Goal: Task Accomplishment & Management: Use online tool/utility

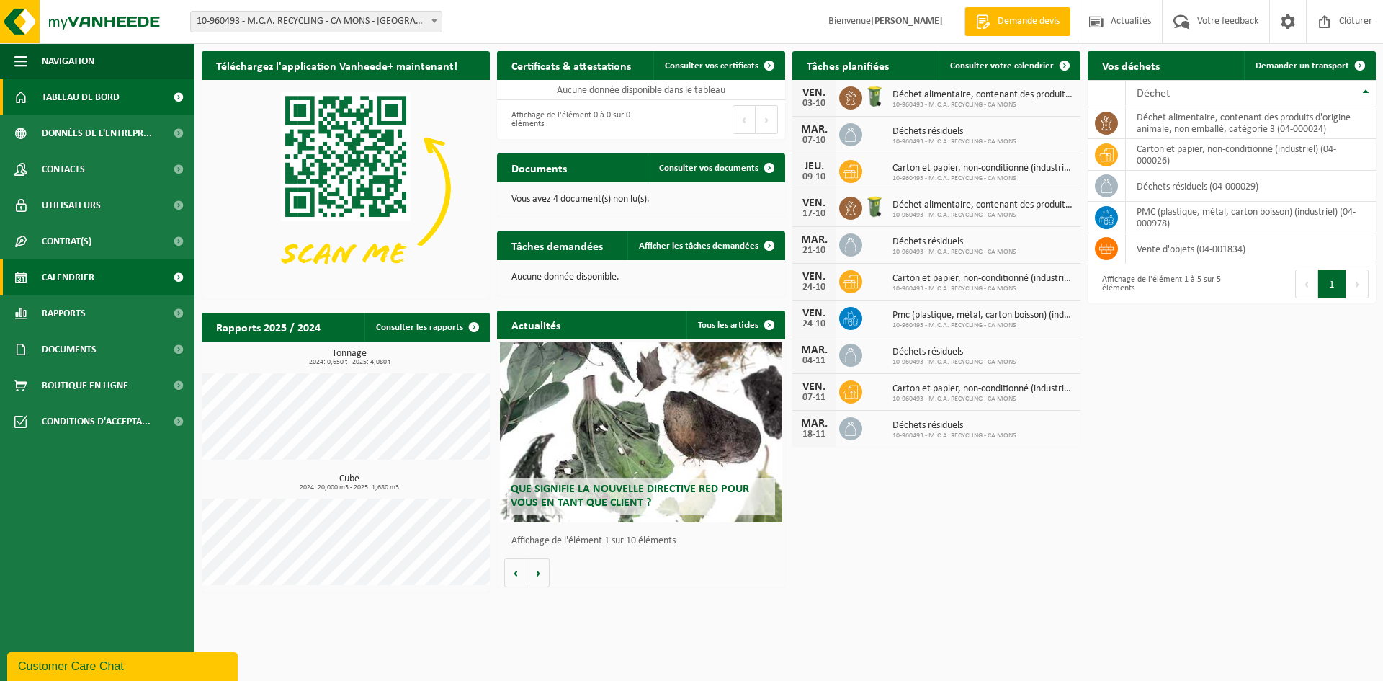
click at [102, 285] on link "Calendrier" at bounding box center [97, 277] width 195 height 36
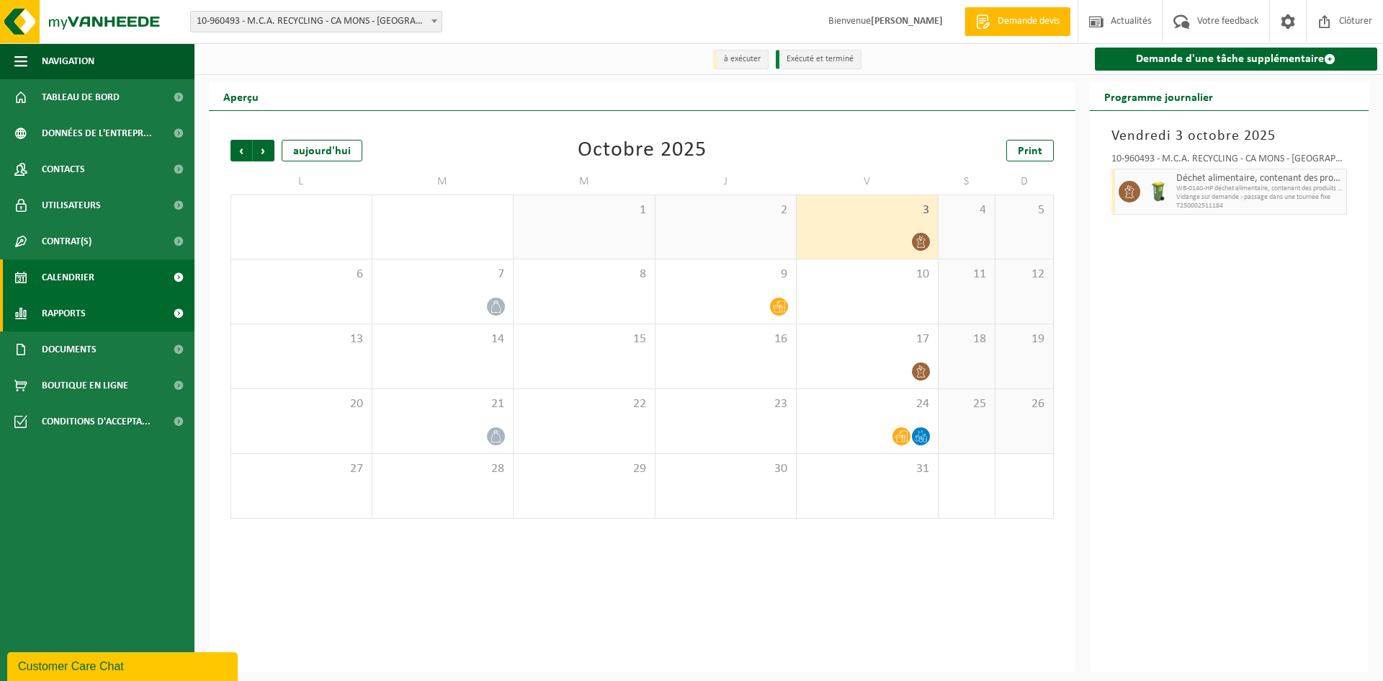
click at [112, 316] on link "Rapports" at bounding box center [97, 313] width 195 height 36
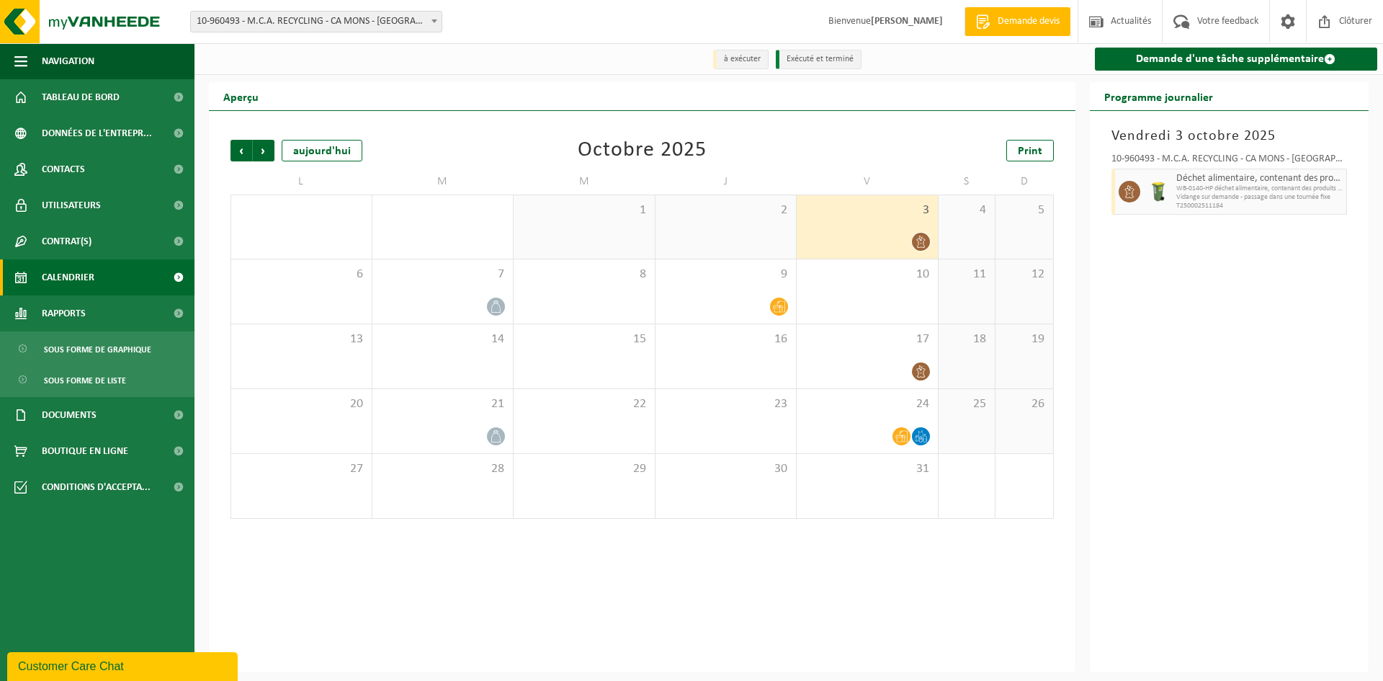
click at [110, 280] on link "Calendrier" at bounding box center [97, 277] width 195 height 36
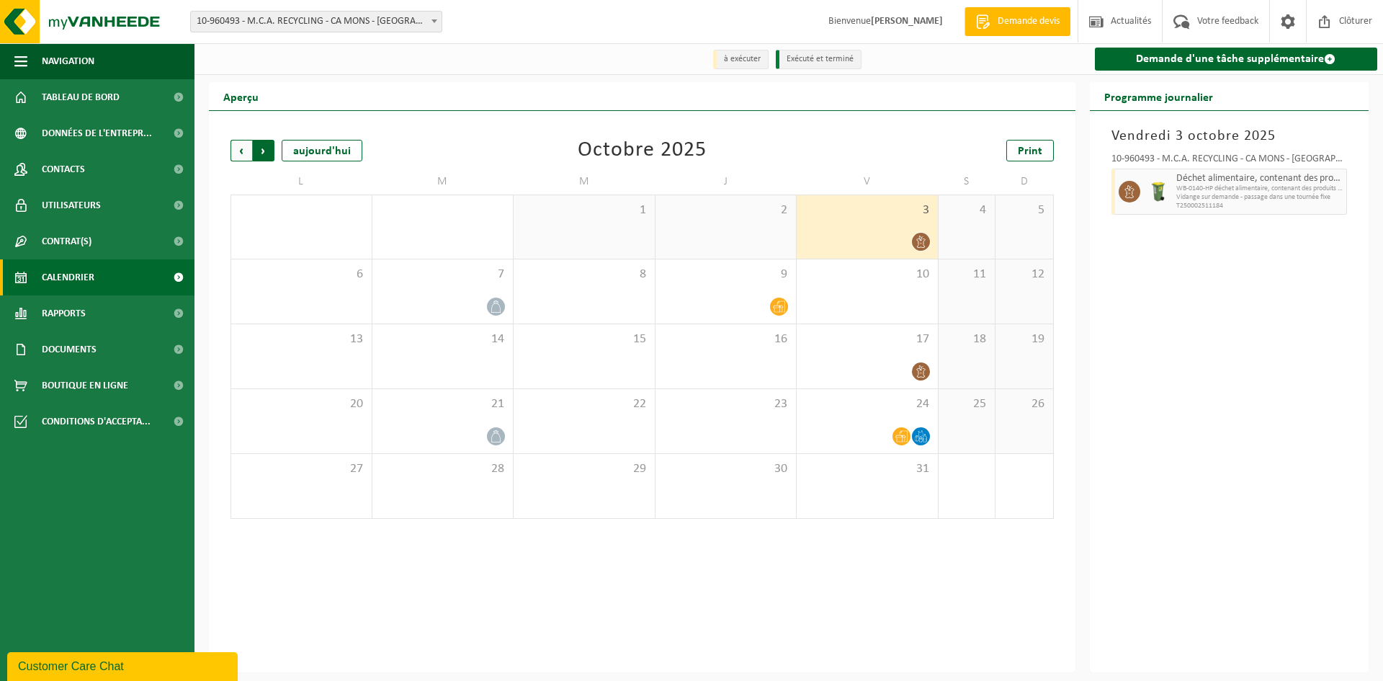
click at [238, 143] on span "Précédent" at bounding box center [242, 151] width 22 height 22
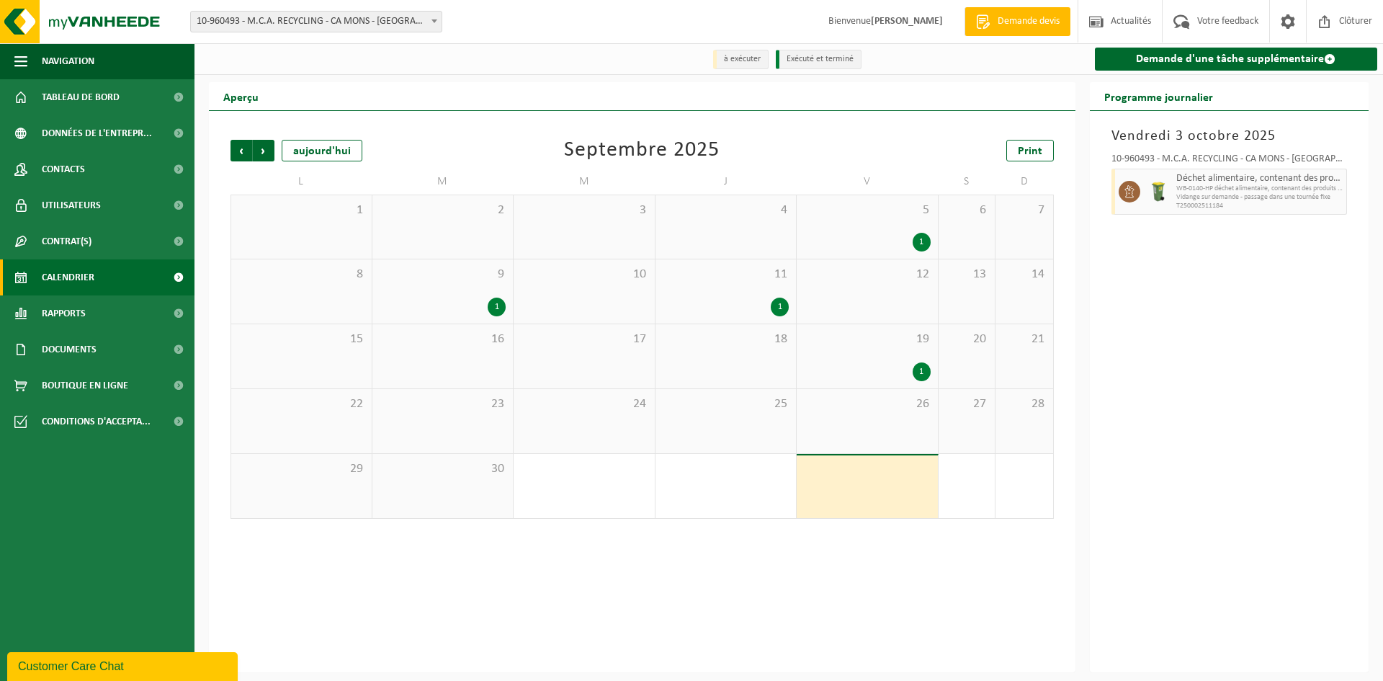
click at [878, 368] on div "1" at bounding box center [867, 371] width 127 height 19
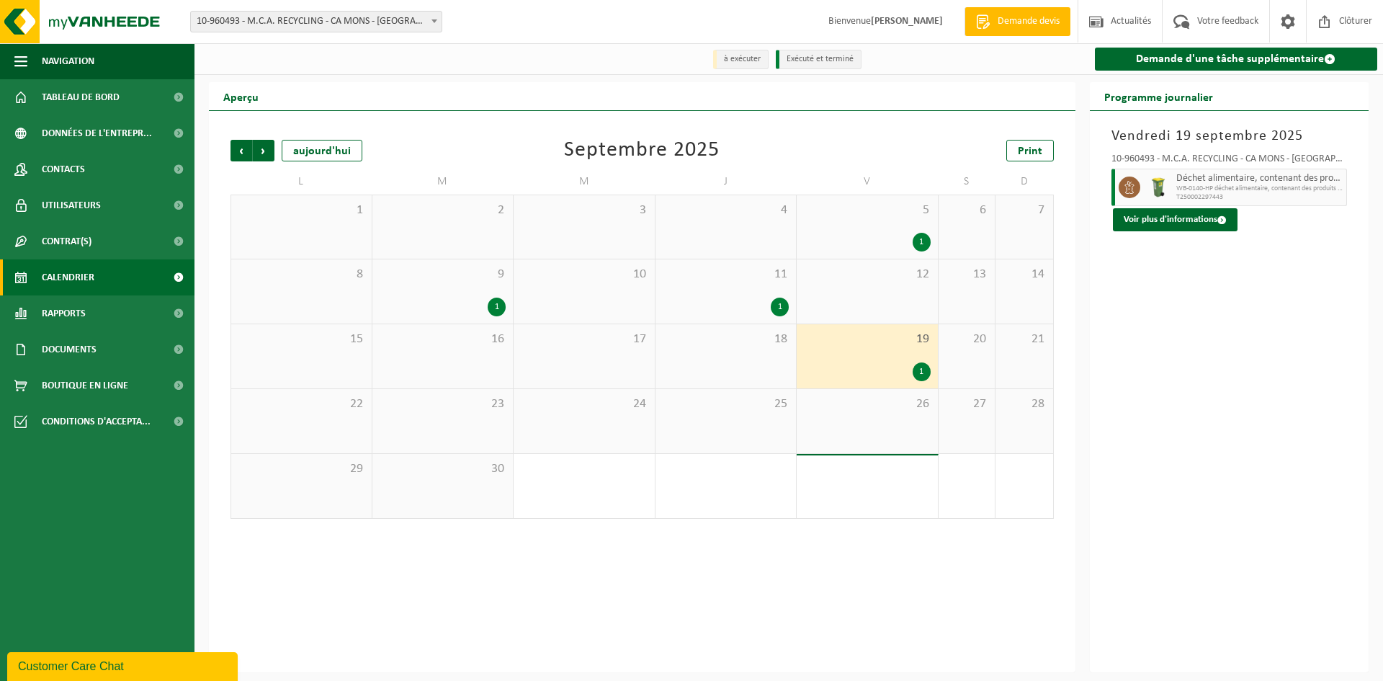
click at [865, 231] on div "5 1" at bounding box center [867, 226] width 141 height 63
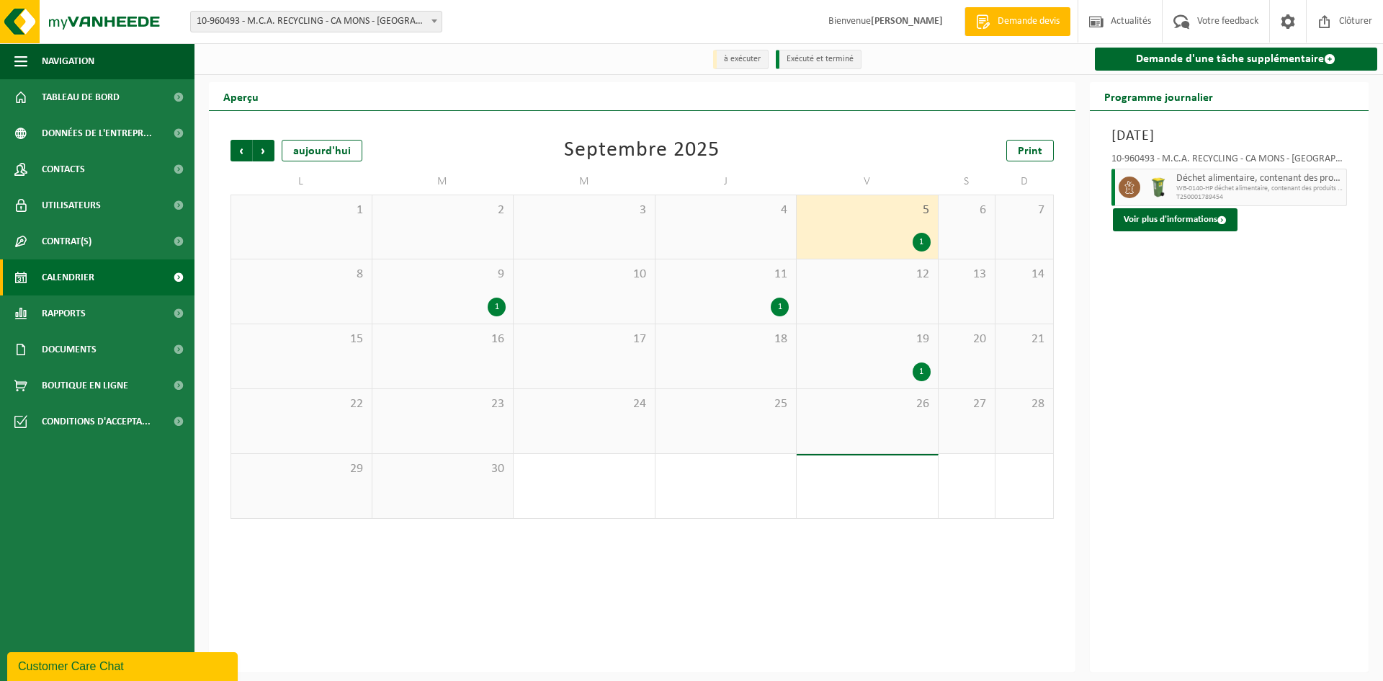
click at [690, 298] on div "11 1" at bounding box center [726, 291] width 141 height 64
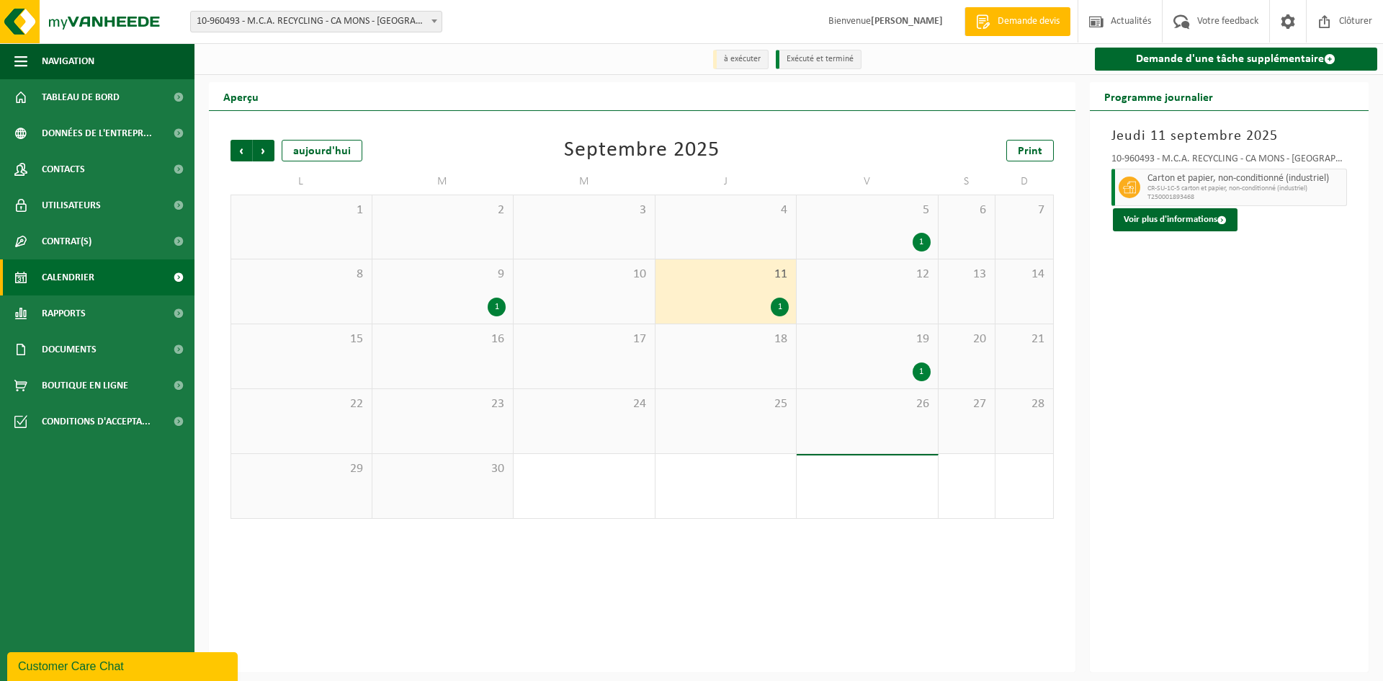
click at [458, 295] on div "9 1" at bounding box center [442, 291] width 141 height 64
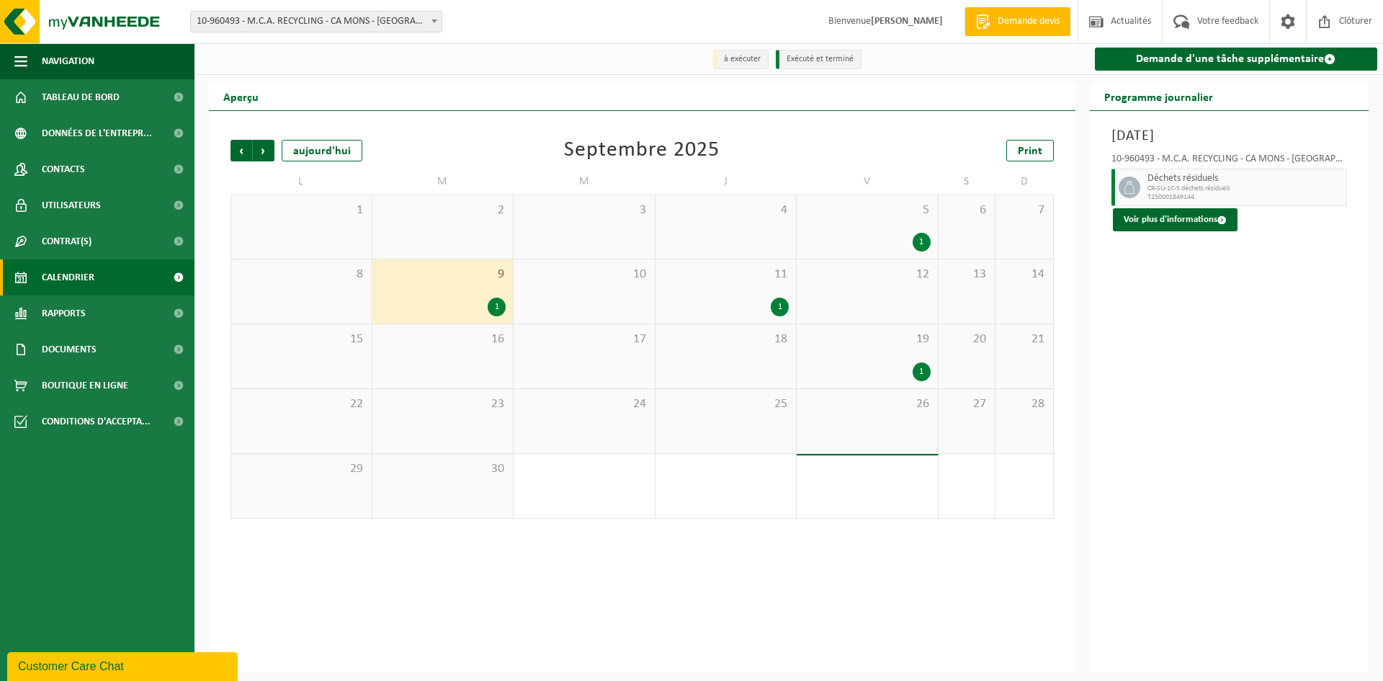
click at [731, 293] on div "11 1" at bounding box center [726, 291] width 141 height 64
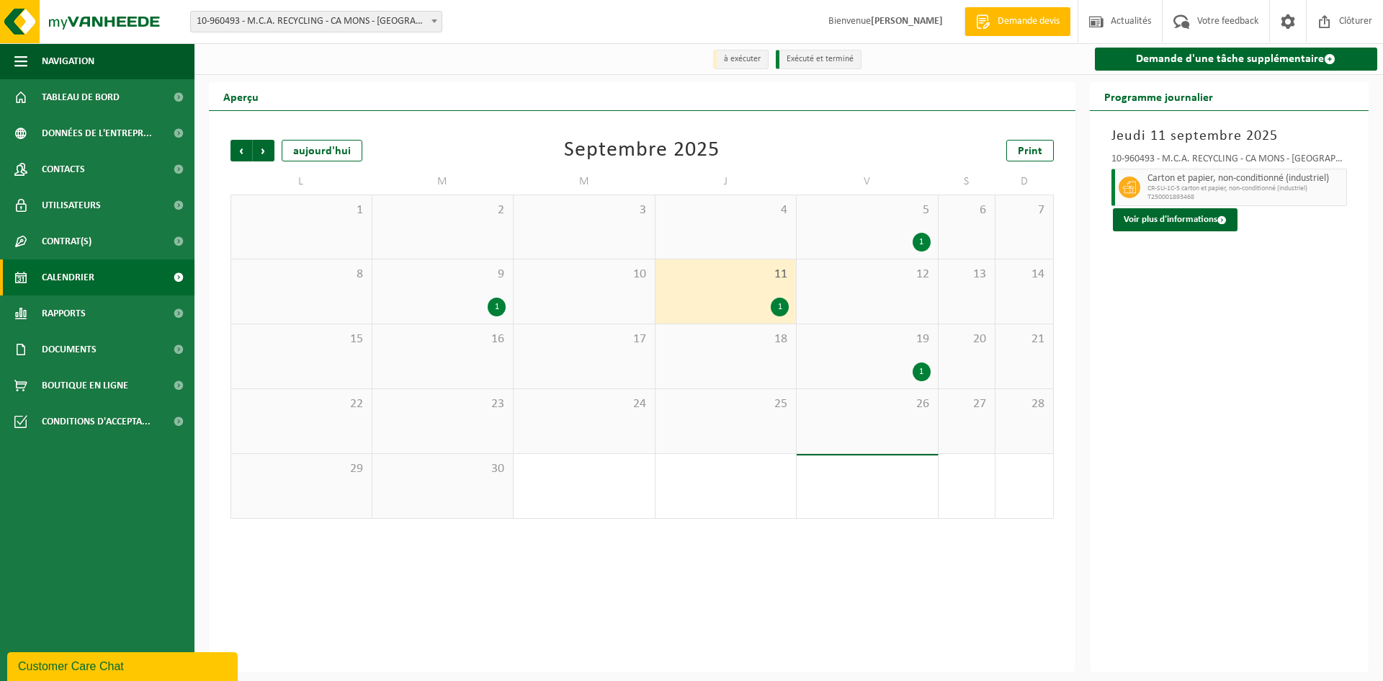
click at [439, 286] on div "9 1" at bounding box center [442, 291] width 141 height 64
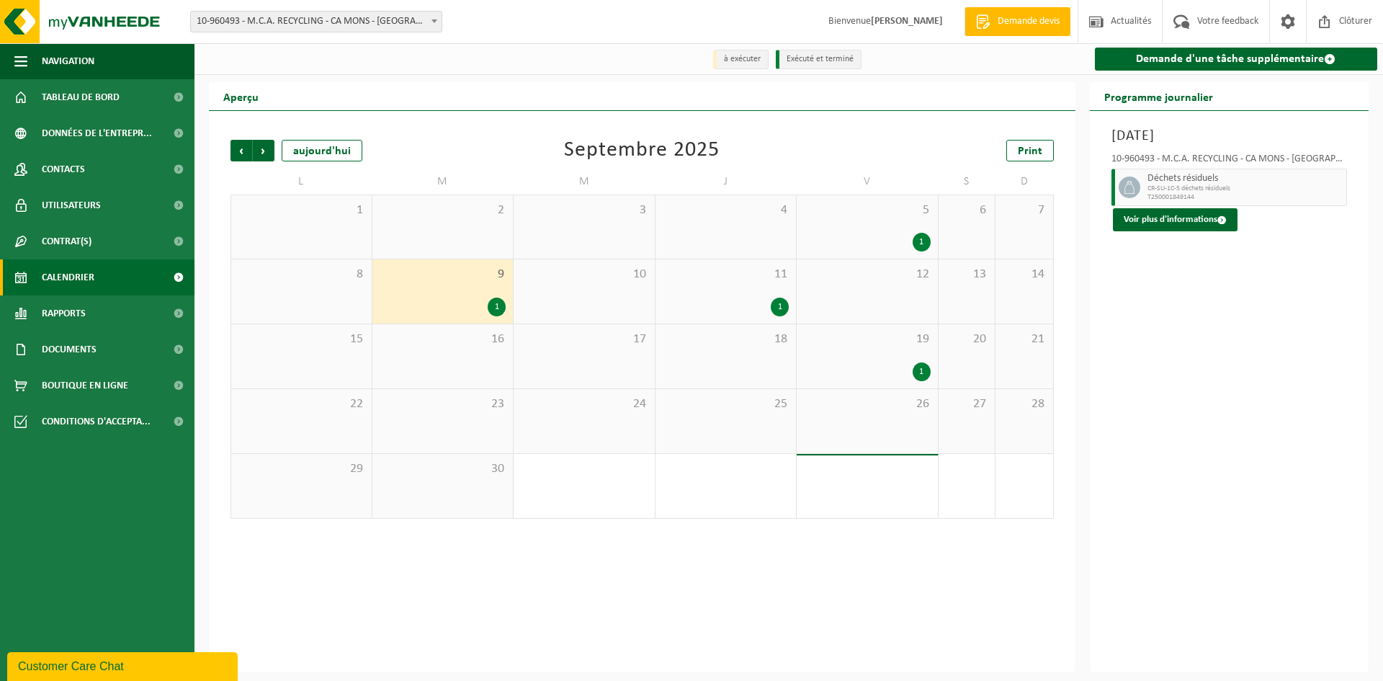
click at [704, 295] on div "11 1" at bounding box center [726, 291] width 141 height 64
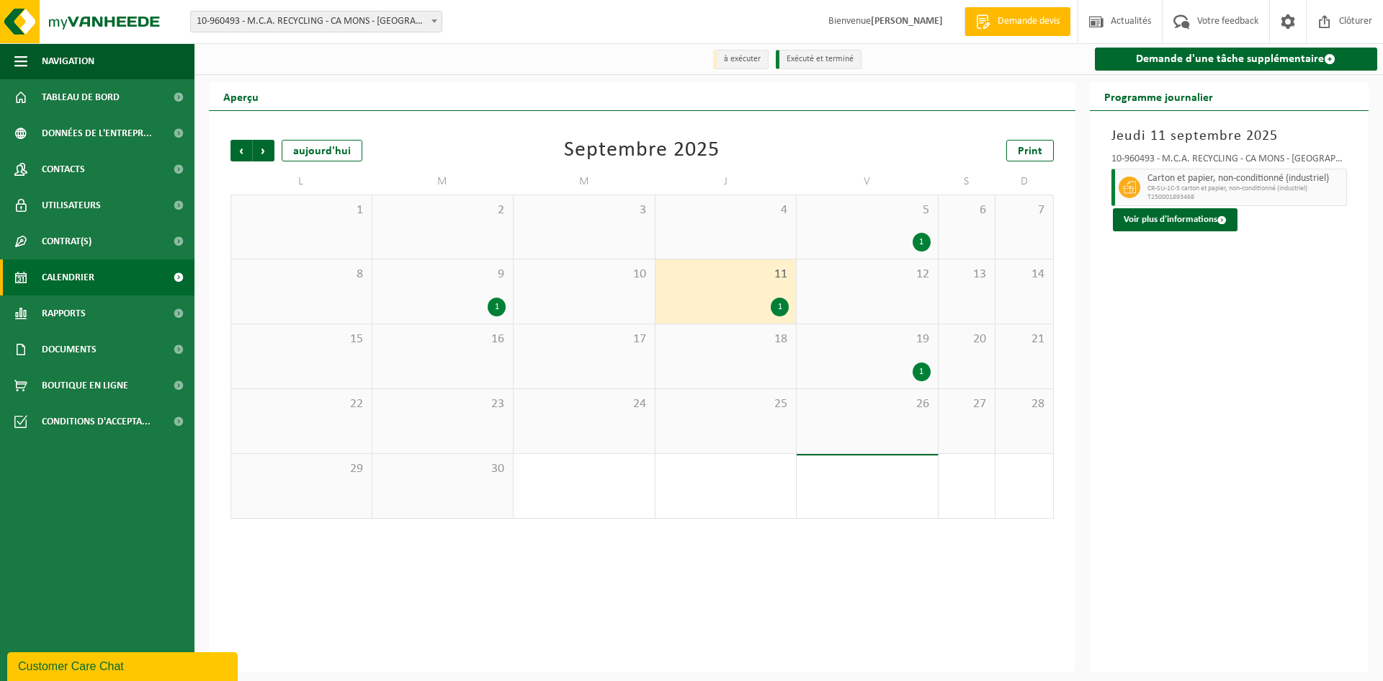
click at [859, 353] on div "19 1" at bounding box center [867, 356] width 141 height 64
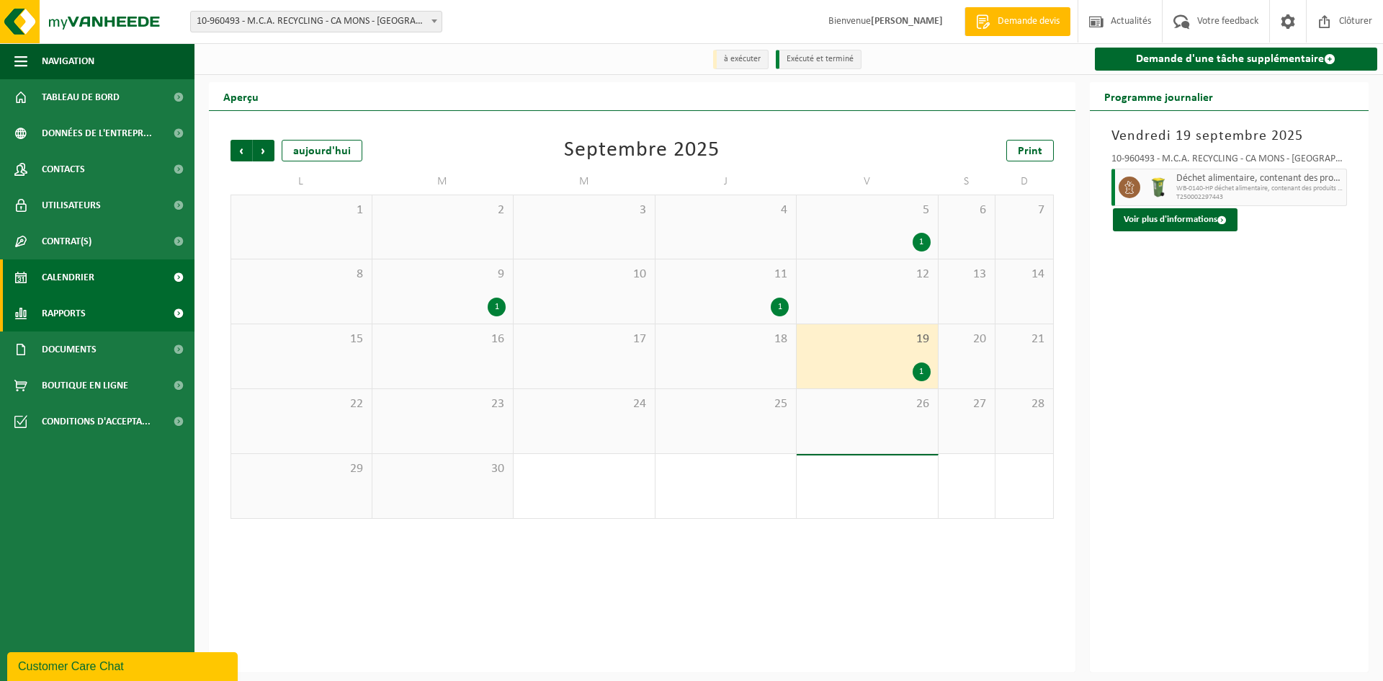
click at [136, 311] on link "Rapports" at bounding box center [97, 313] width 195 height 36
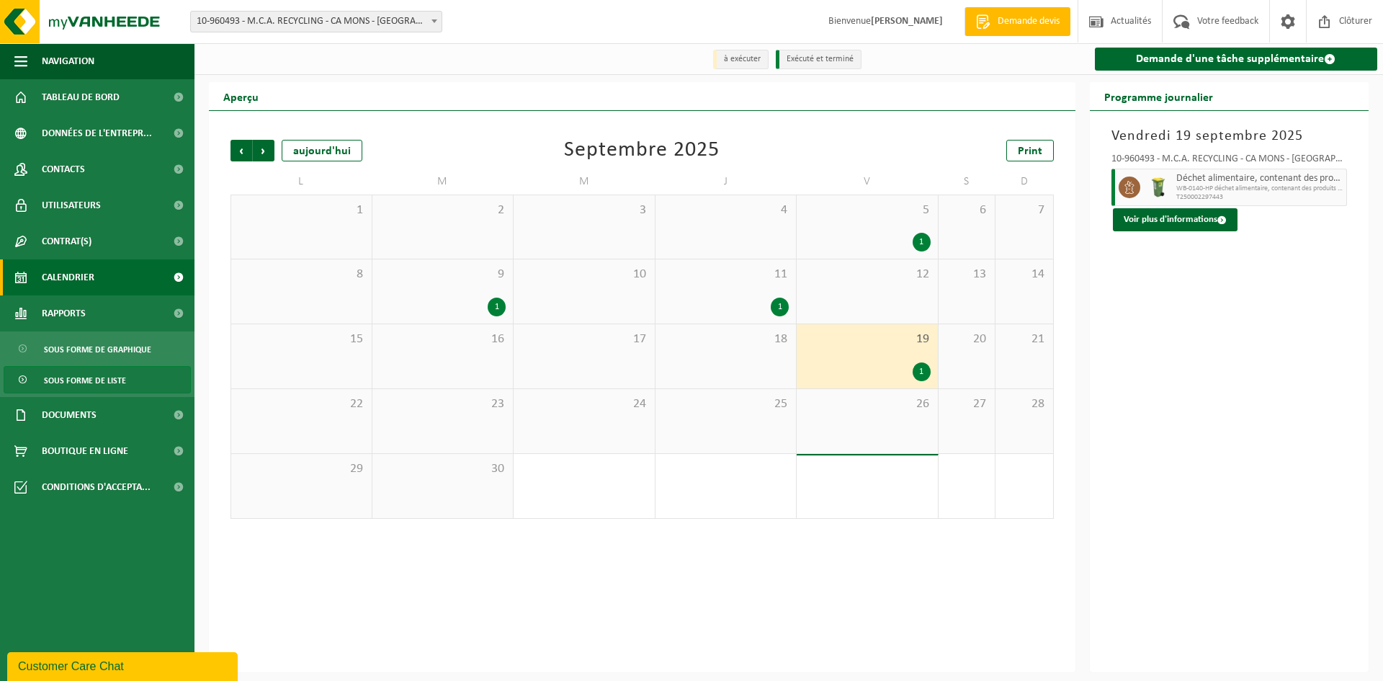
click at [108, 377] on span "Sous forme de liste" at bounding box center [85, 380] width 82 height 27
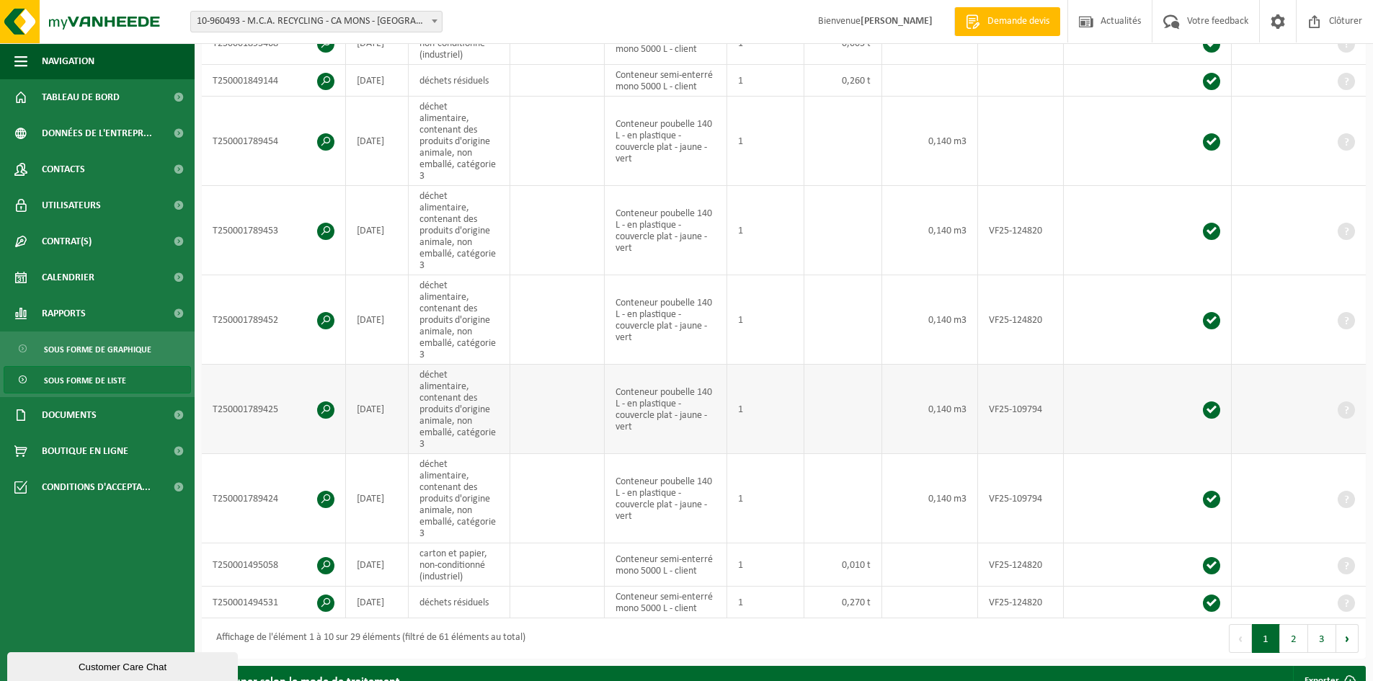
scroll to position [432, 0]
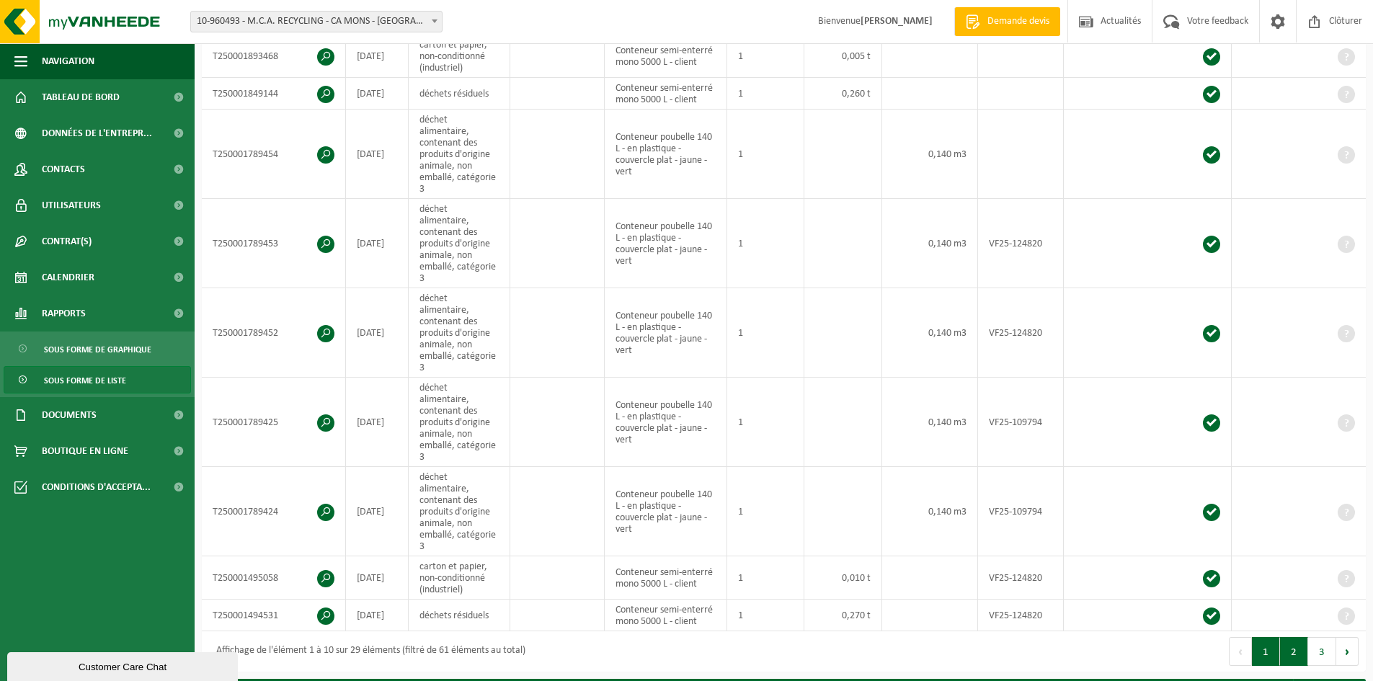
click at [1291, 637] on button "2" at bounding box center [1294, 651] width 28 height 29
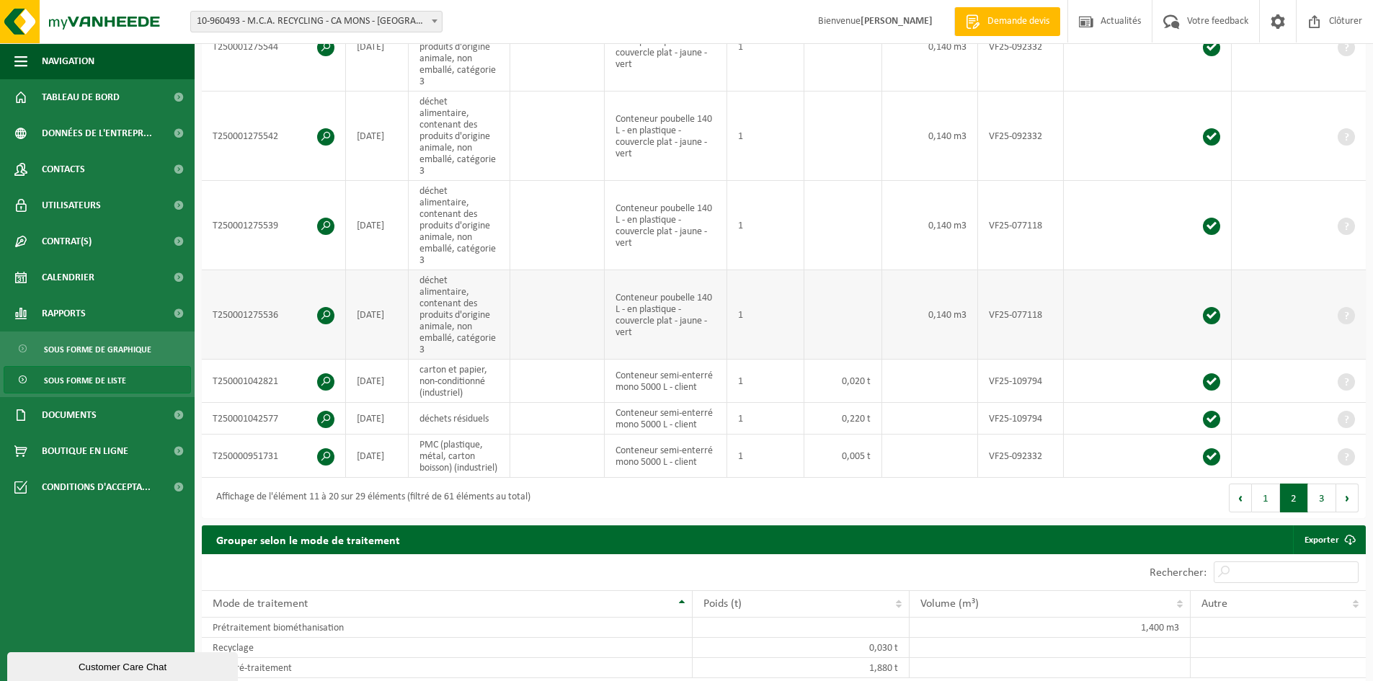
scroll to position [504, 0]
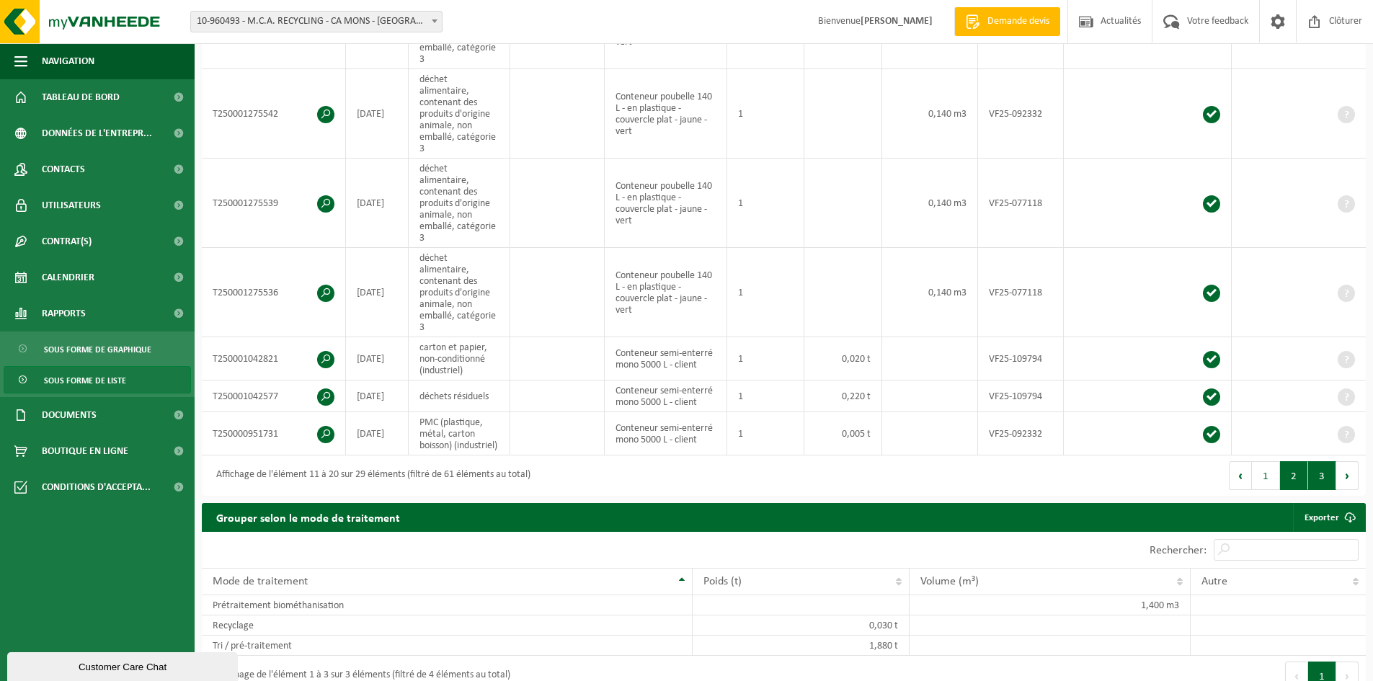
click at [1324, 461] on button "3" at bounding box center [1322, 475] width 28 height 29
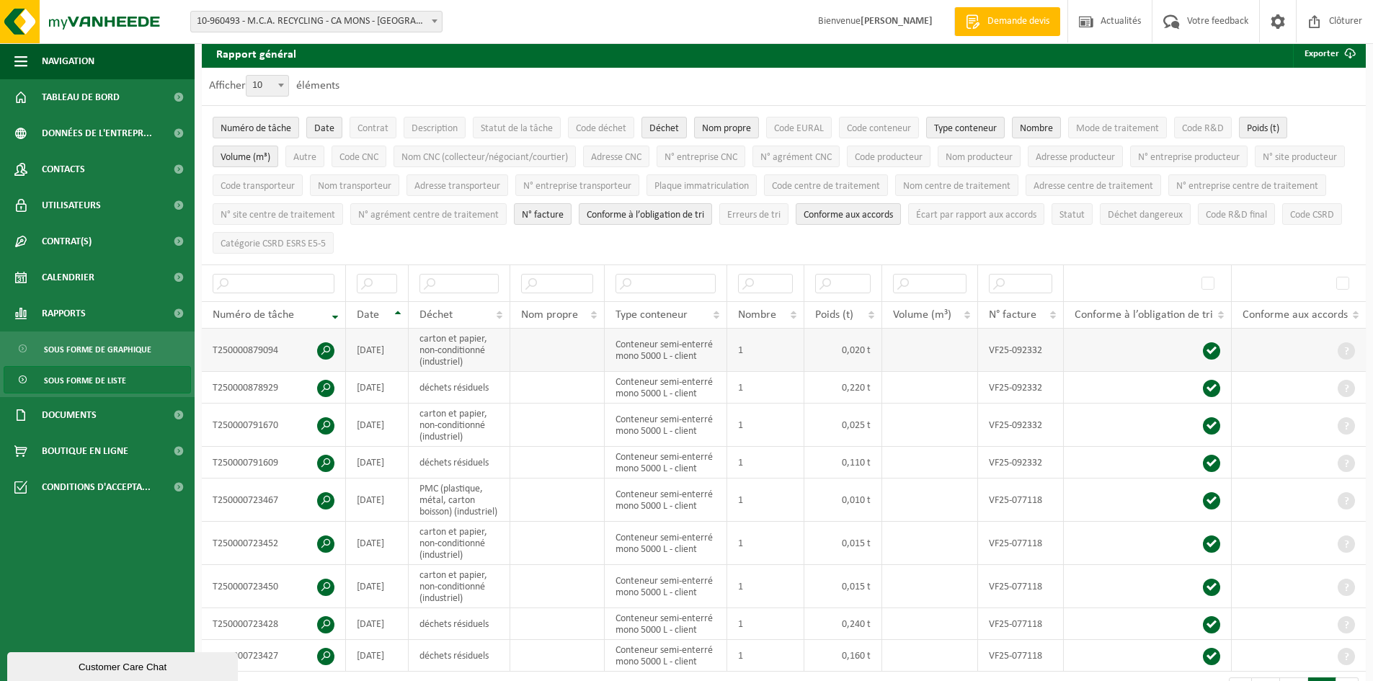
scroll to position [48, 0]
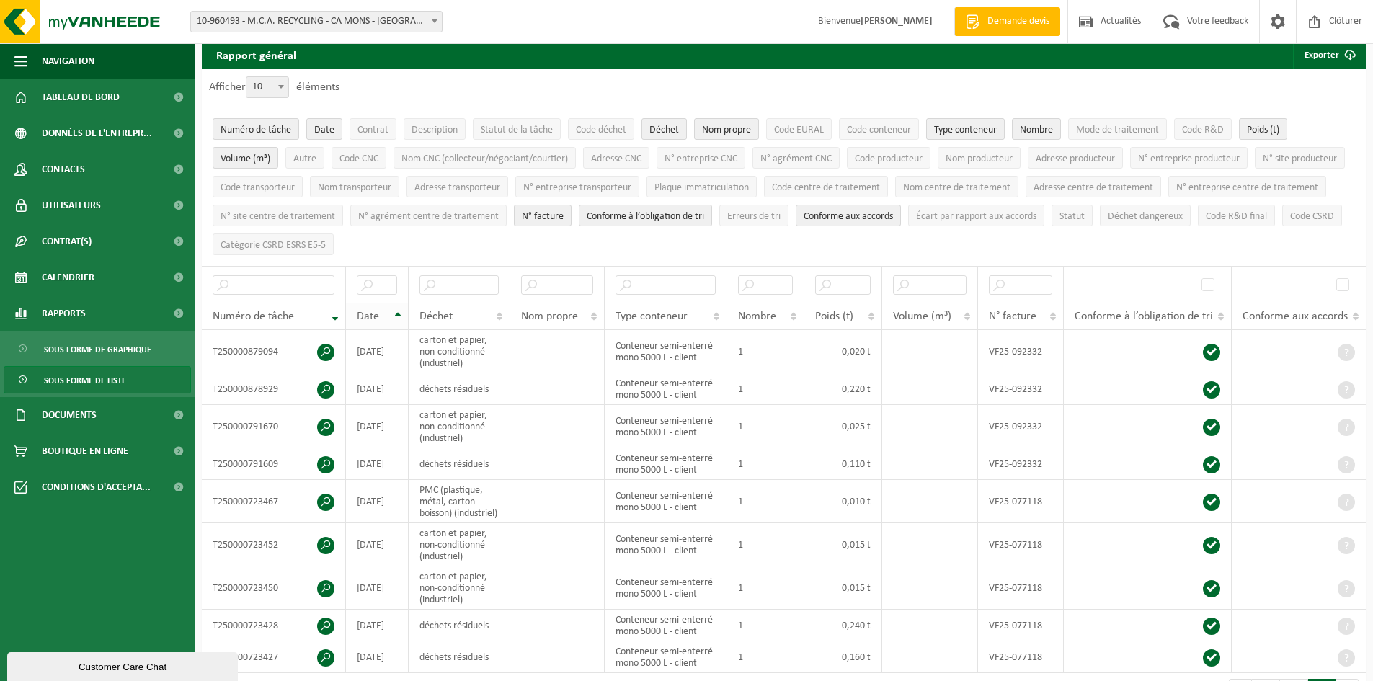
click at [398, 311] on th "Date" at bounding box center [377, 316] width 63 height 27
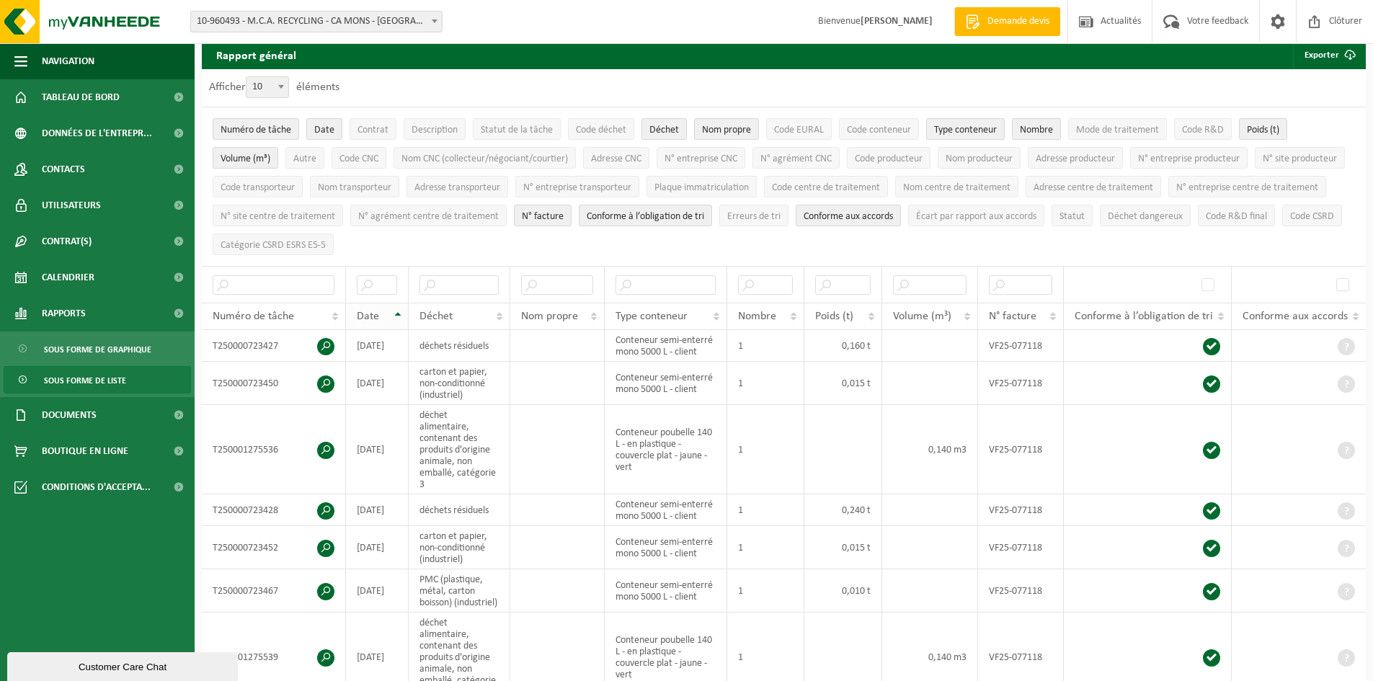
click at [398, 311] on th "Date" at bounding box center [377, 316] width 63 height 27
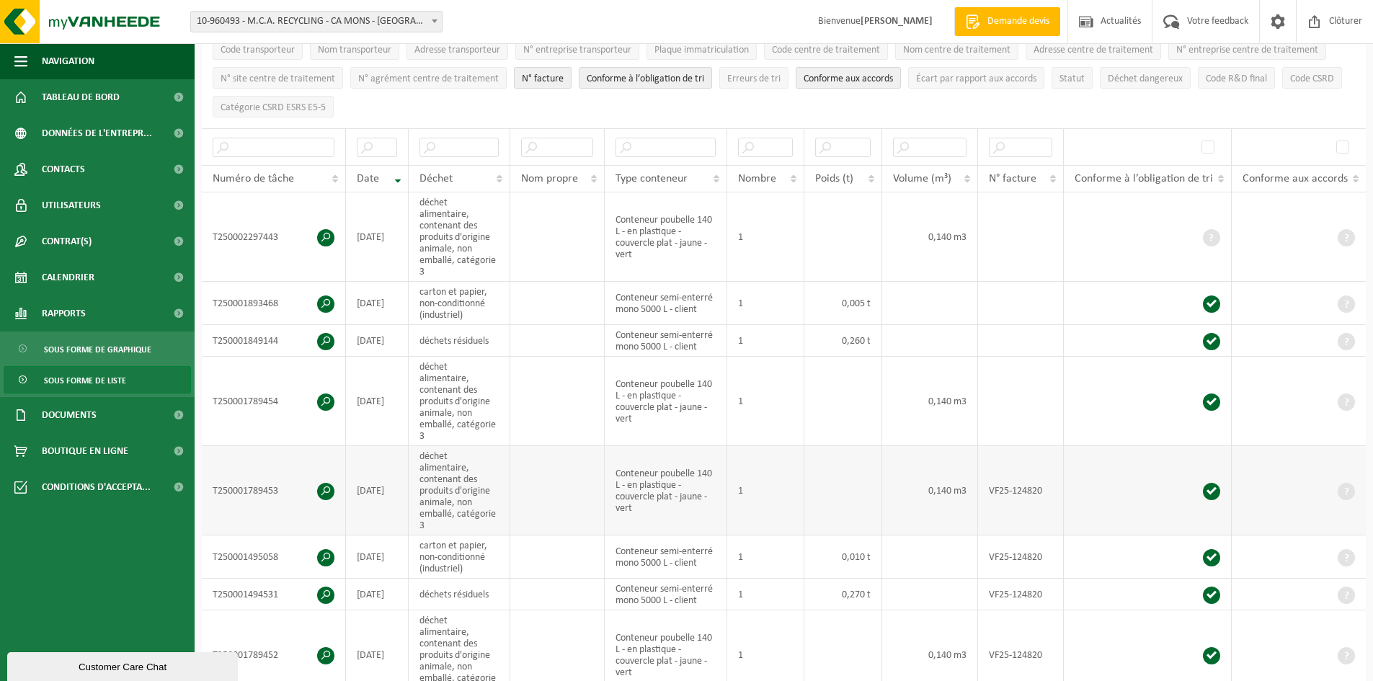
scroll to position [192, 0]
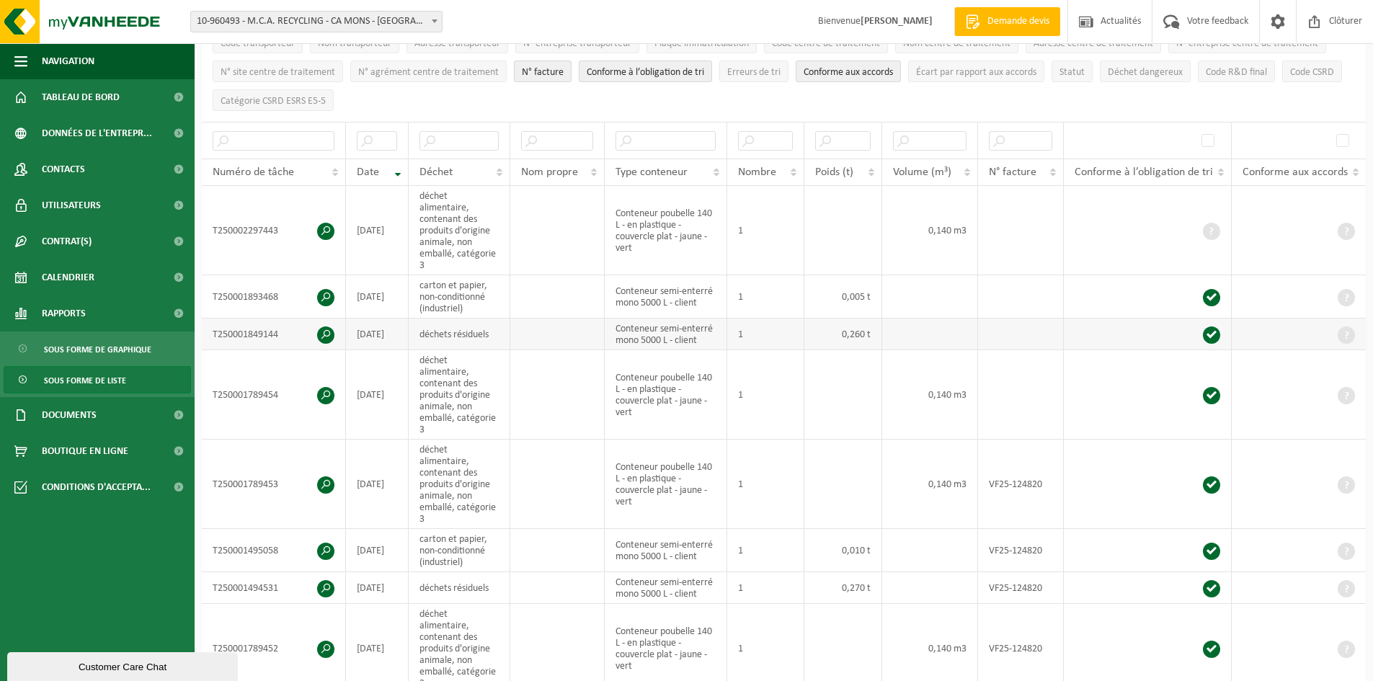
click at [442, 321] on td "déchets résiduels" at bounding box center [460, 334] width 102 height 32
click at [380, 318] on td "2025-09-10" at bounding box center [377, 334] width 63 height 32
click at [267, 318] on td "T250001849144" at bounding box center [274, 334] width 144 height 32
click at [84, 287] on span "Calendrier" at bounding box center [68, 277] width 53 height 36
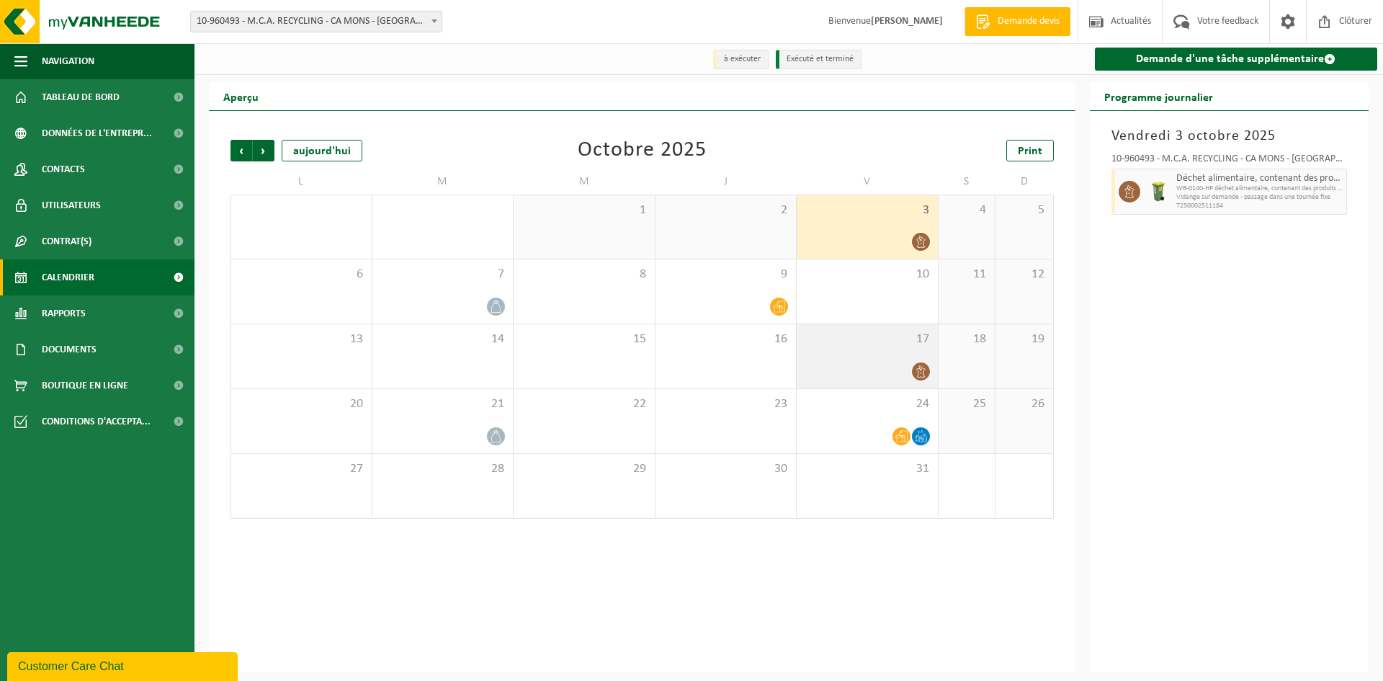
click at [849, 340] on span "17" at bounding box center [867, 339] width 127 height 16
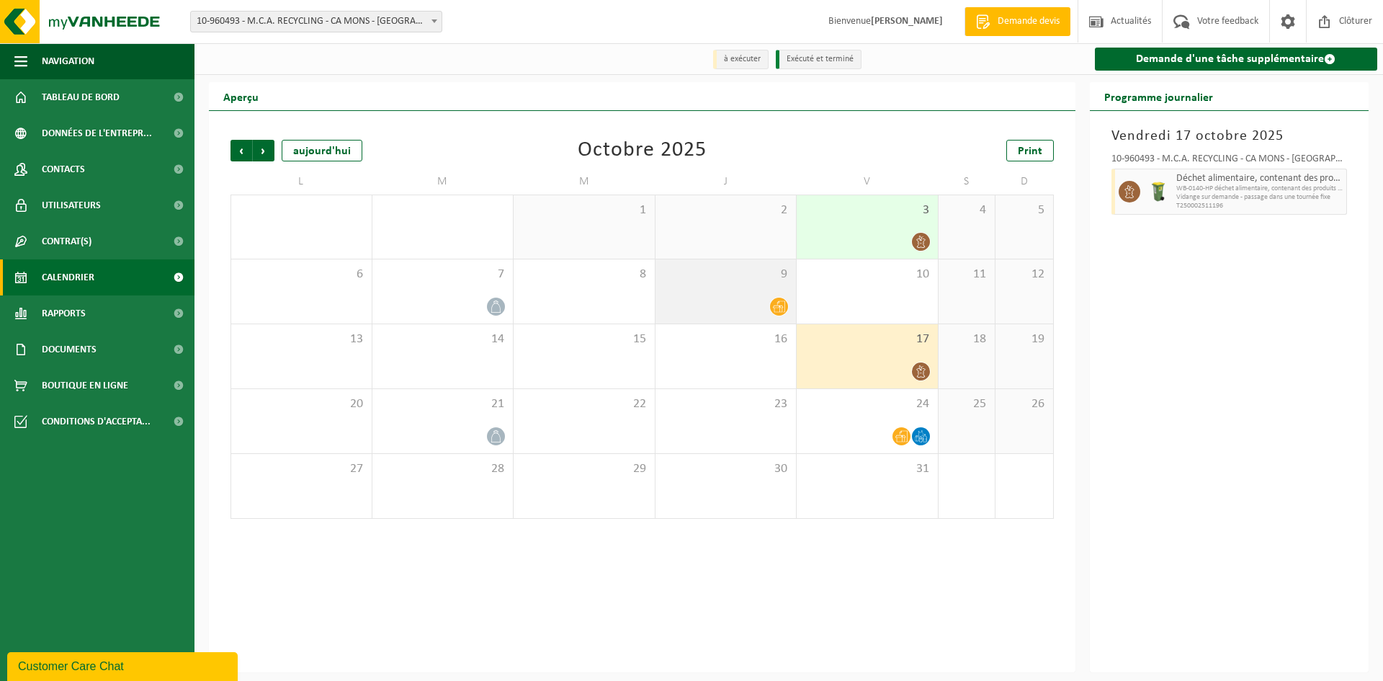
drag, startPoint x: 735, startPoint y: 300, endPoint x: 742, endPoint y: 301, distance: 7.3
click at [736, 299] on div at bounding box center [726, 306] width 127 height 19
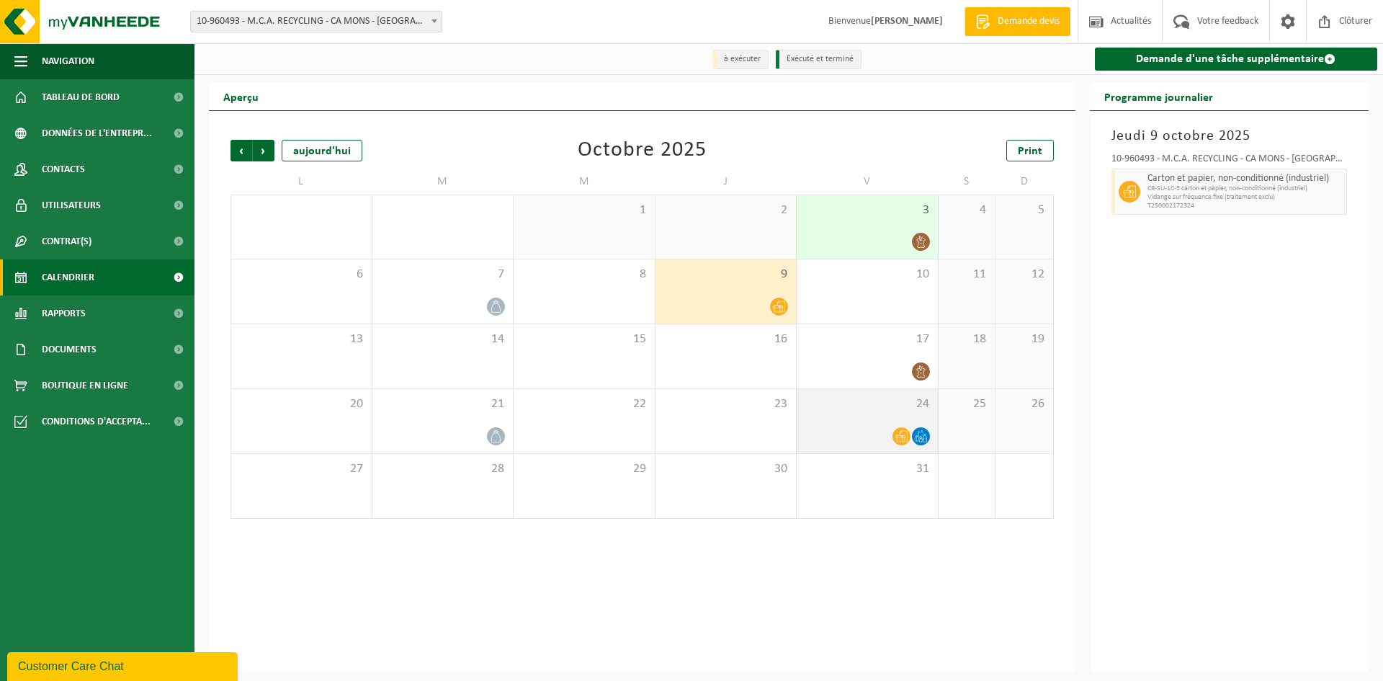
click at [863, 416] on div "24" at bounding box center [867, 421] width 141 height 64
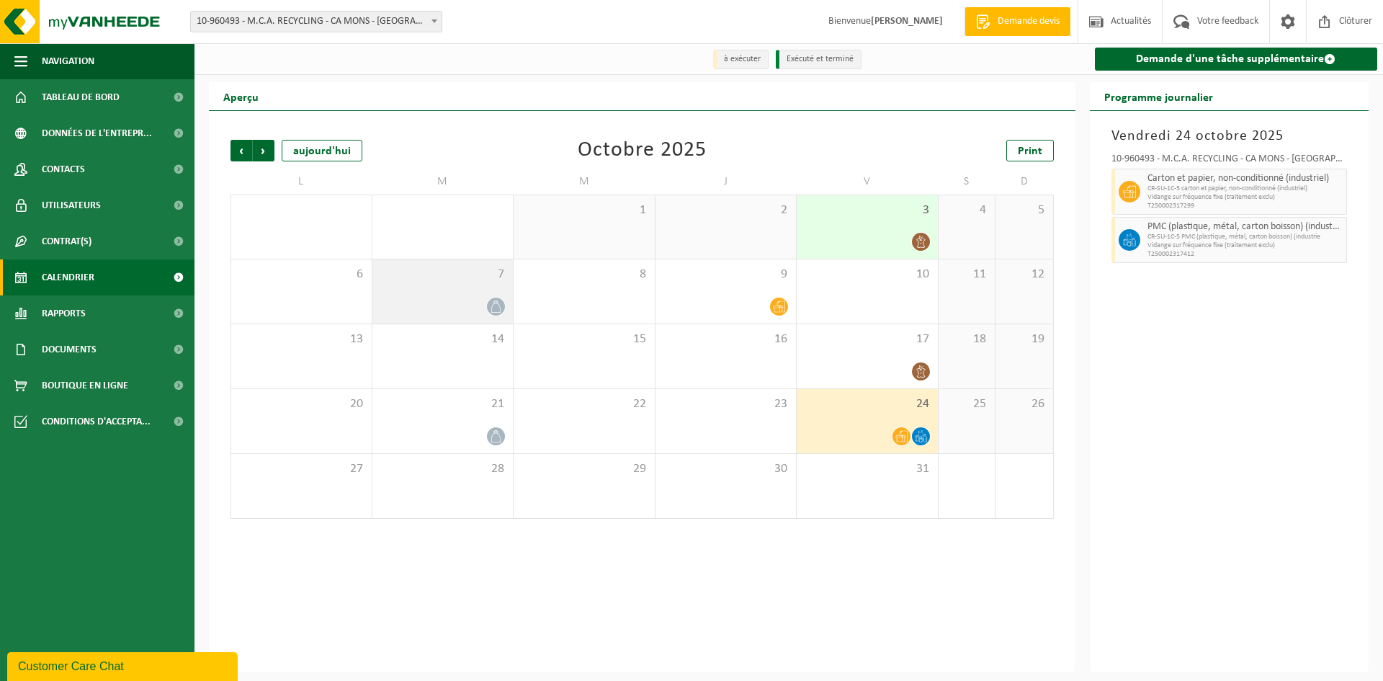
click at [476, 300] on div at bounding box center [443, 306] width 127 height 19
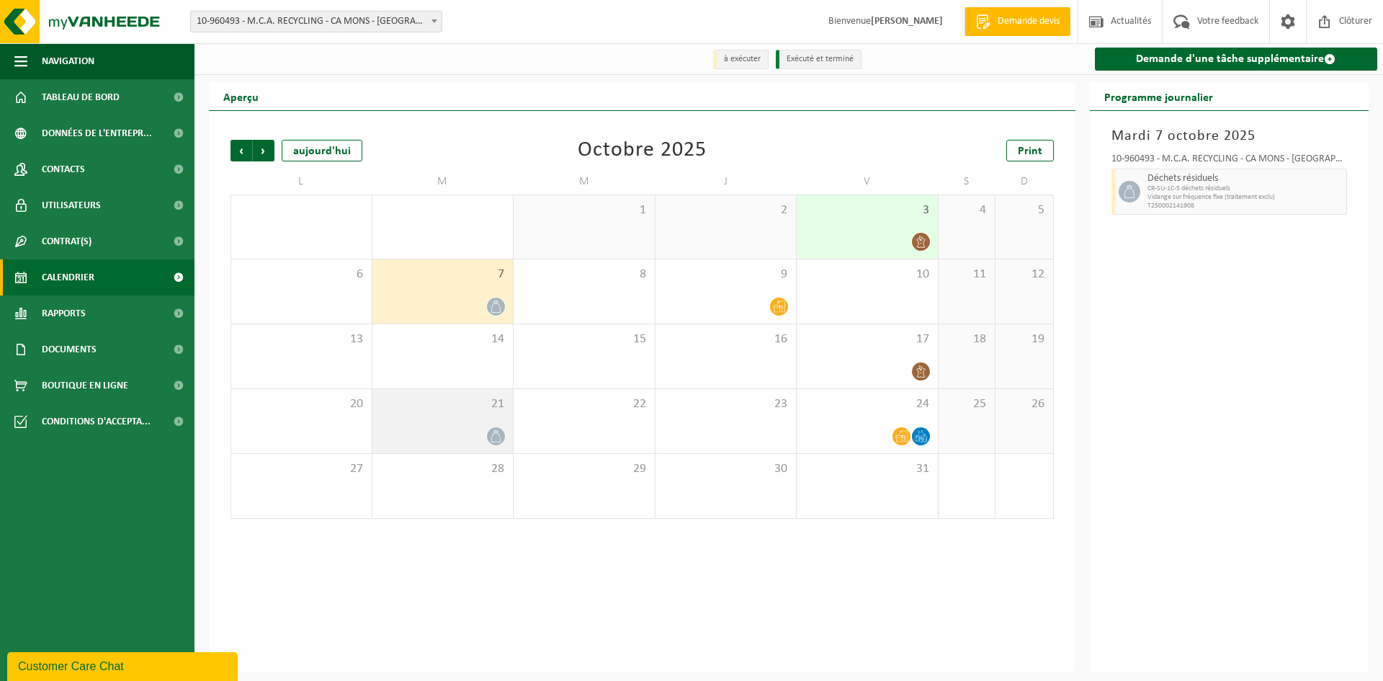
click at [464, 421] on div "21" at bounding box center [442, 421] width 141 height 64
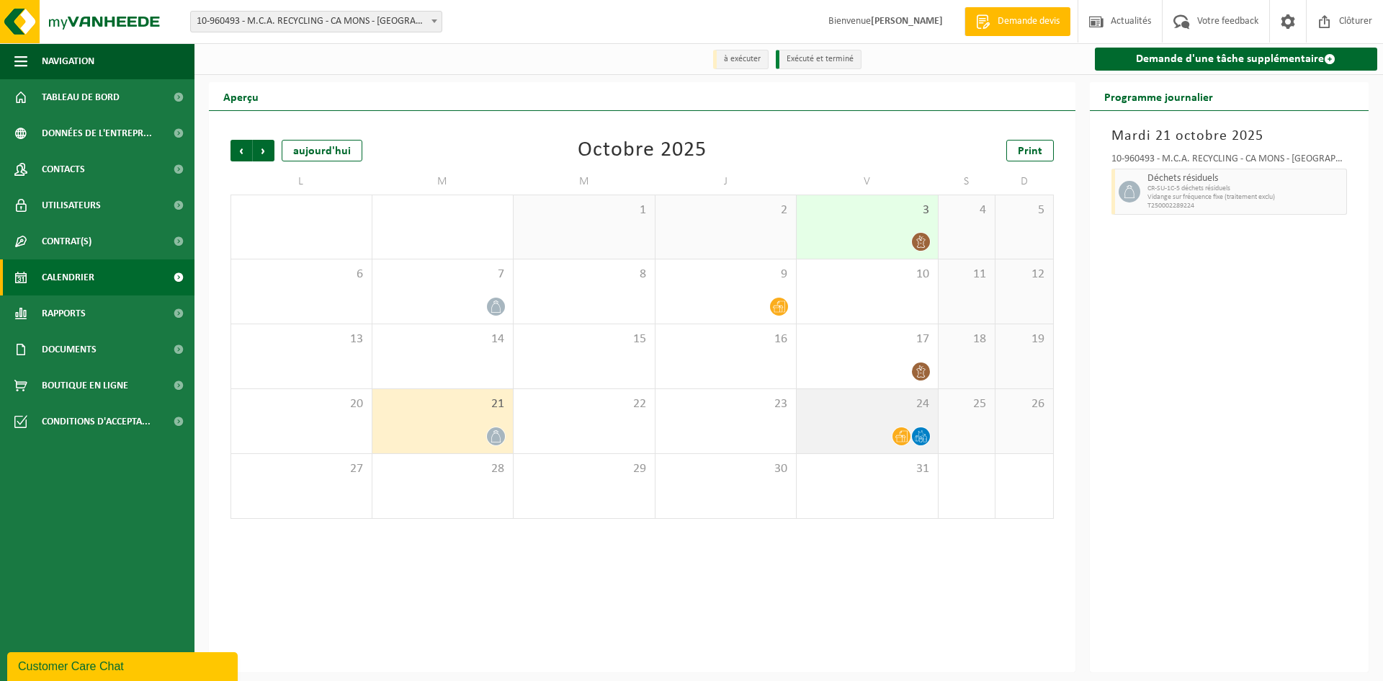
click at [831, 421] on div "24" at bounding box center [867, 421] width 141 height 64
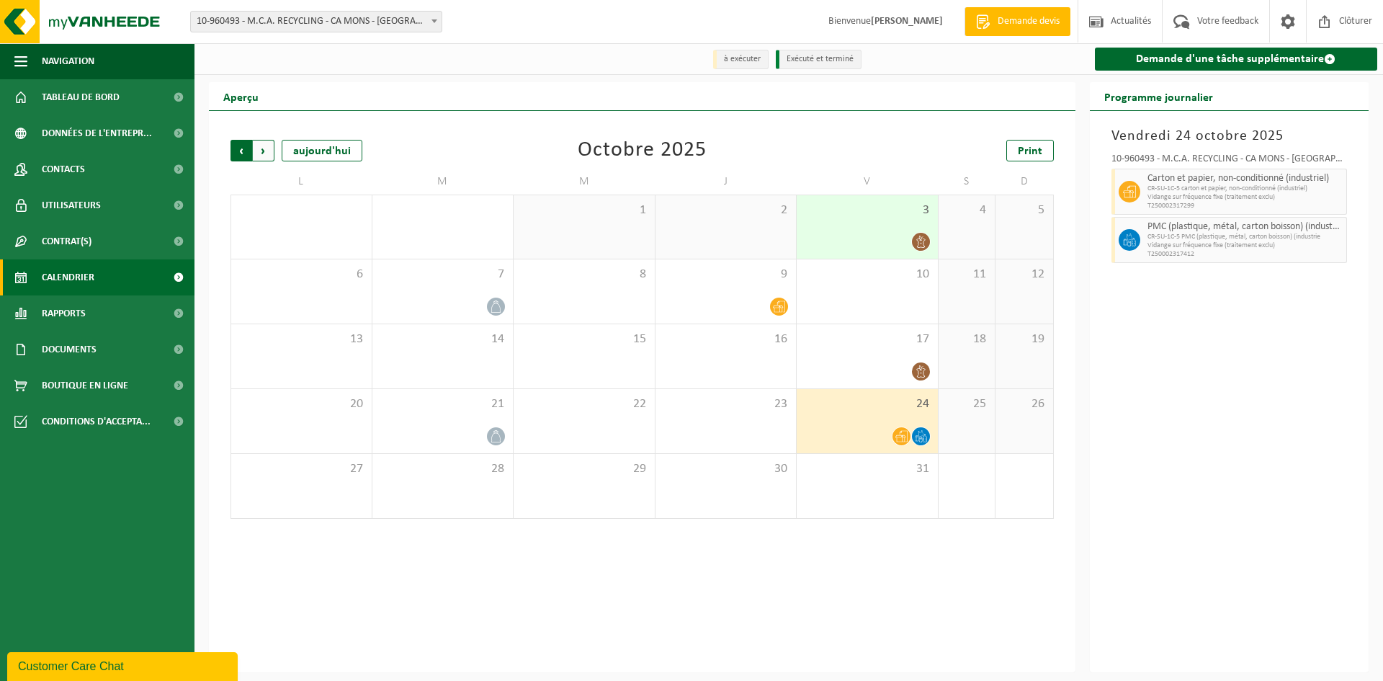
click at [264, 153] on span "Suivant" at bounding box center [264, 151] width 22 height 22
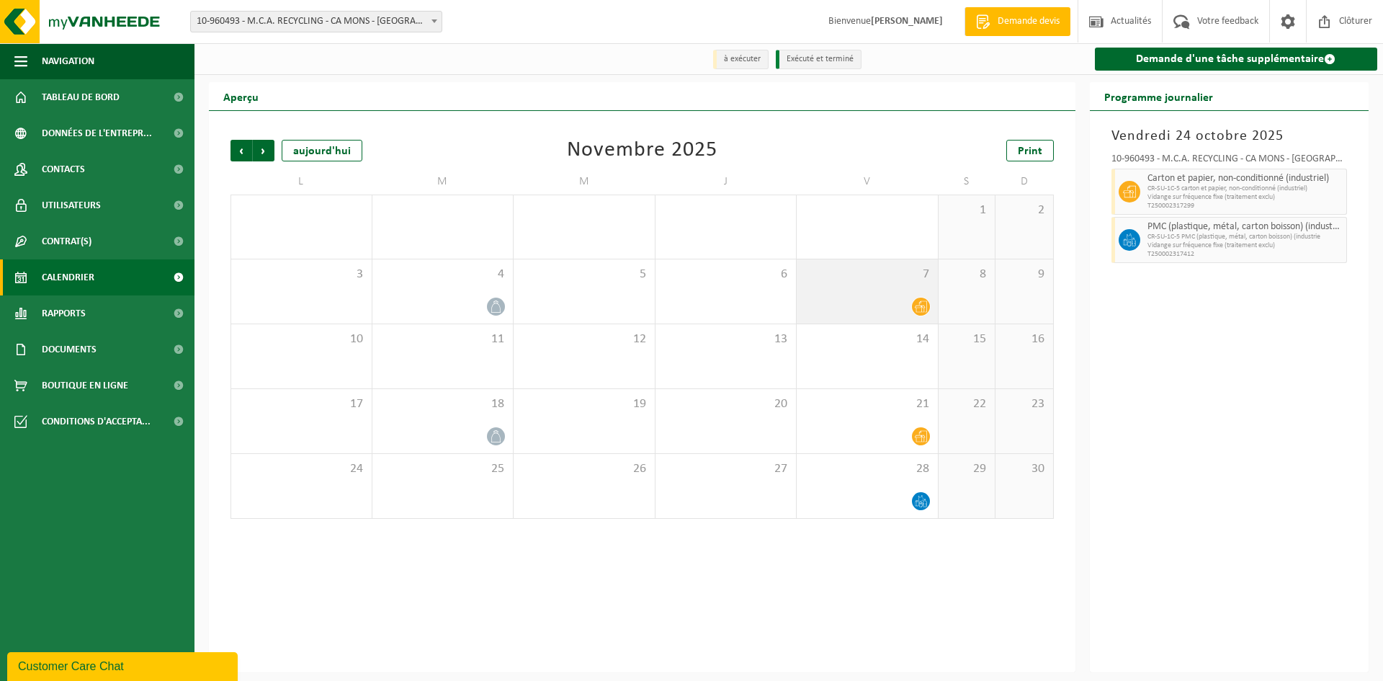
click at [887, 293] on div "7" at bounding box center [867, 291] width 141 height 64
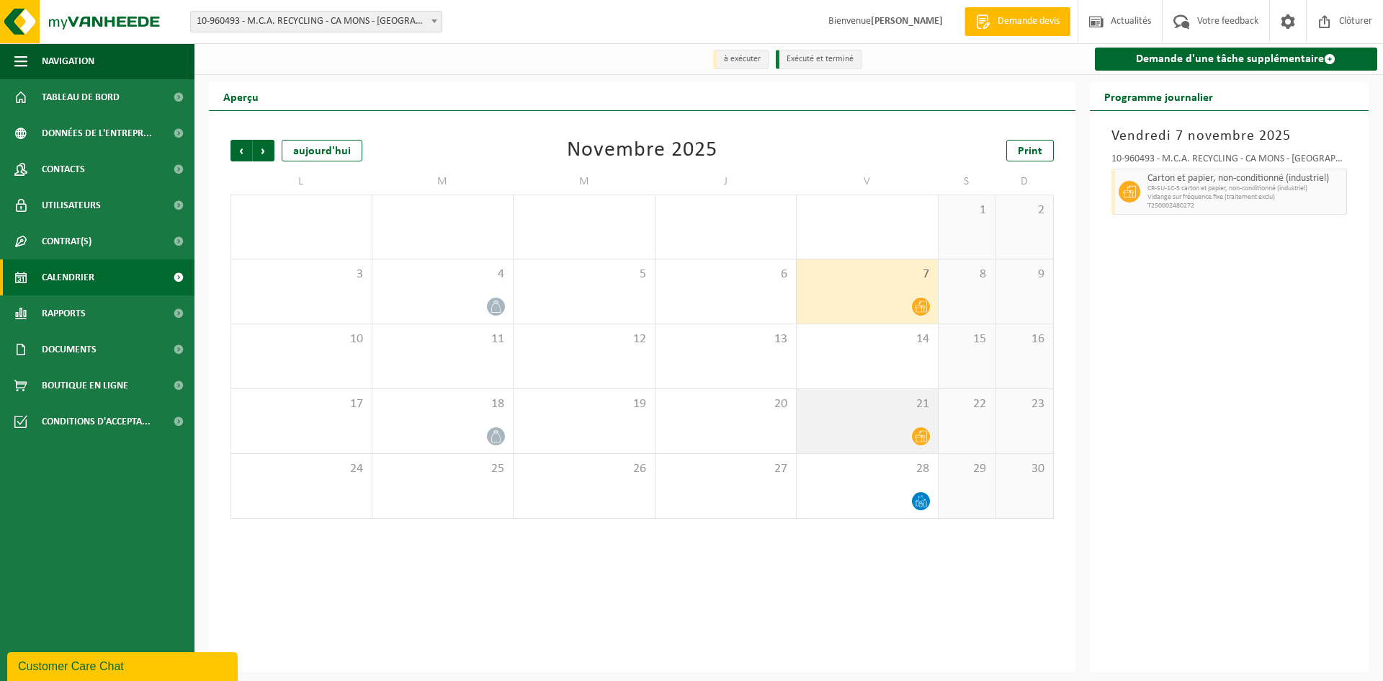
click at [881, 416] on div "21" at bounding box center [867, 421] width 141 height 64
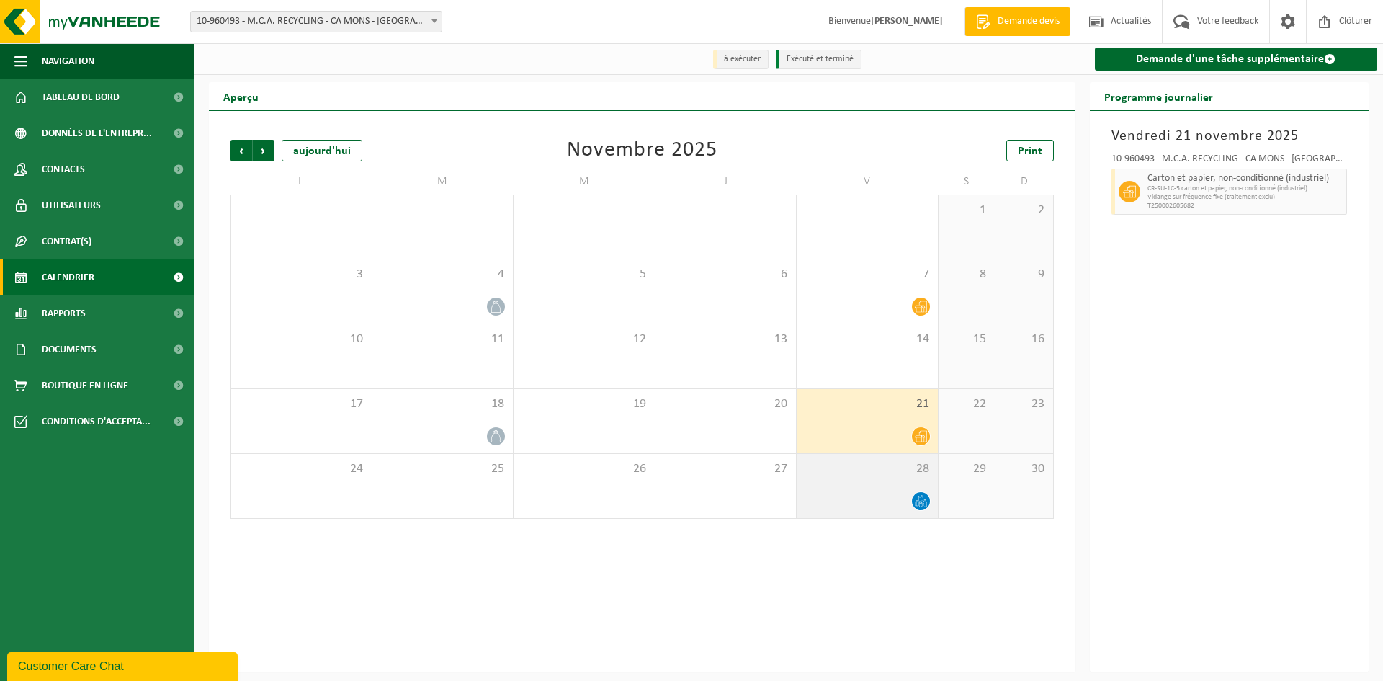
click at [857, 487] on div "28" at bounding box center [867, 486] width 141 height 64
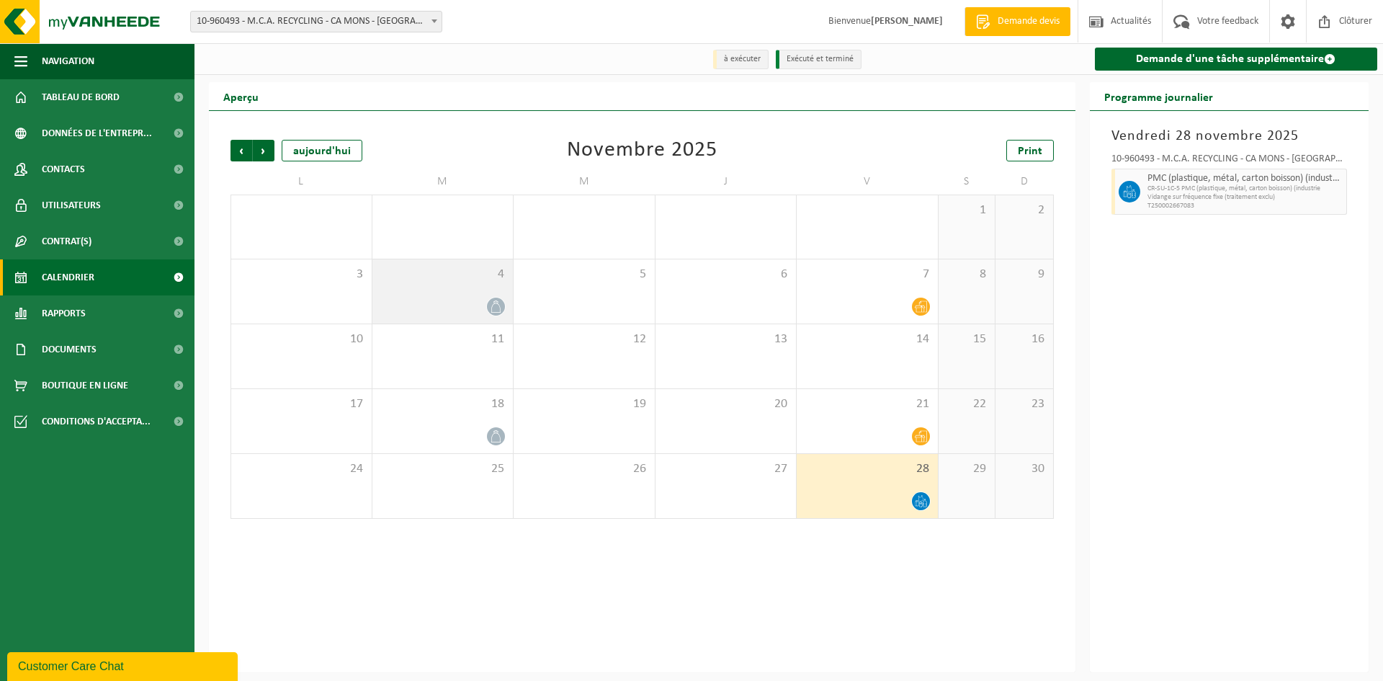
click at [461, 292] on div "4" at bounding box center [442, 291] width 141 height 64
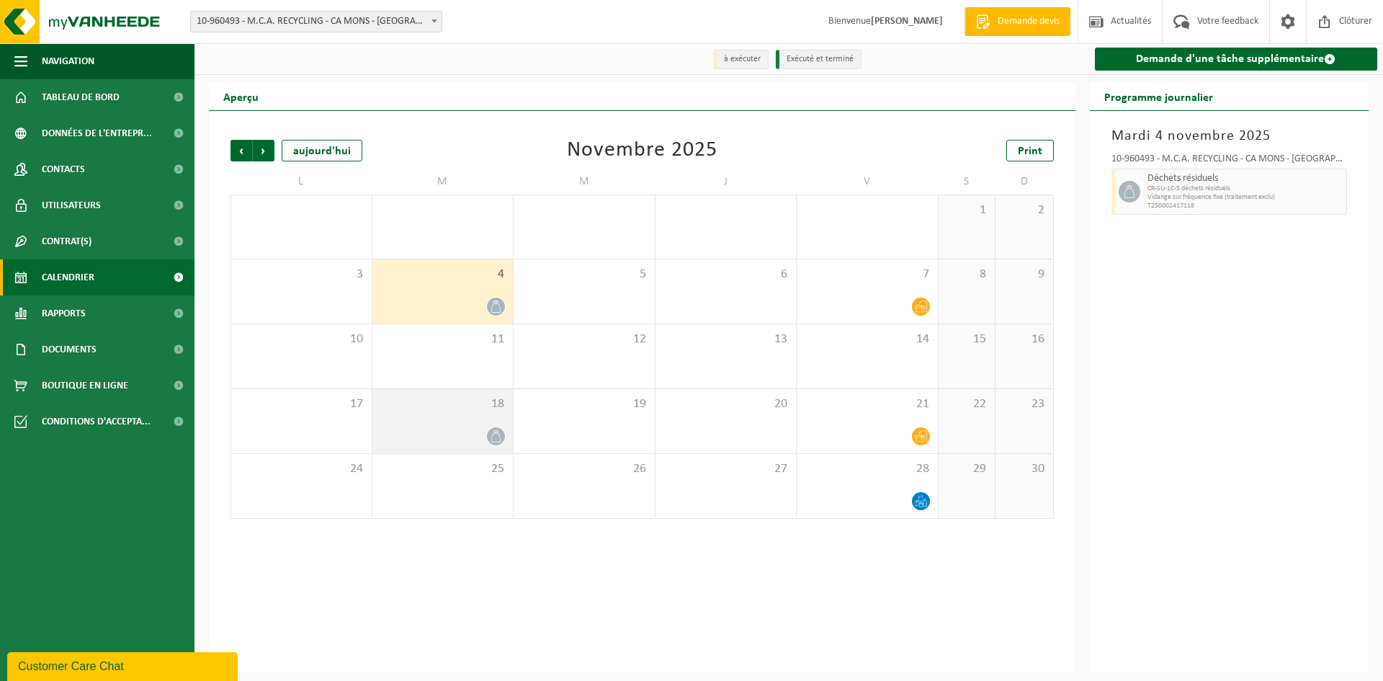
click at [461, 399] on span "18" at bounding box center [443, 404] width 127 height 16
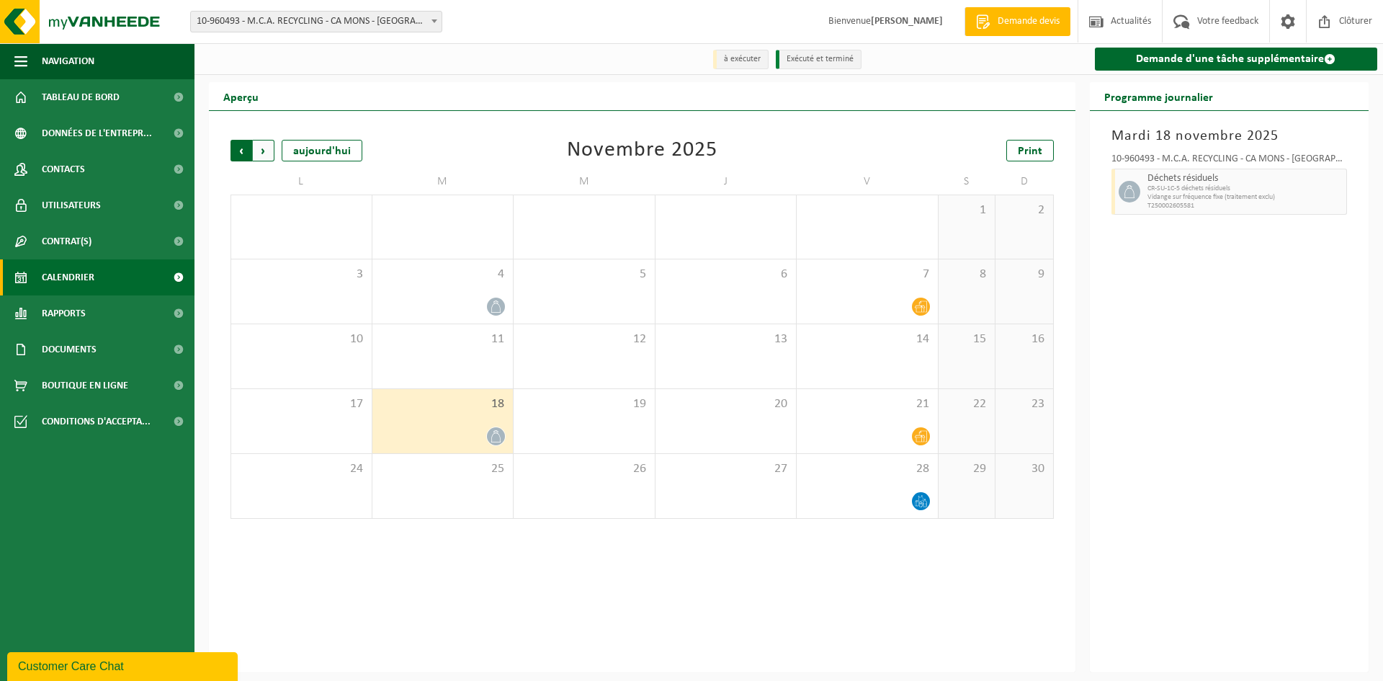
click at [268, 152] on span "Suivant" at bounding box center [264, 151] width 22 height 22
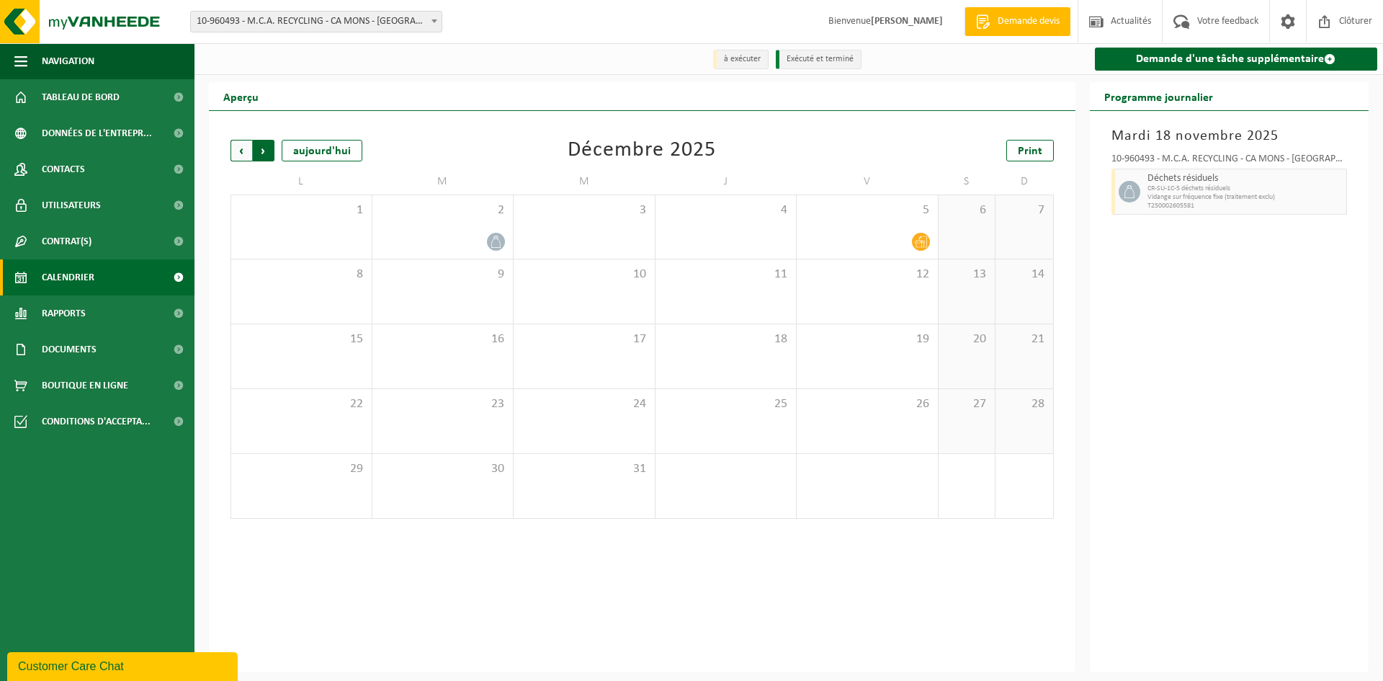
click at [238, 150] on span "Précédent" at bounding box center [242, 151] width 22 height 22
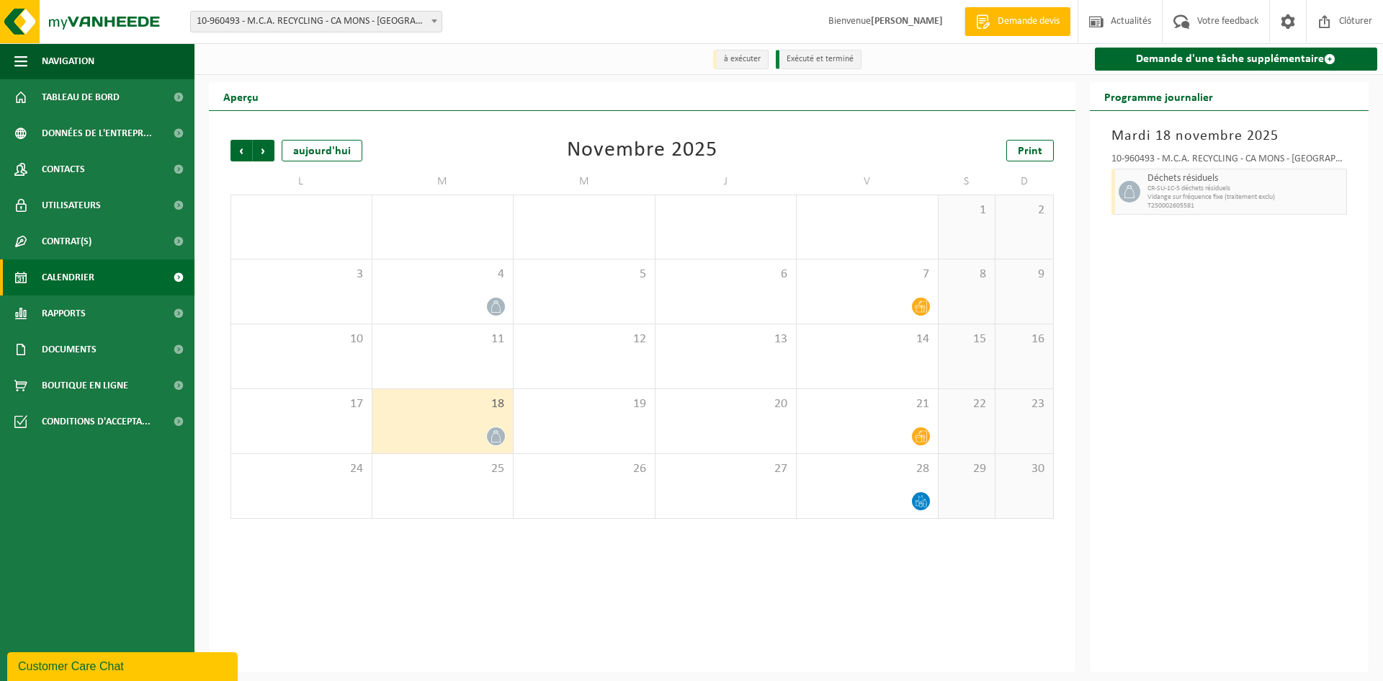
click at [238, 150] on span "Précédent" at bounding box center [242, 151] width 22 height 22
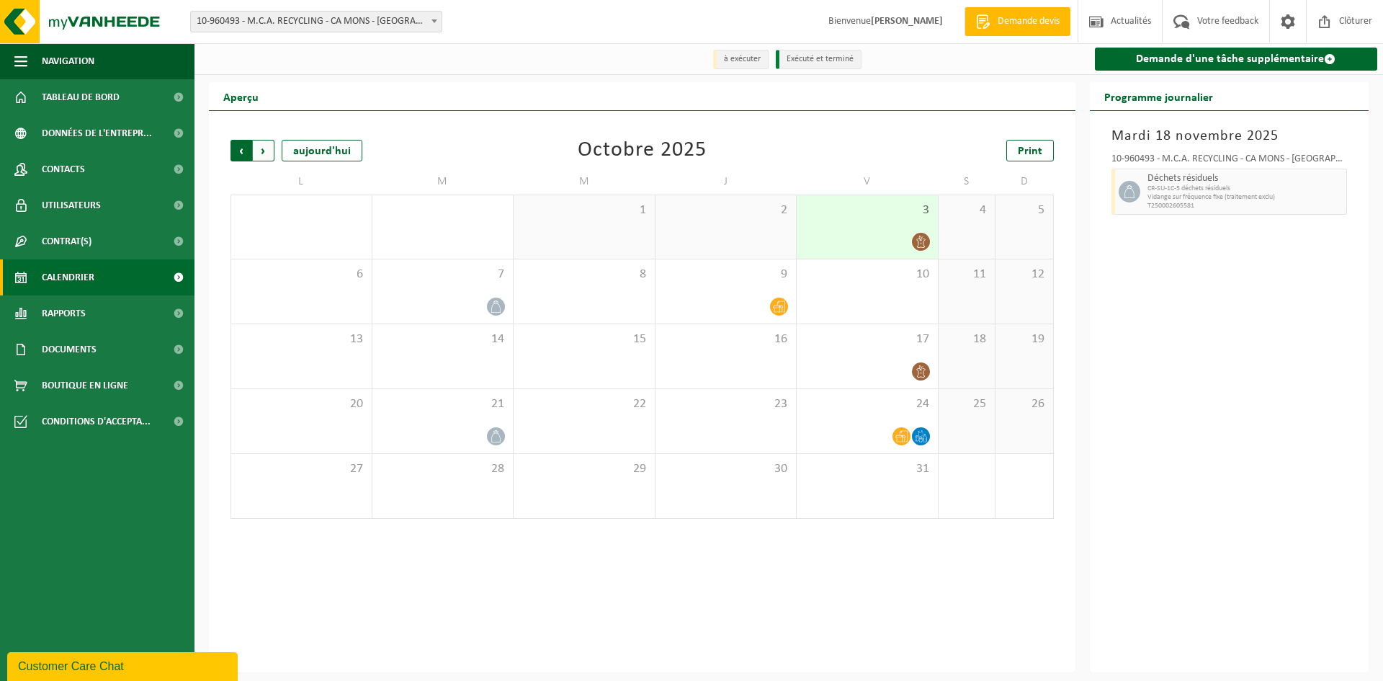
click at [265, 153] on span "Suivant" at bounding box center [264, 151] width 22 height 22
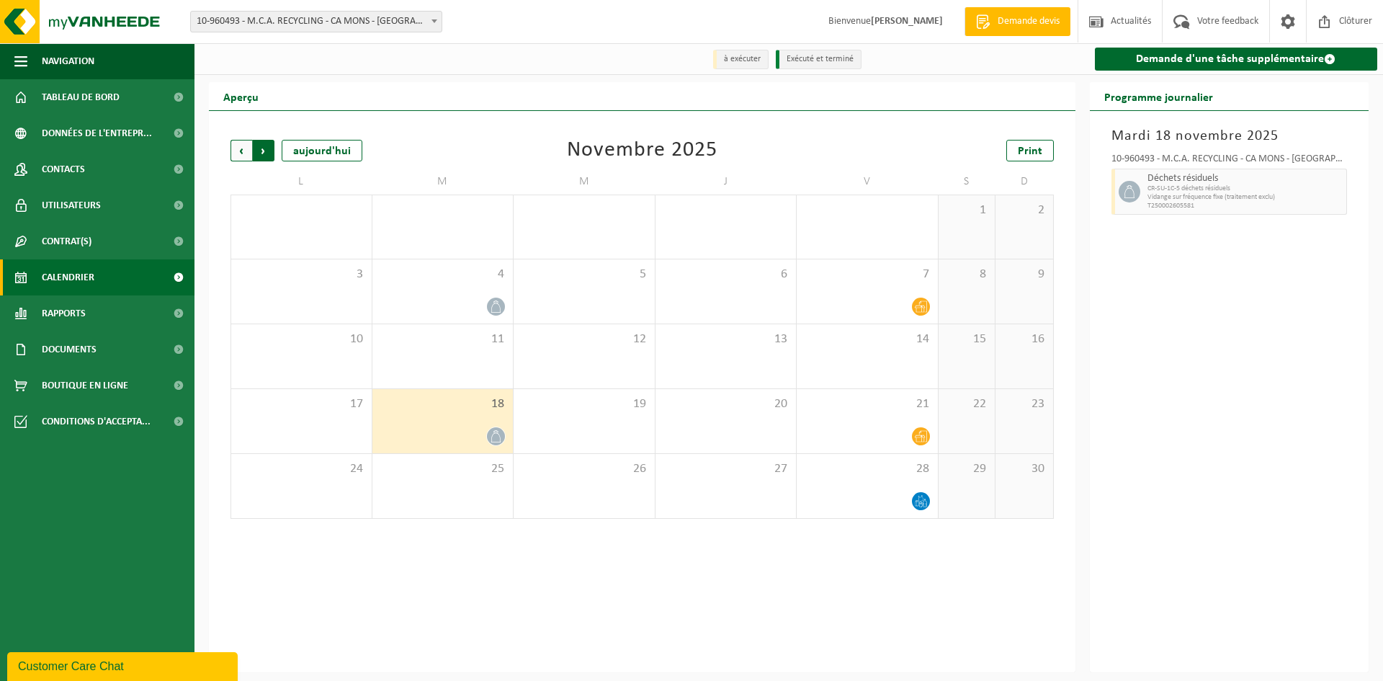
click at [236, 155] on span "Précédent" at bounding box center [242, 151] width 22 height 22
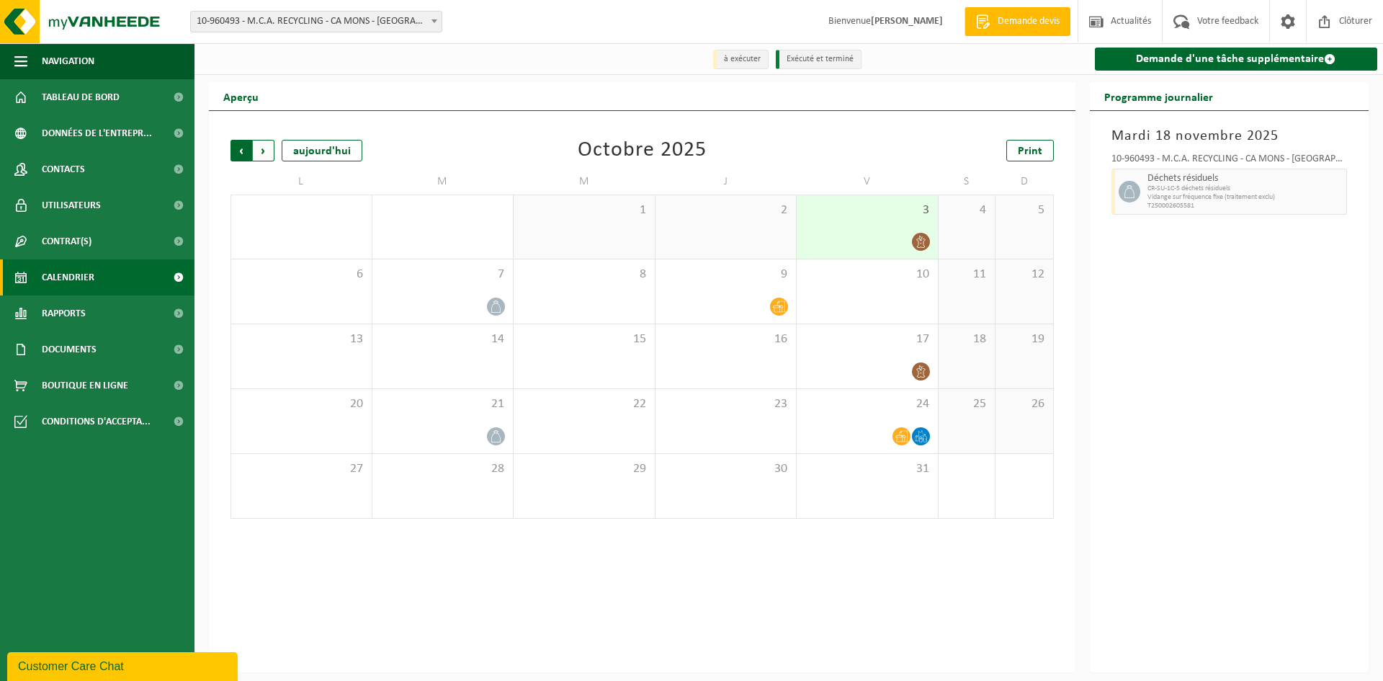
click at [262, 156] on span "Suivant" at bounding box center [264, 151] width 22 height 22
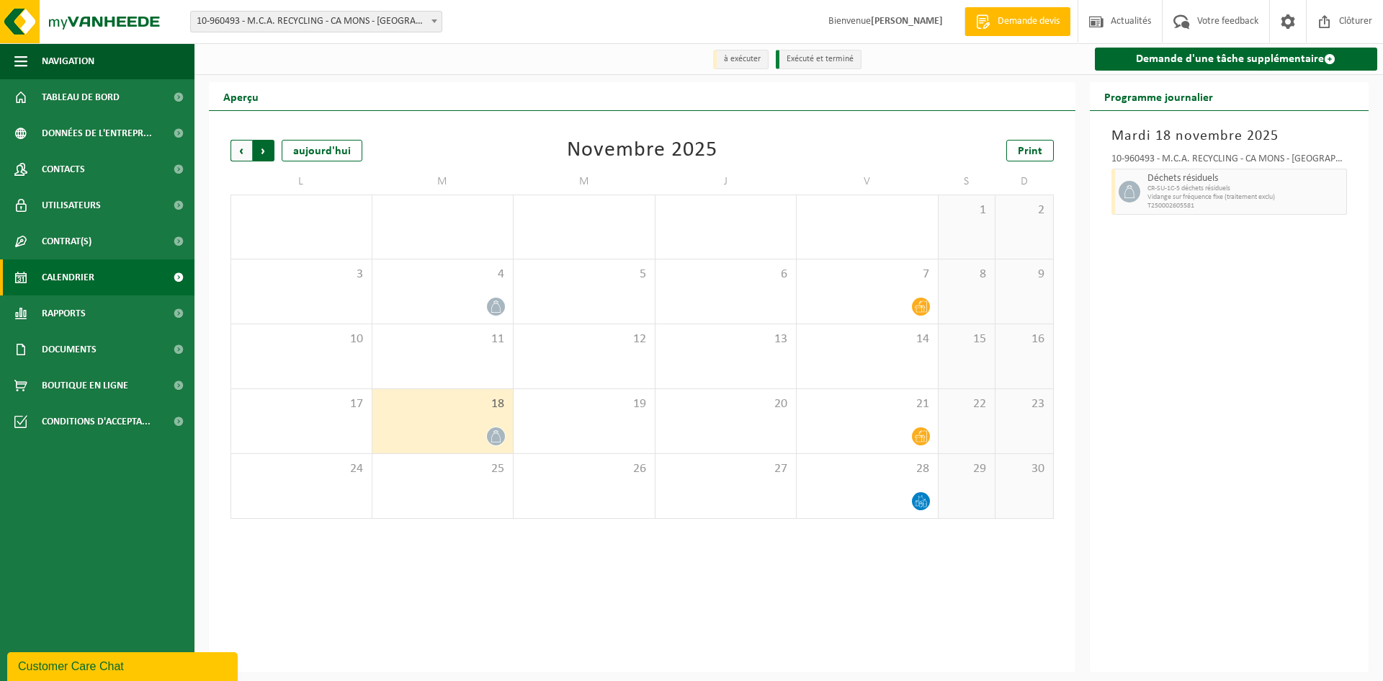
click at [244, 152] on span "Précédent" at bounding box center [242, 151] width 22 height 22
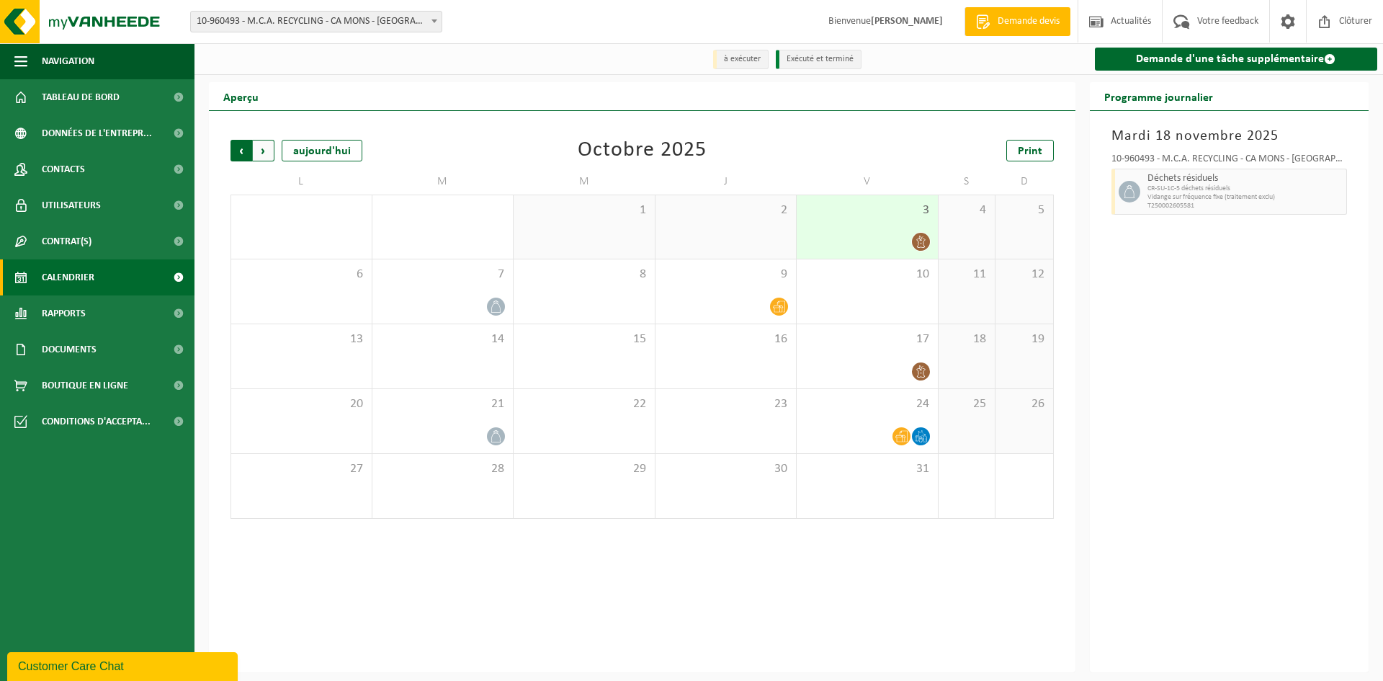
click at [259, 151] on span "Suivant" at bounding box center [264, 151] width 22 height 22
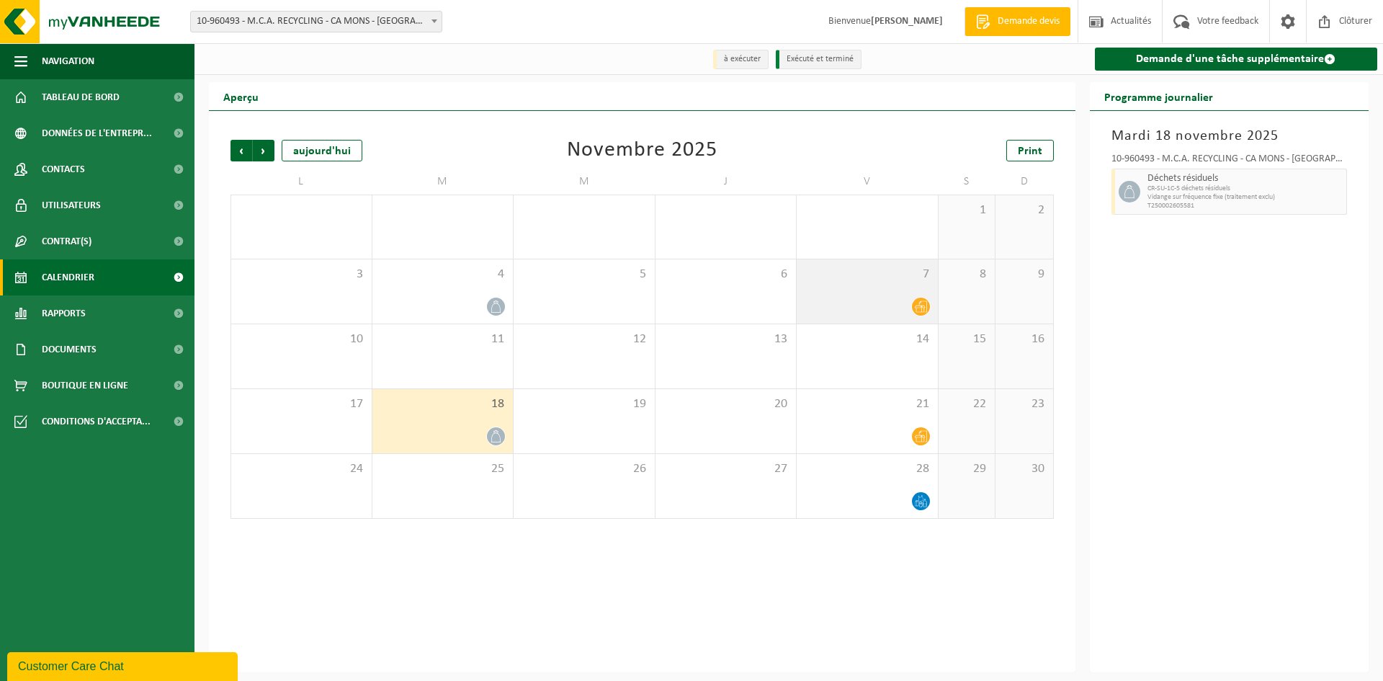
click at [865, 295] on div "7" at bounding box center [867, 291] width 141 height 64
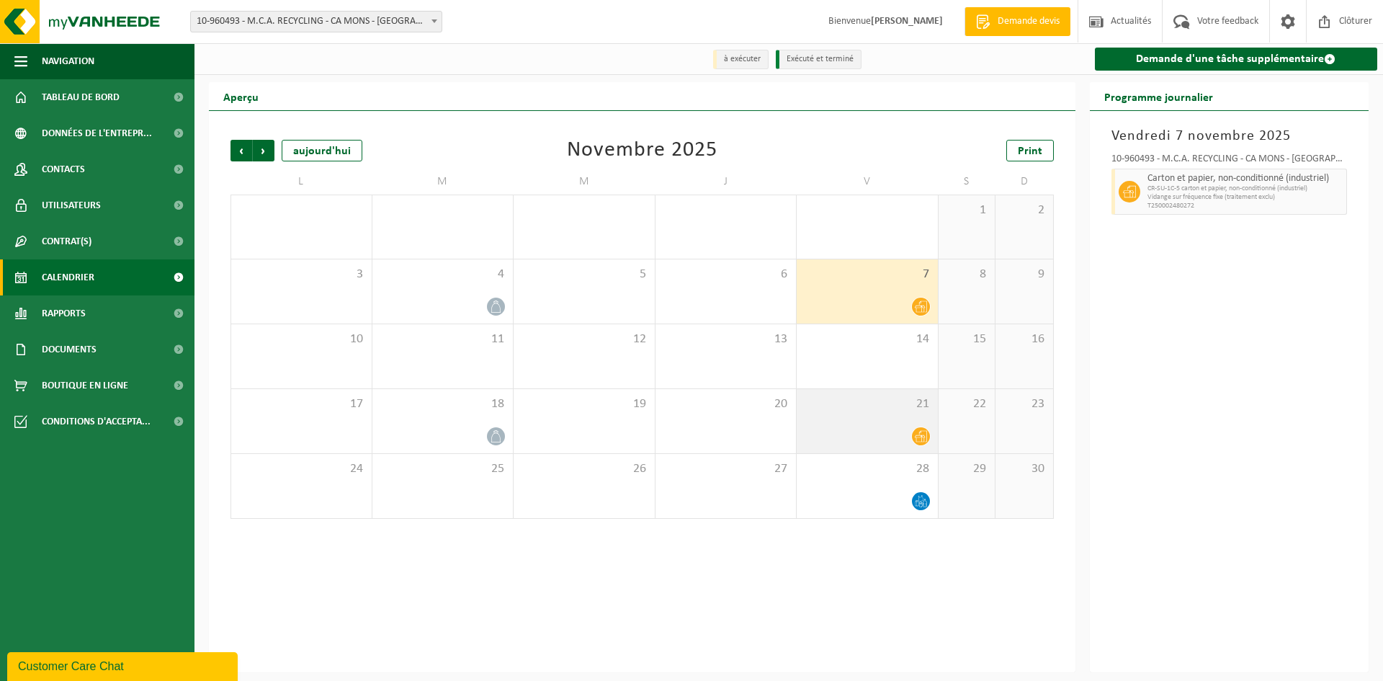
click at [860, 423] on div "21" at bounding box center [867, 421] width 141 height 64
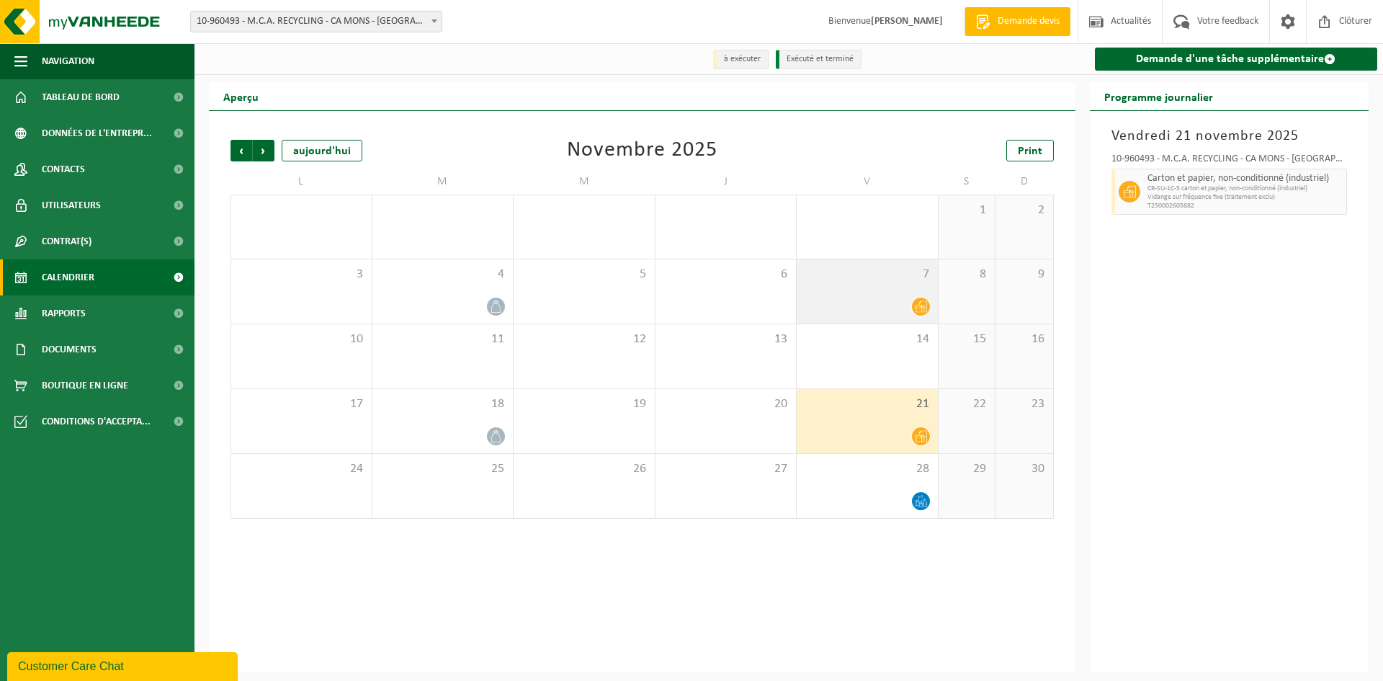
click at [852, 297] on div "7" at bounding box center [867, 291] width 141 height 64
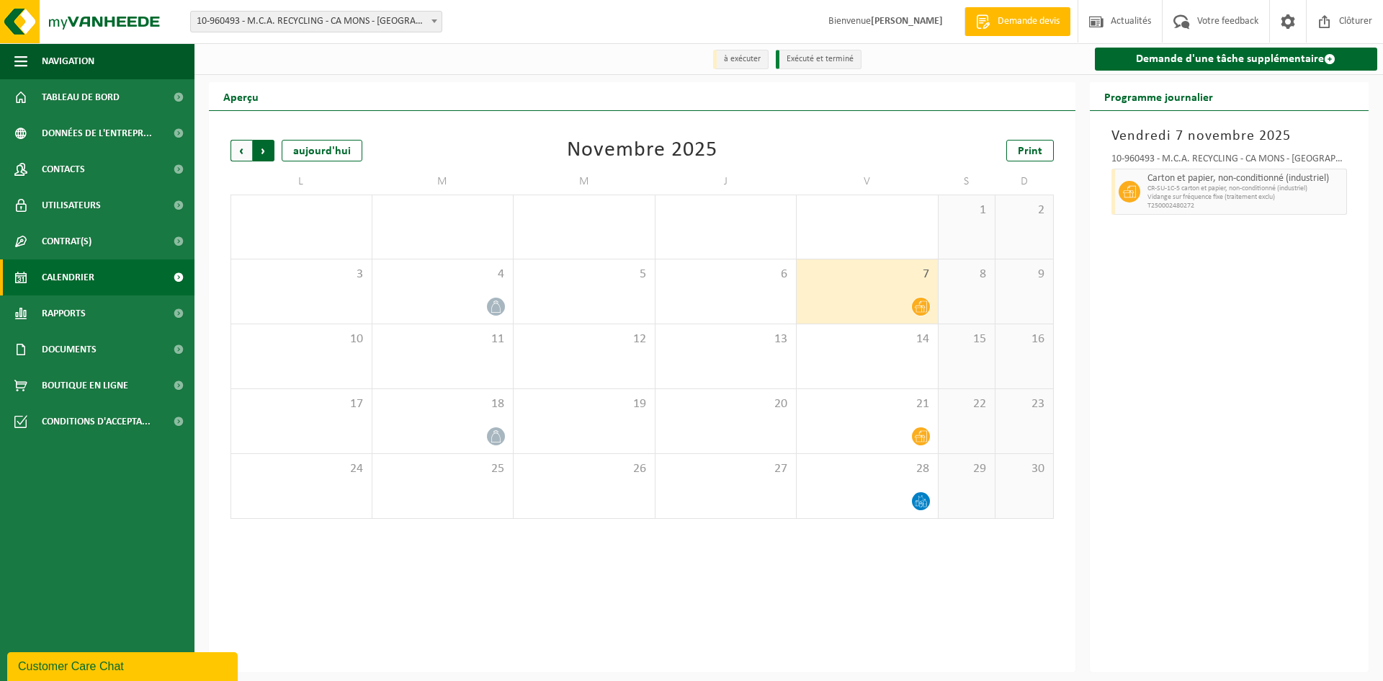
click at [243, 151] on span "Précédent" at bounding box center [242, 151] width 22 height 22
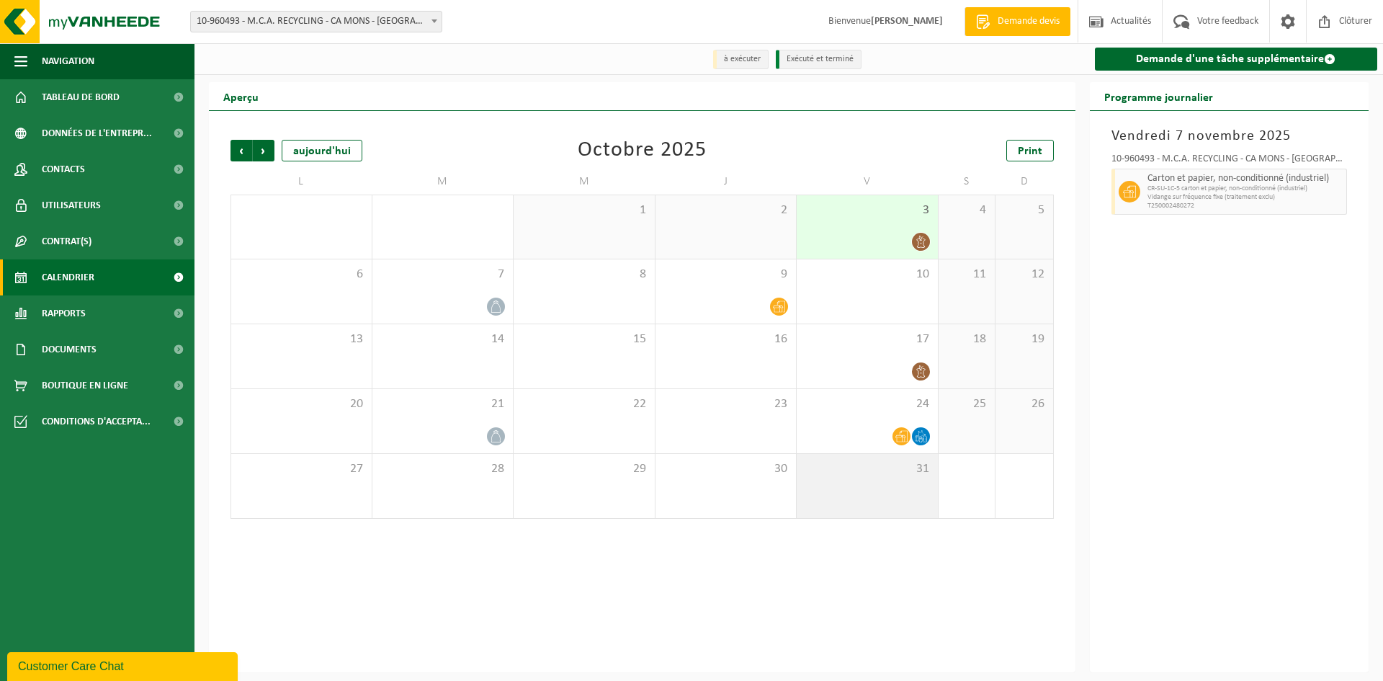
click at [870, 482] on div "31" at bounding box center [867, 486] width 141 height 64
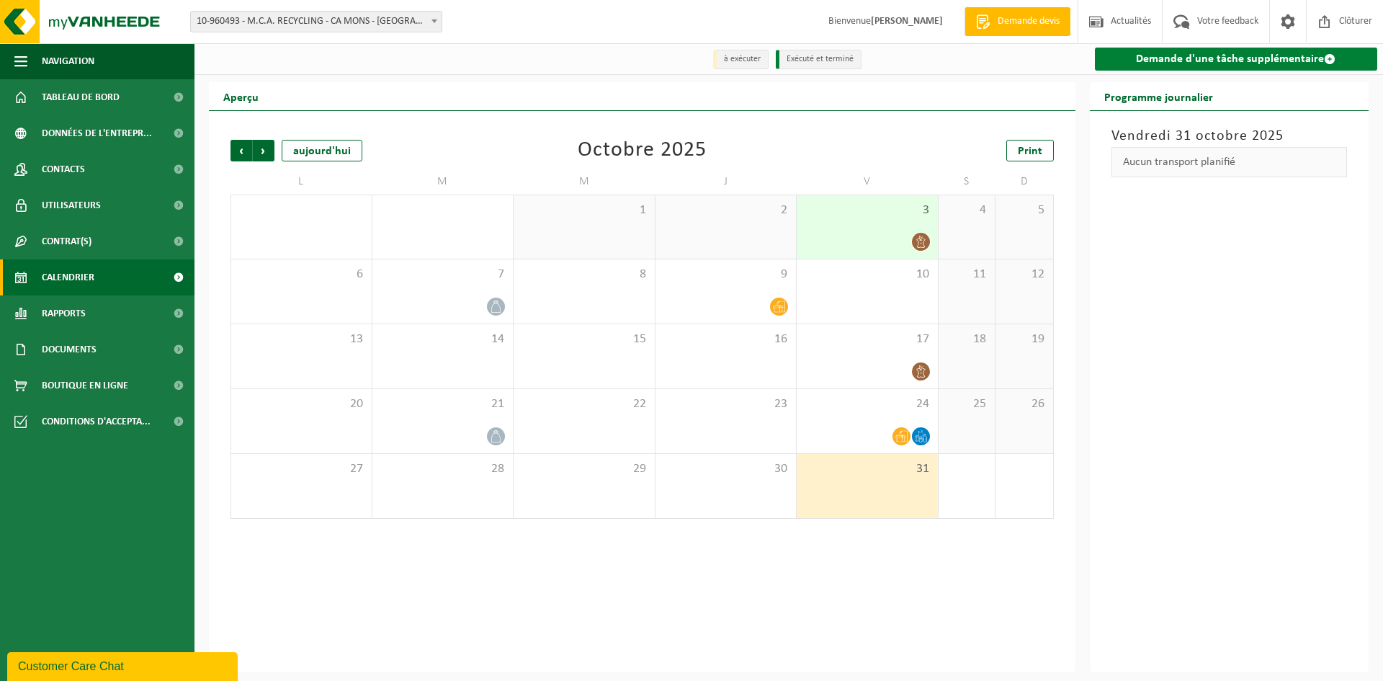
click at [1172, 61] on link "Demande d'une tâche supplémentaire" at bounding box center [1236, 59] width 283 height 23
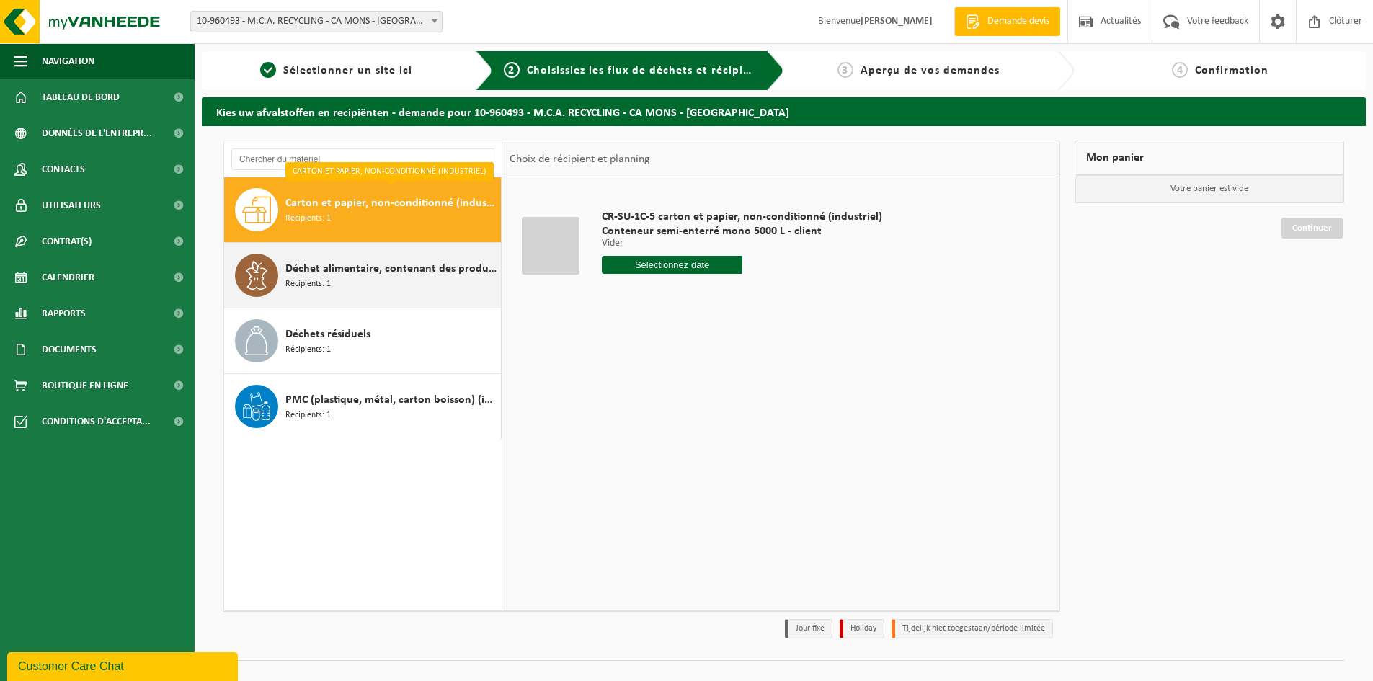
click at [390, 267] on span "Déchet alimentaire, contenant des produits d'origine animale, non emballé, caté…" at bounding box center [391, 268] width 212 height 17
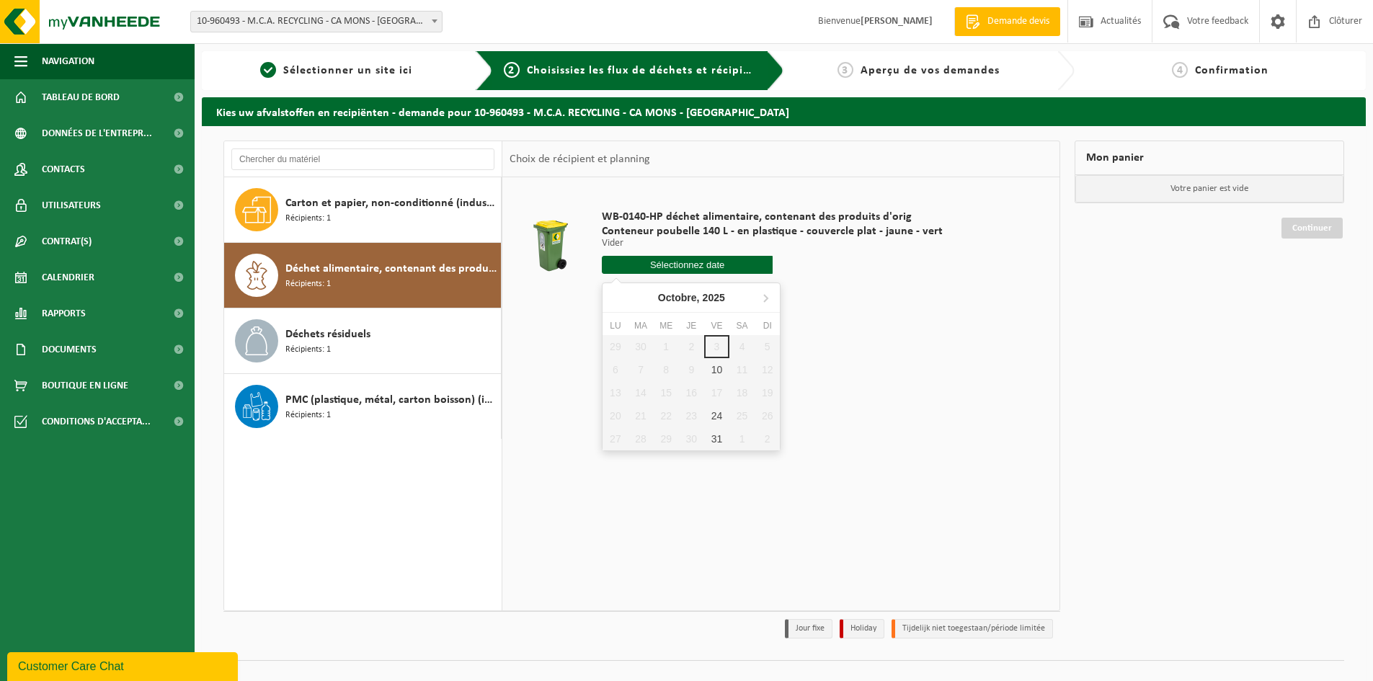
click at [684, 267] on input "text" at bounding box center [687, 265] width 171 height 18
click at [764, 301] on icon at bounding box center [766, 298] width 4 height 7
click at [615, 296] on icon at bounding box center [616, 298] width 4 height 7
click at [712, 438] on div "31" at bounding box center [716, 438] width 25 height 23
type input "à partir de 2025-10-31"
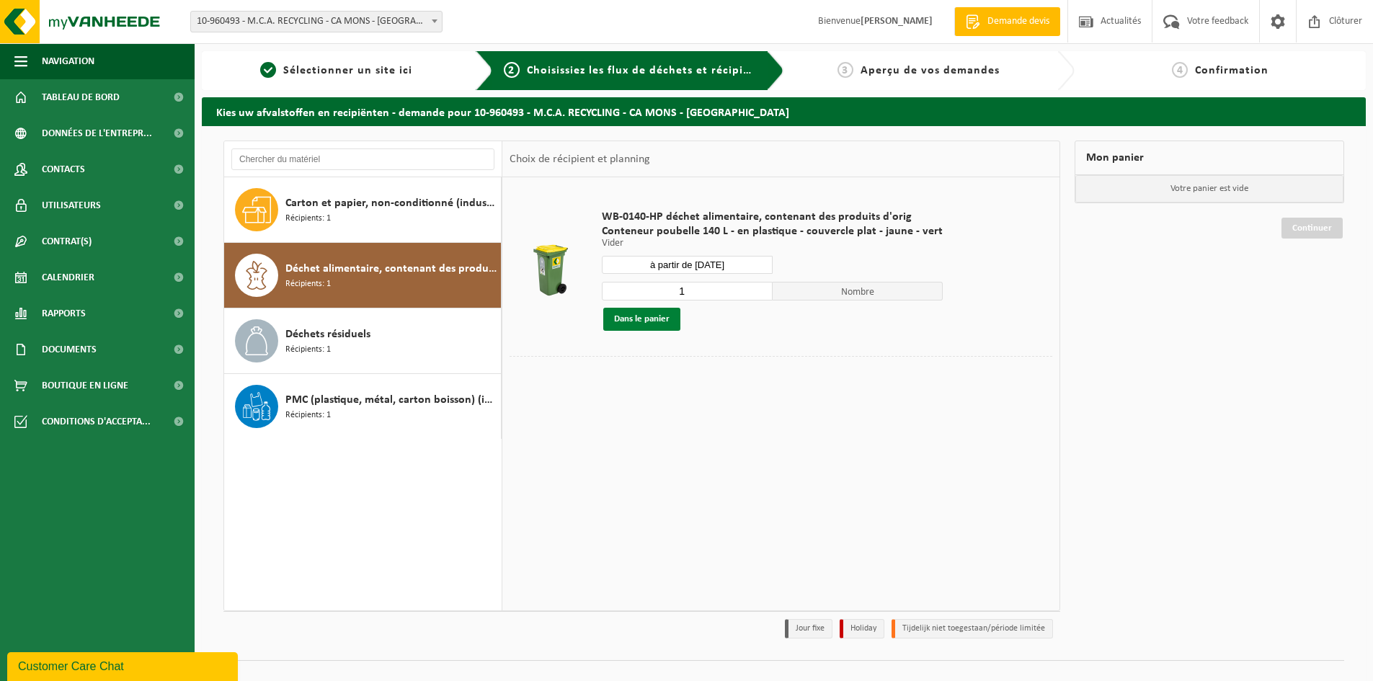
click at [667, 318] on button "Dans le panier" at bounding box center [641, 319] width 77 height 23
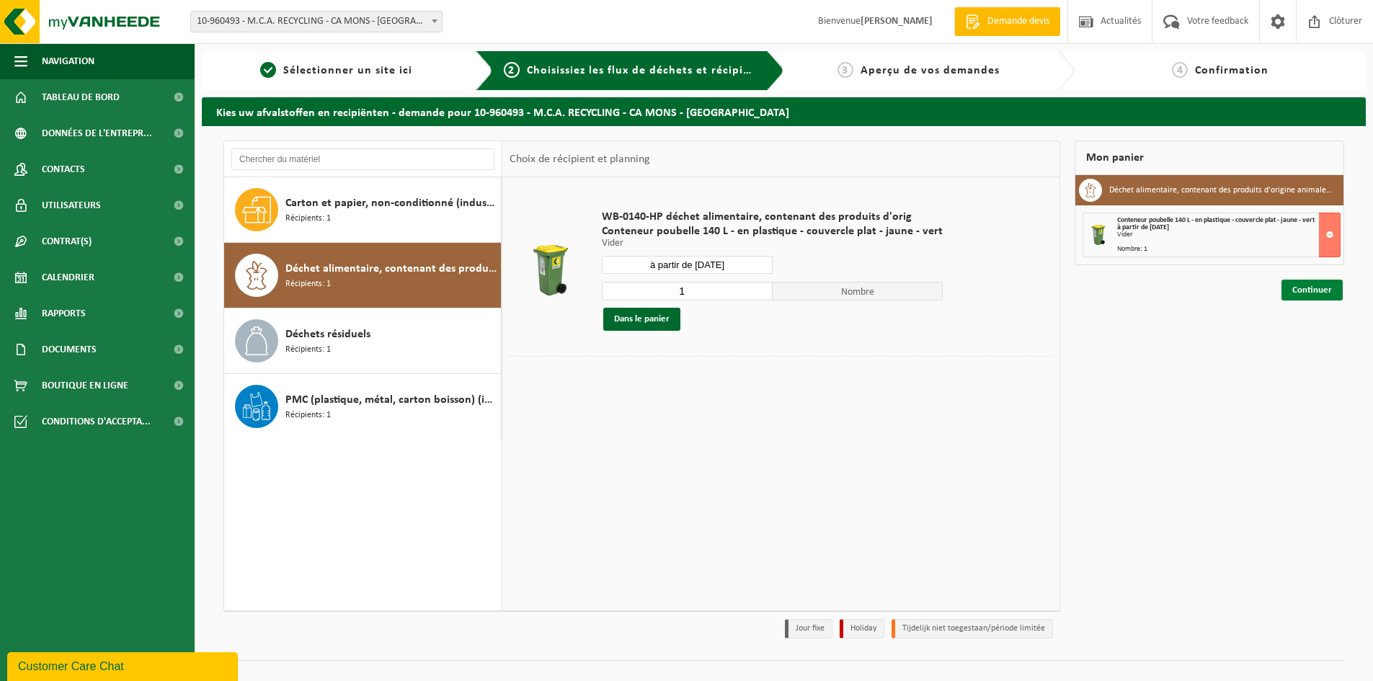
click at [1301, 292] on link "Continuer" at bounding box center [1311, 290] width 61 height 21
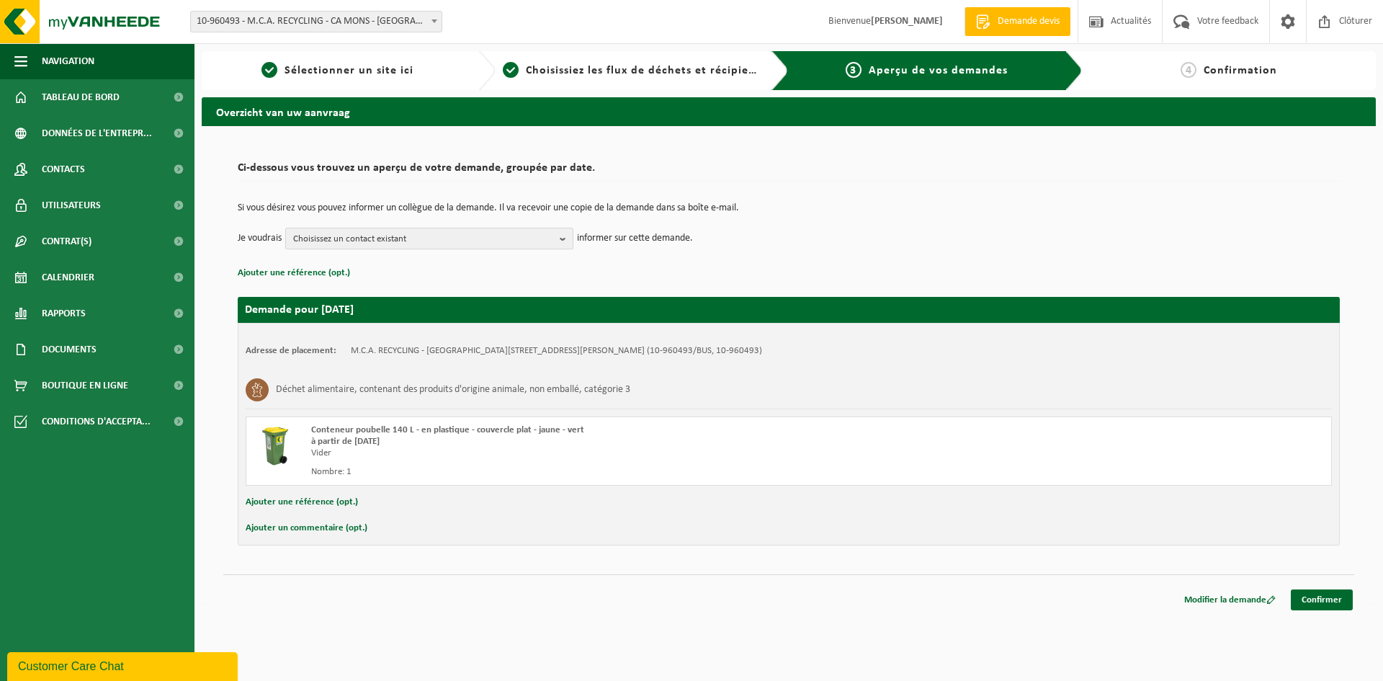
click at [349, 233] on span "Choisissez un contact existant" at bounding box center [423, 239] width 261 height 22
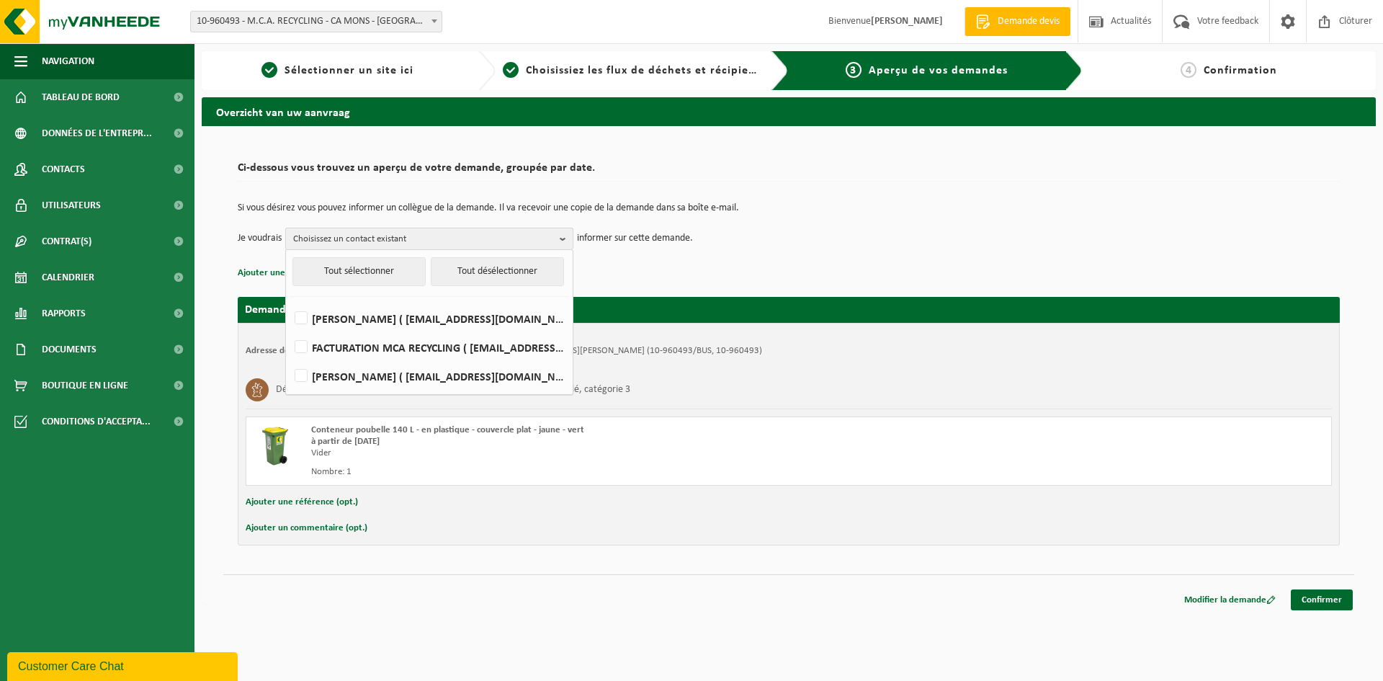
click at [351, 234] on span "Choisissez un contact existant" at bounding box center [423, 239] width 261 height 22
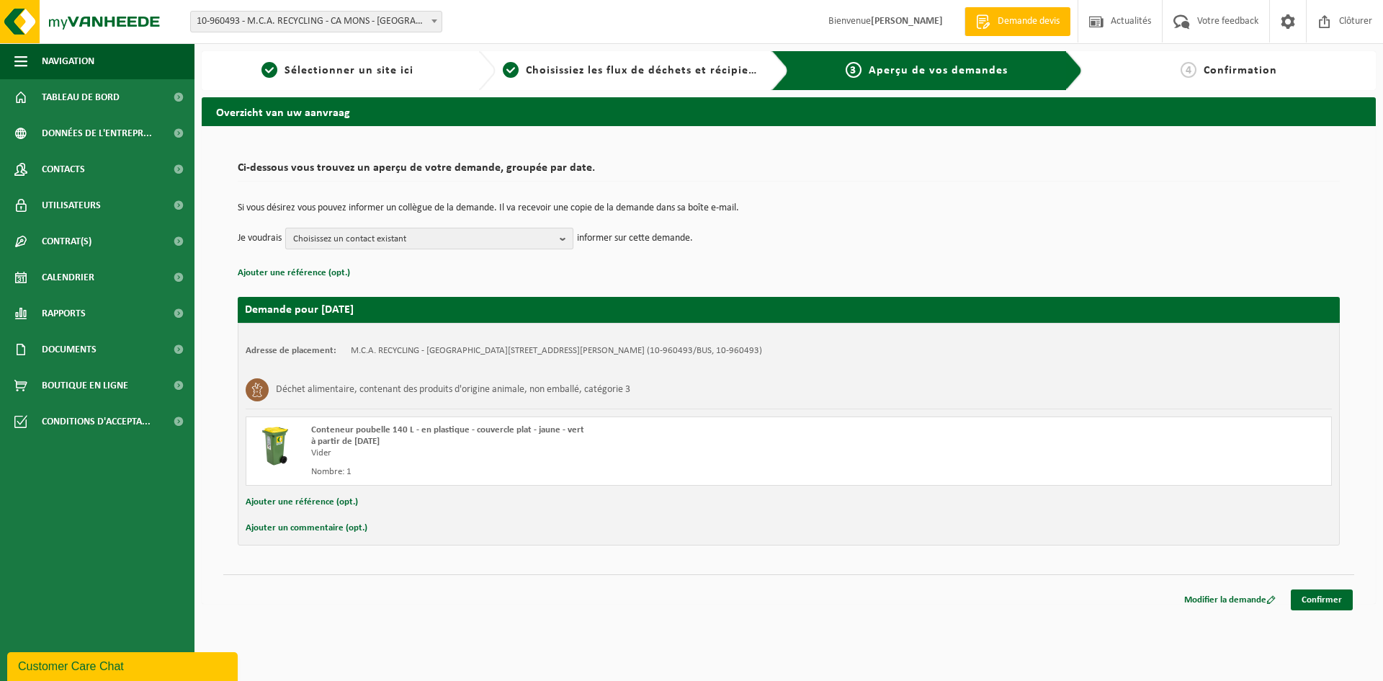
click at [433, 242] on span "Choisissez un contact existant" at bounding box center [423, 239] width 261 height 22
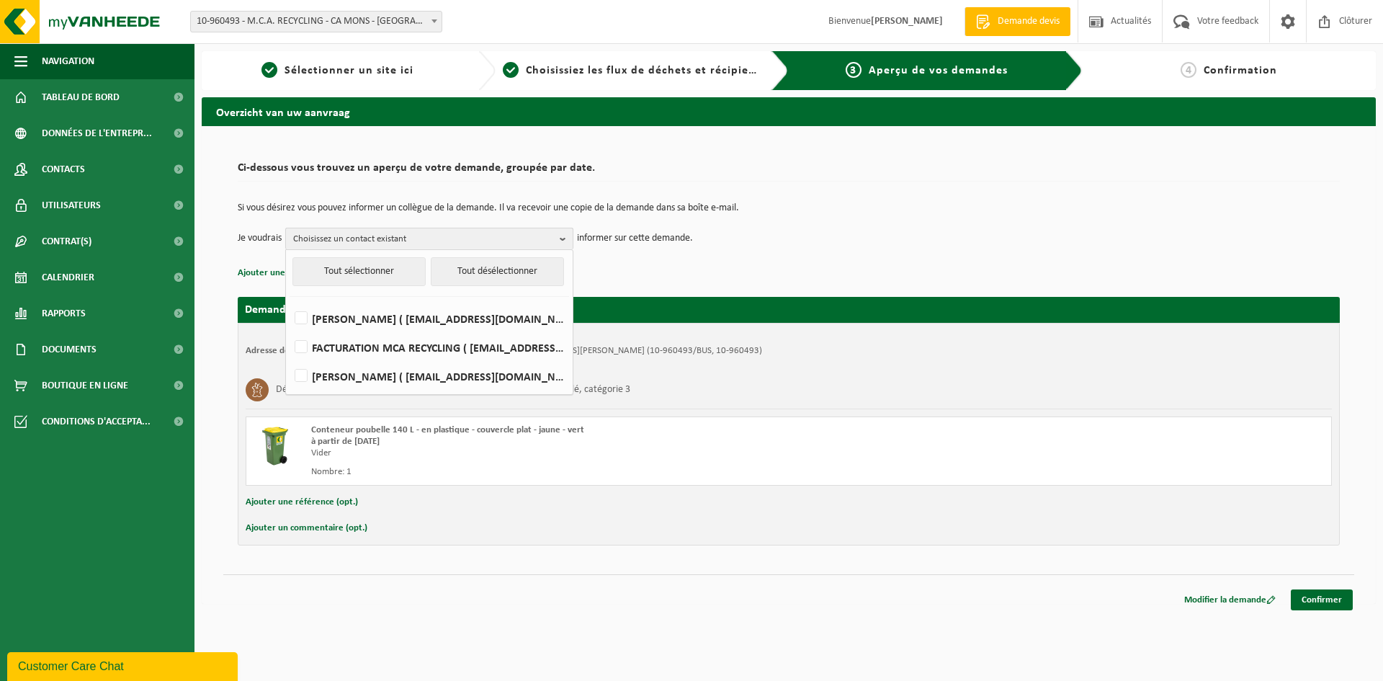
click at [433, 242] on span "Choisissez un contact existant" at bounding box center [423, 239] width 261 height 22
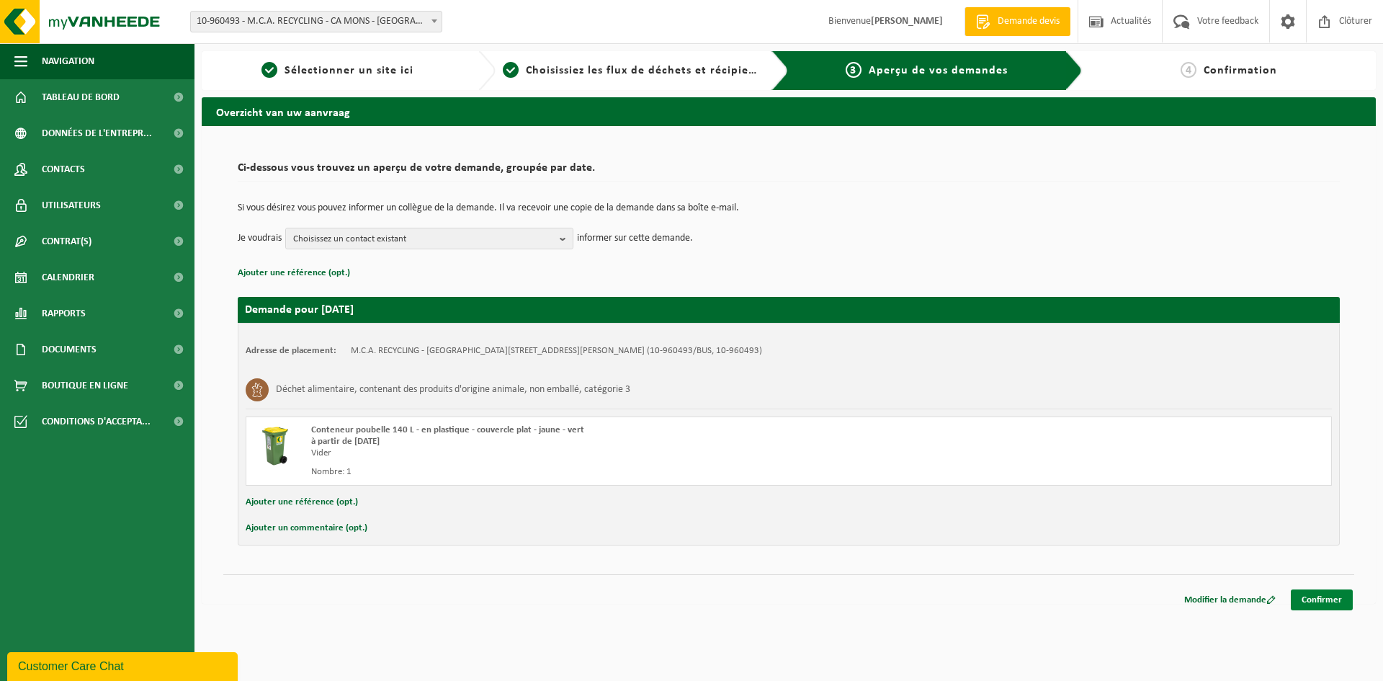
click at [1326, 609] on link "Confirmer" at bounding box center [1322, 599] width 62 height 21
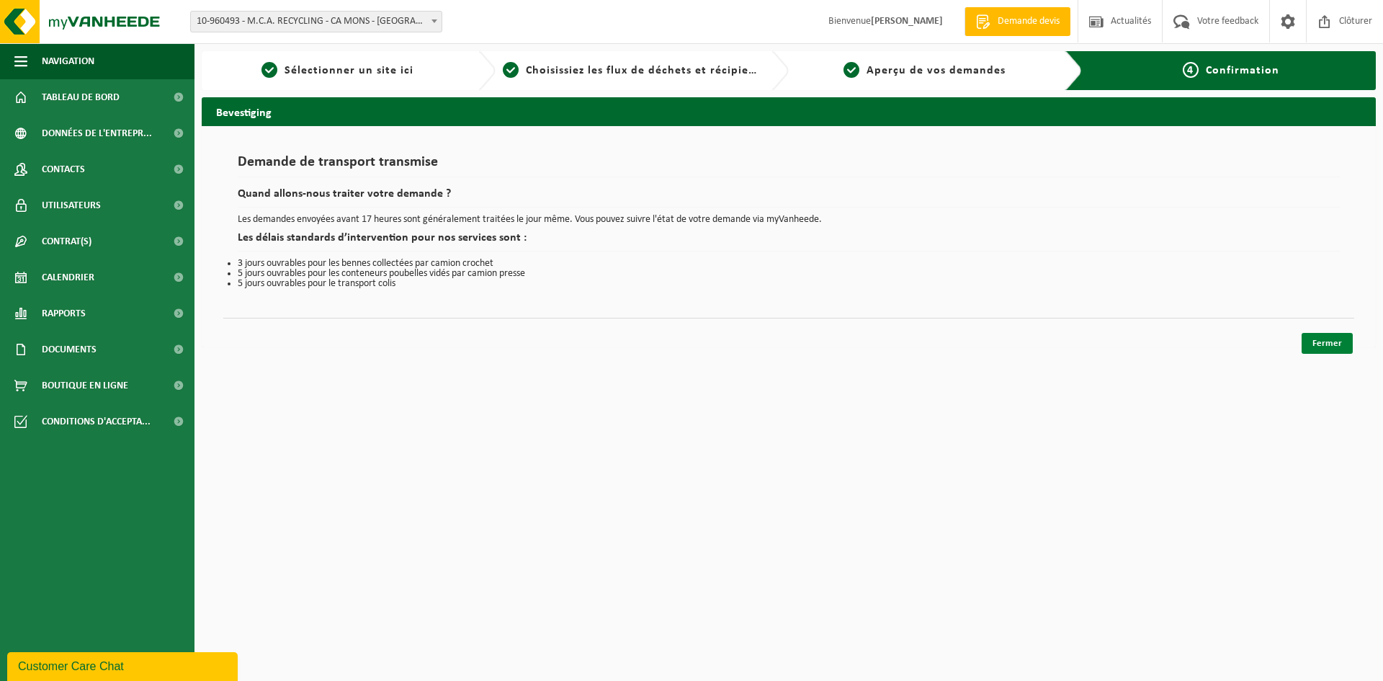
click at [1337, 347] on link "Fermer" at bounding box center [1327, 343] width 51 height 21
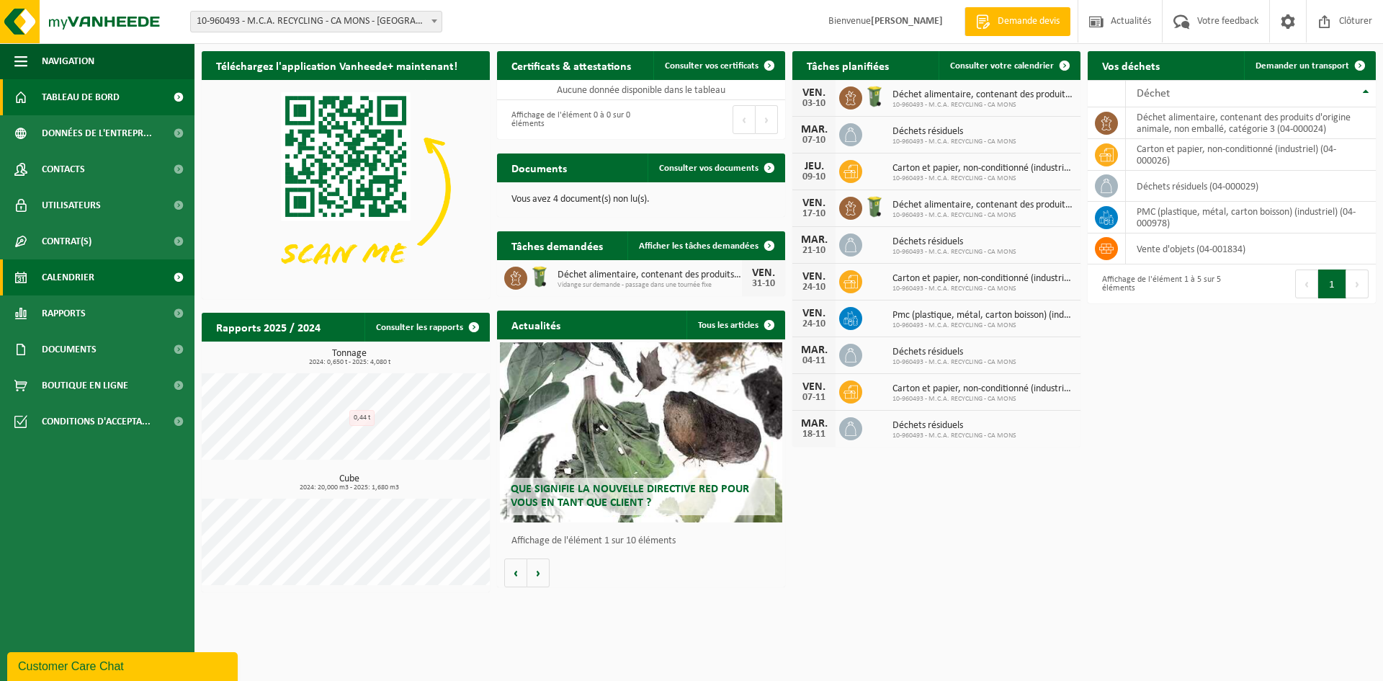
click at [91, 287] on span "Calendrier" at bounding box center [68, 277] width 53 height 36
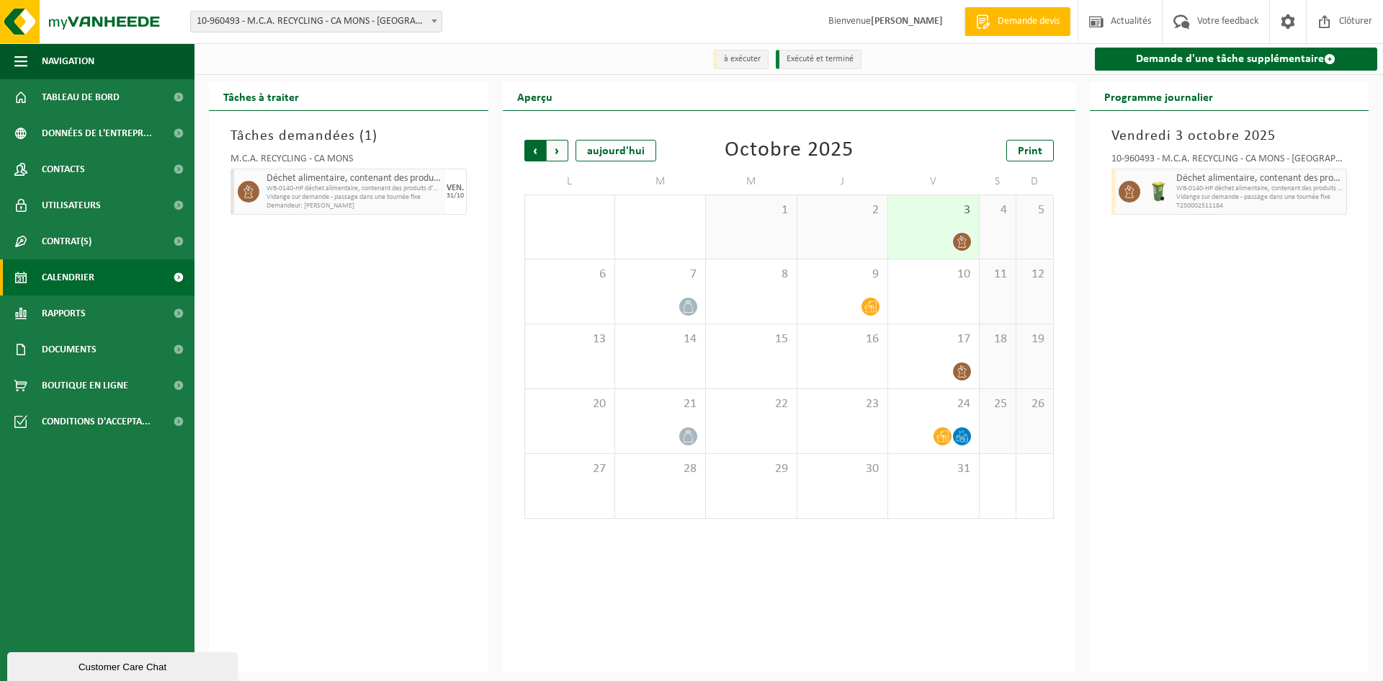
click at [553, 154] on span "Suivant" at bounding box center [558, 151] width 22 height 22
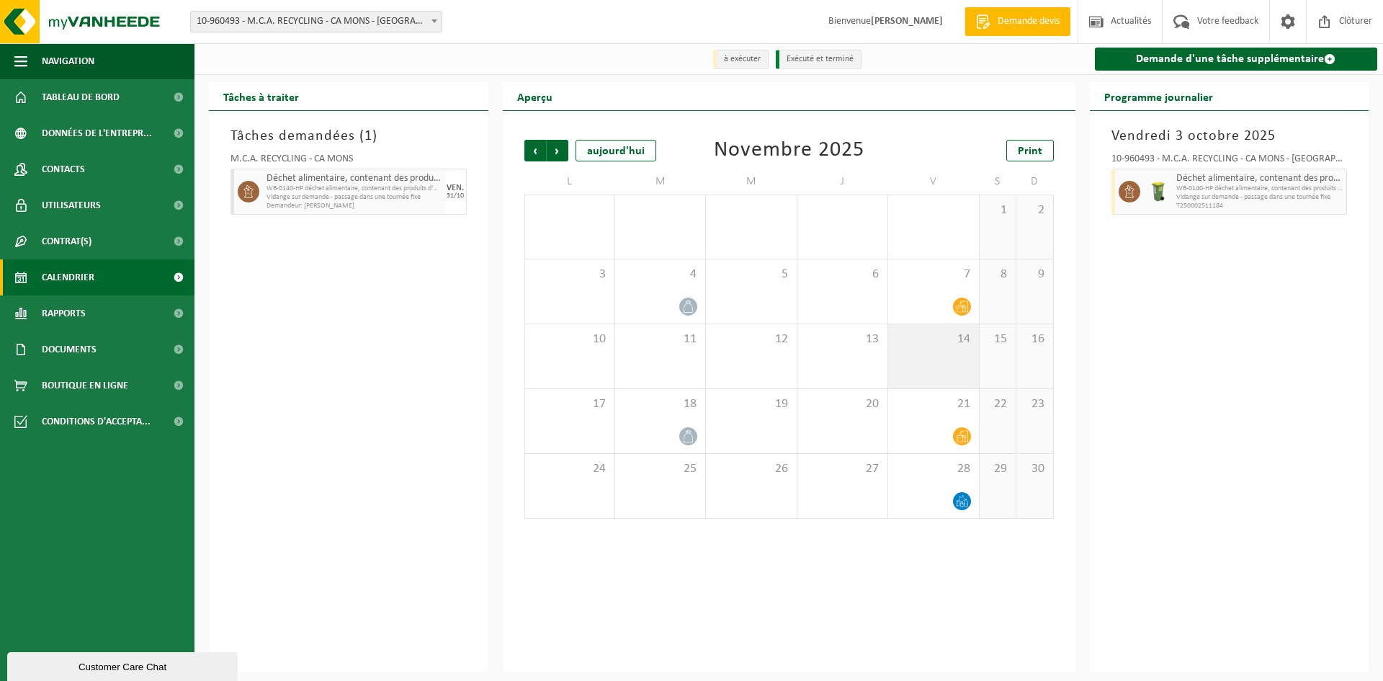
click at [951, 353] on div "14" at bounding box center [933, 356] width 90 height 64
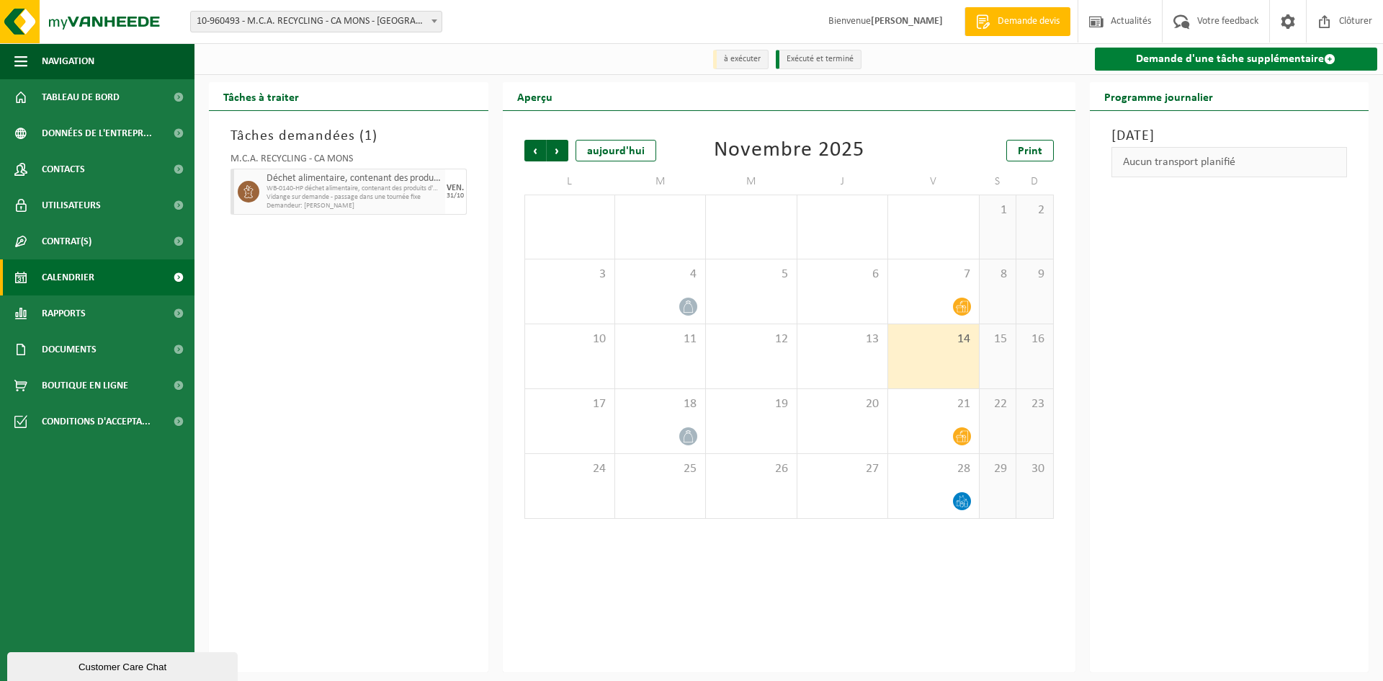
click at [1171, 53] on link "Demande d'une tâche supplémentaire" at bounding box center [1236, 59] width 283 height 23
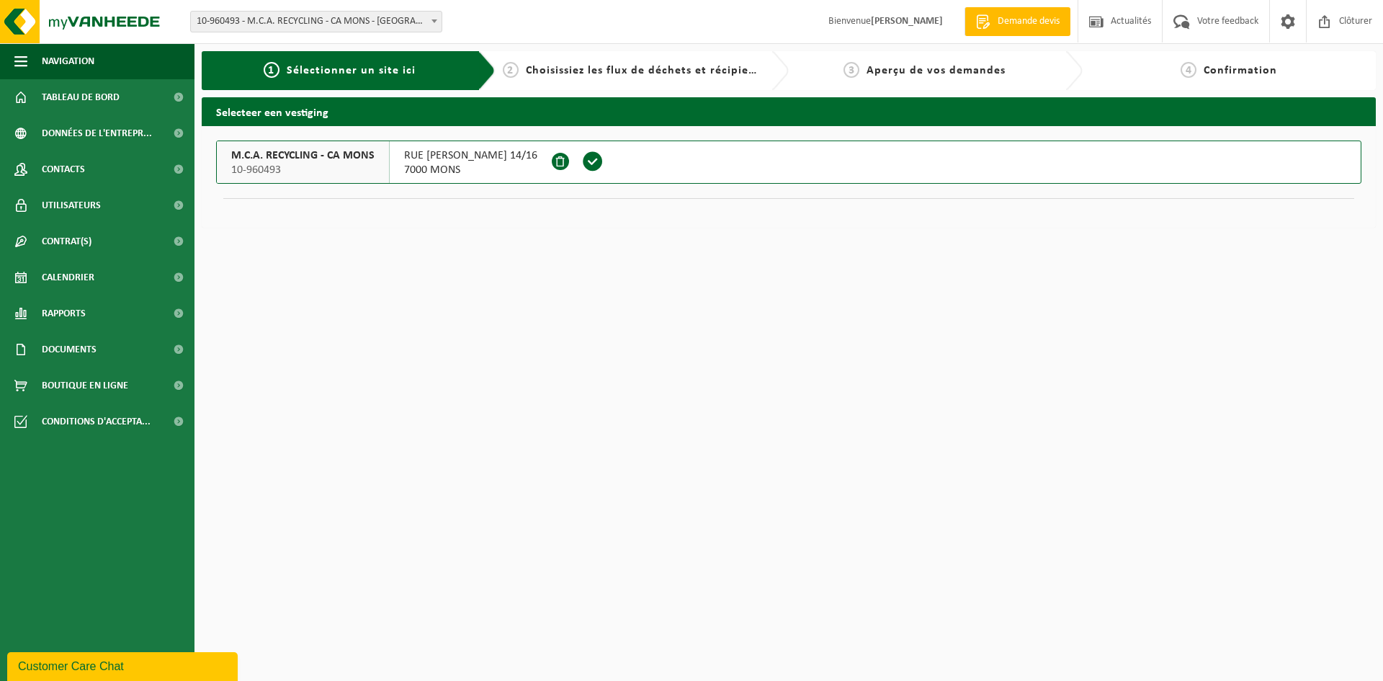
click at [442, 162] on span "RUE ABEL DUBOIS 14/16" at bounding box center [470, 155] width 133 height 14
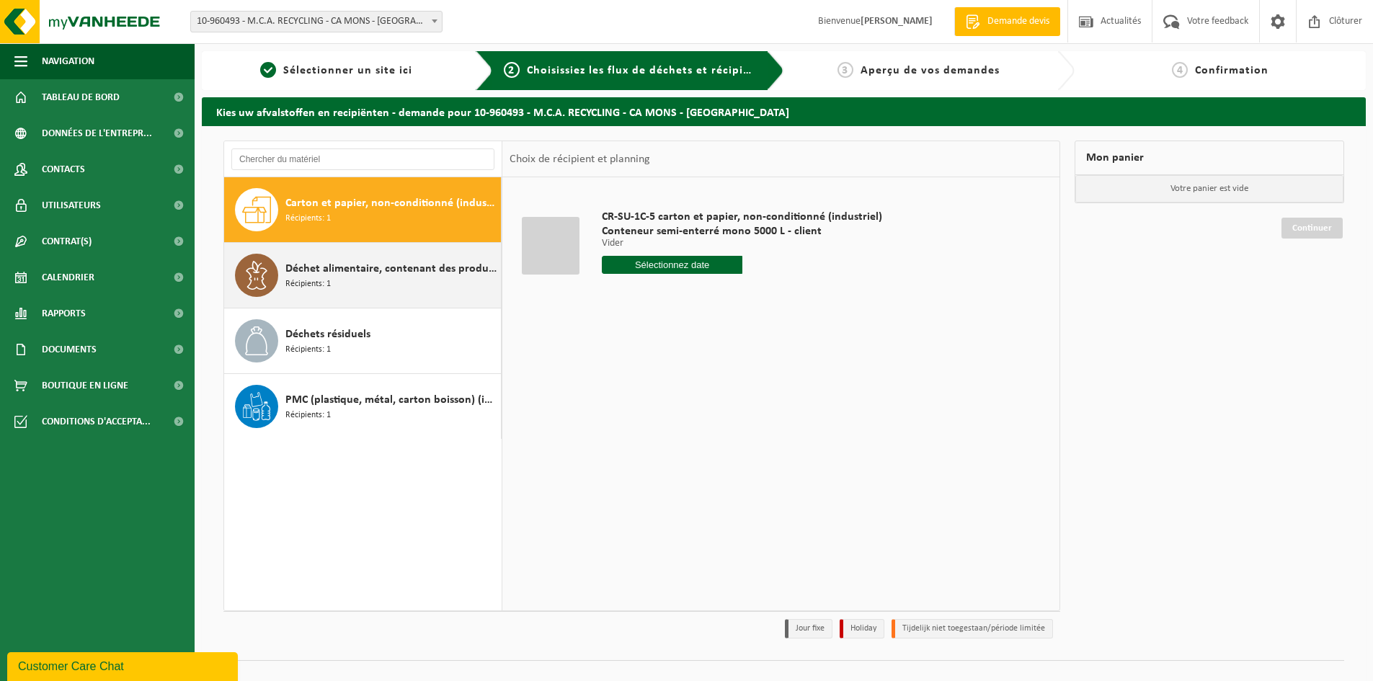
click at [352, 281] on div "Déchet alimentaire, contenant des produits d'origine animale, non emballé, caté…" at bounding box center [391, 275] width 212 height 43
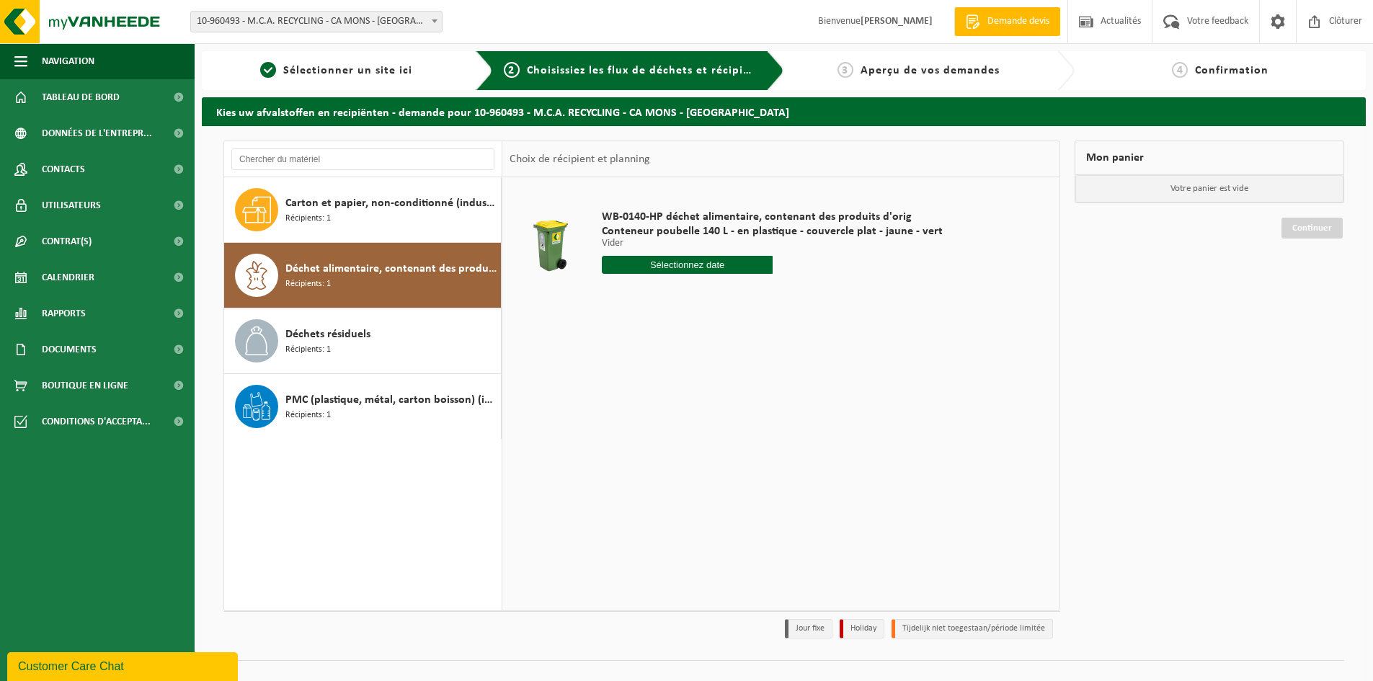
click at [650, 265] on input "text" at bounding box center [687, 265] width 171 height 18
click at [762, 303] on icon at bounding box center [765, 297] width 23 height 23
click at [714, 396] on div "14" at bounding box center [716, 392] width 25 height 23
type input "à partir de 2025-11-14"
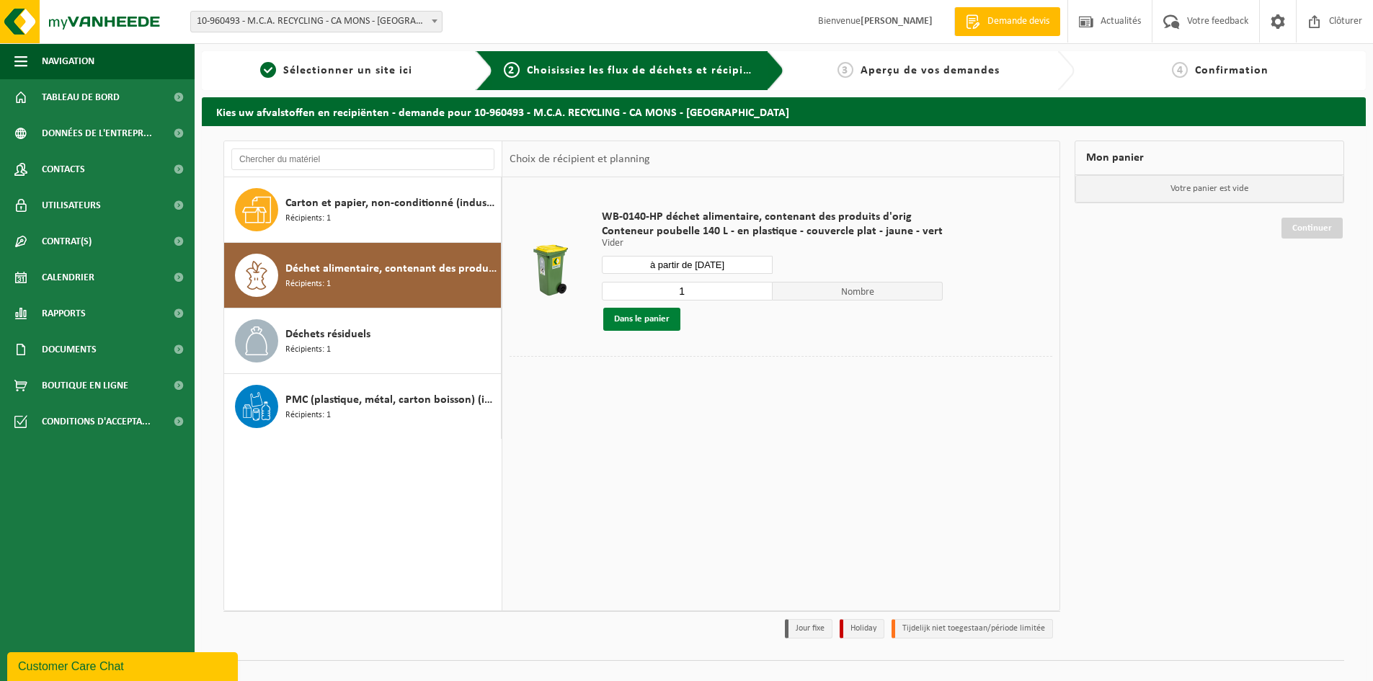
click at [621, 322] on button "Dans le panier" at bounding box center [641, 319] width 77 height 23
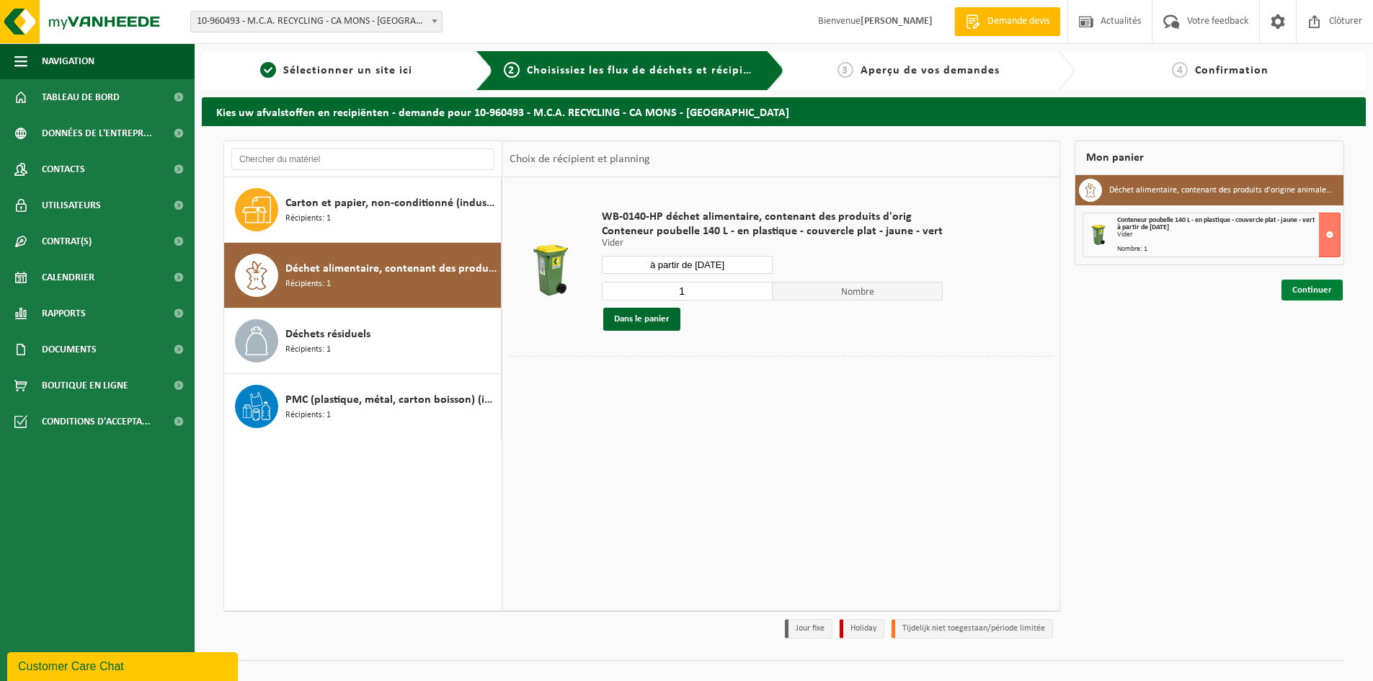
click at [1285, 288] on link "Continuer" at bounding box center [1311, 290] width 61 height 21
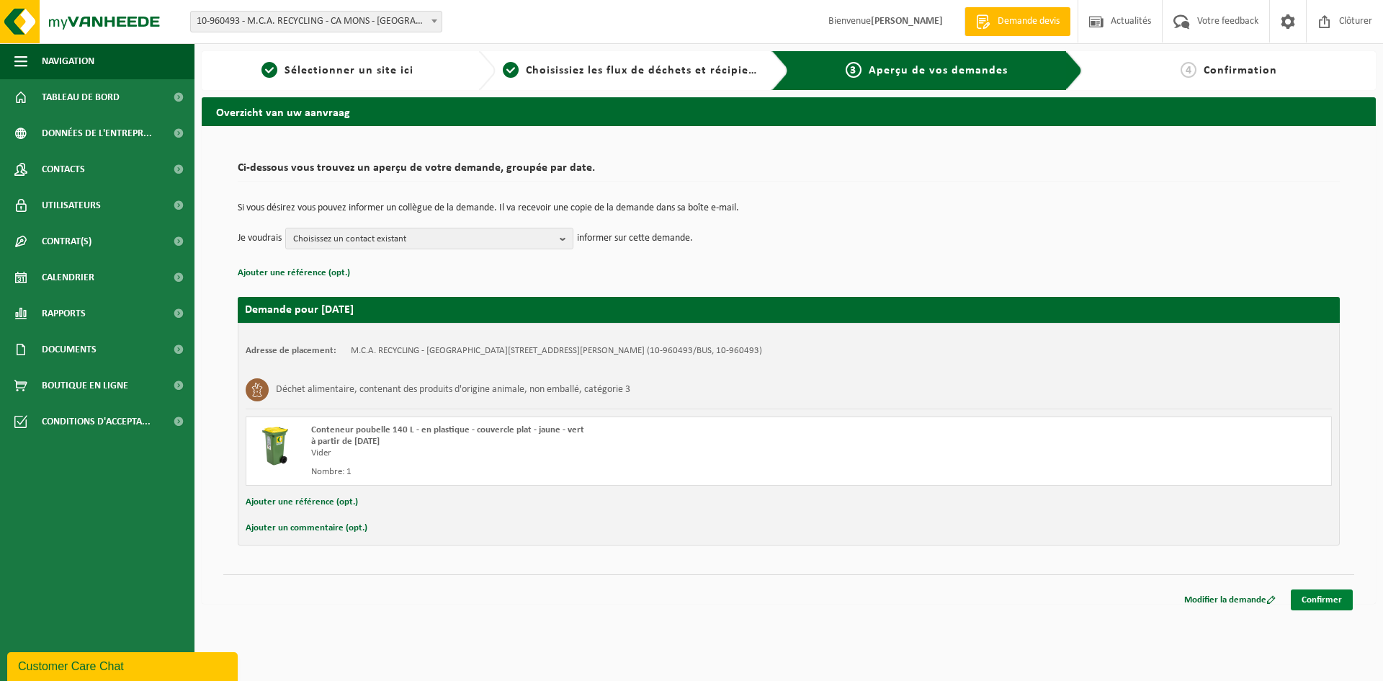
click at [1331, 602] on link "Confirmer" at bounding box center [1322, 599] width 62 height 21
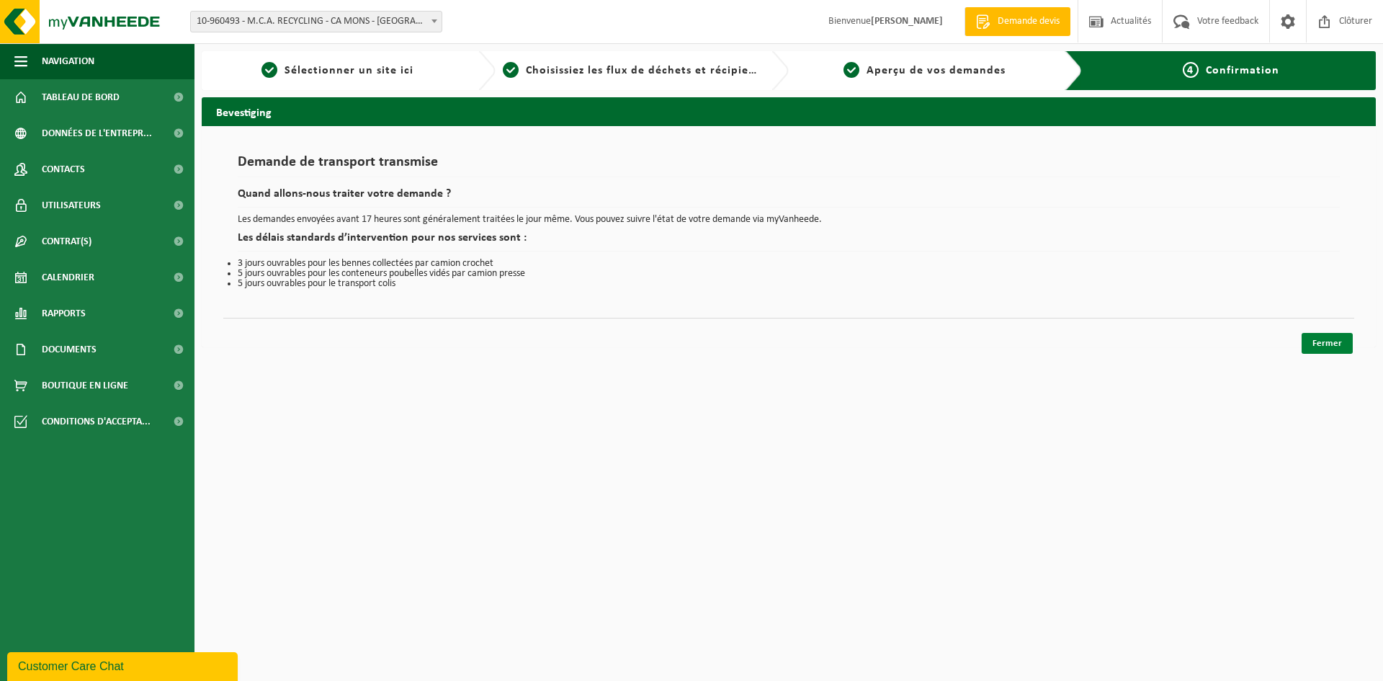
click at [1338, 343] on link "Fermer" at bounding box center [1327, 343] width 51 height 21
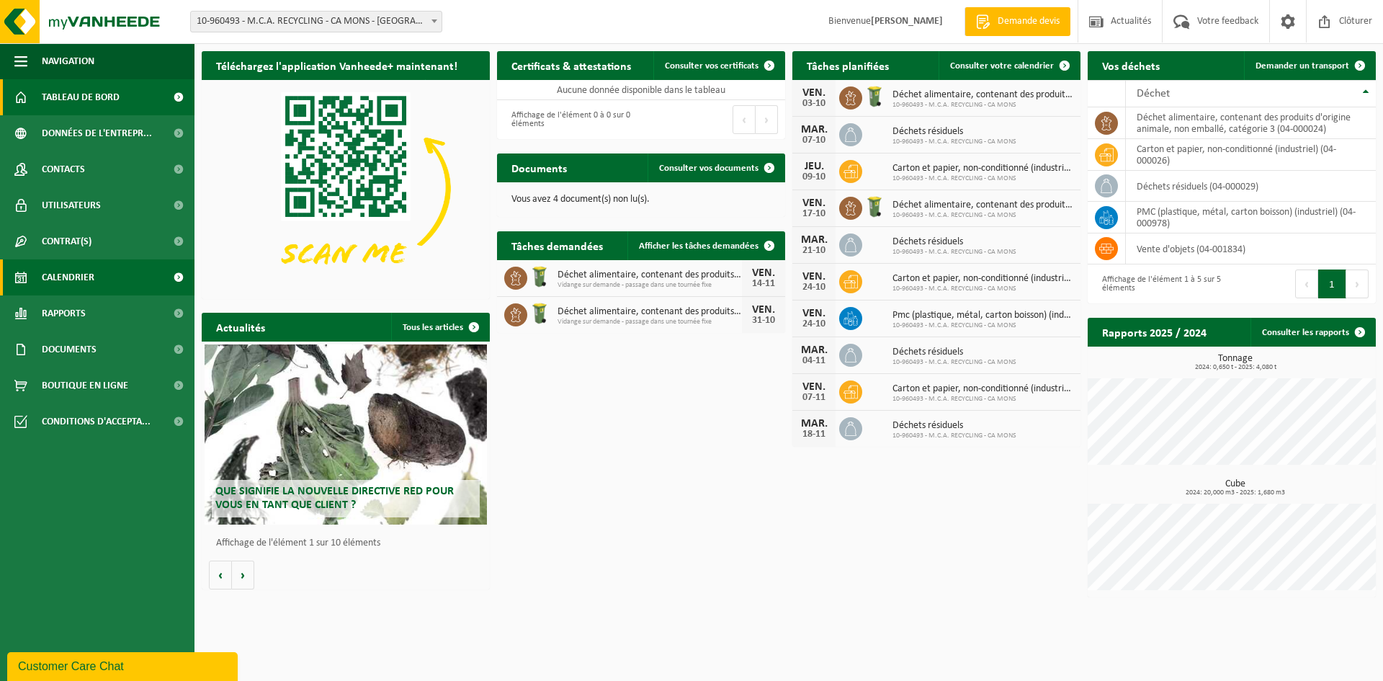
click at [120, 290] on link "Calendrier" at bounding box center [97, 277] width 195 height 36
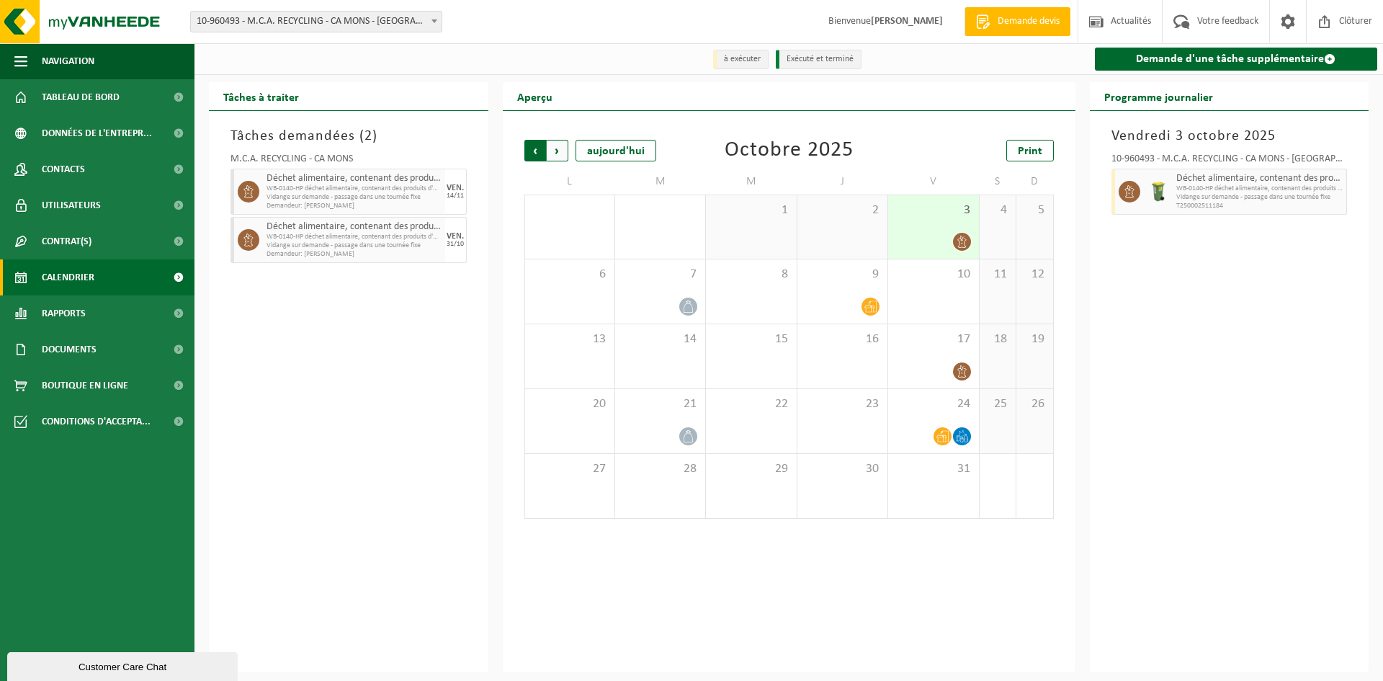
click at [561, 156] on span "Suivant" at bounding box center [558, 151] width 22 height 22
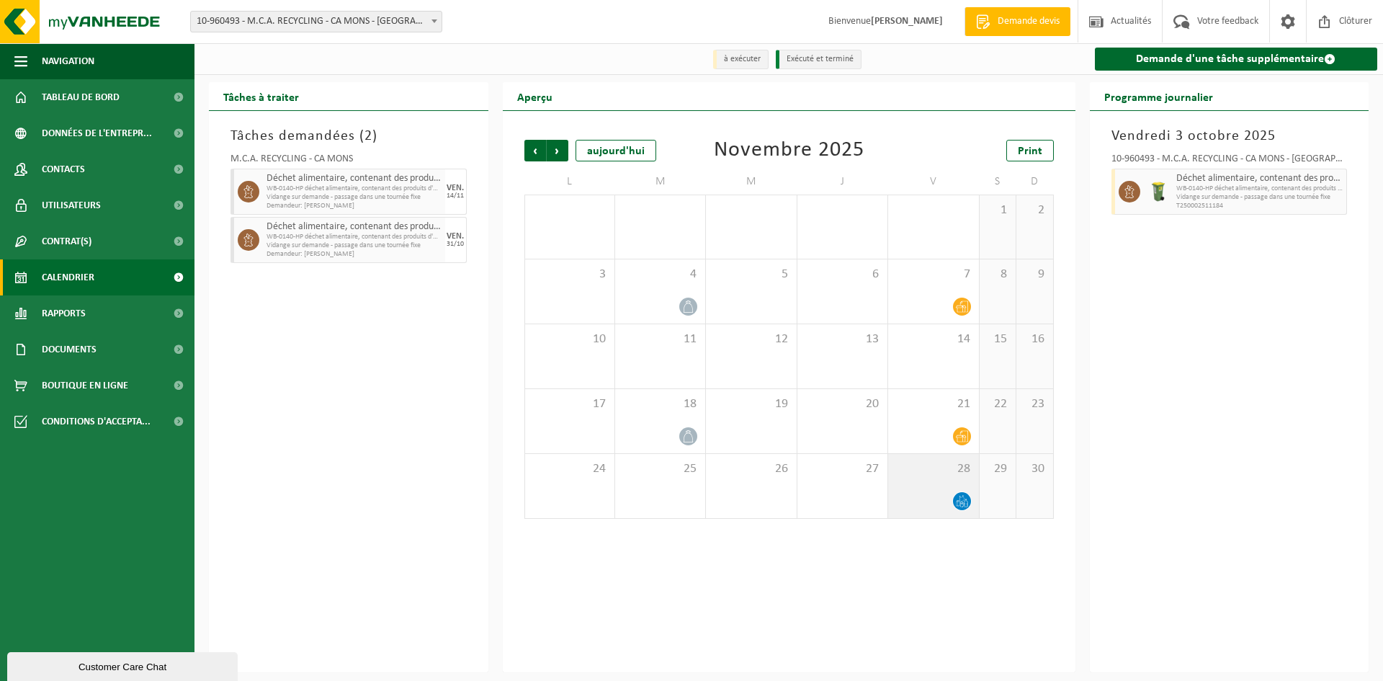
click at [938, 485] on div "28" at bounding box center [933, 486] width 90 height 64
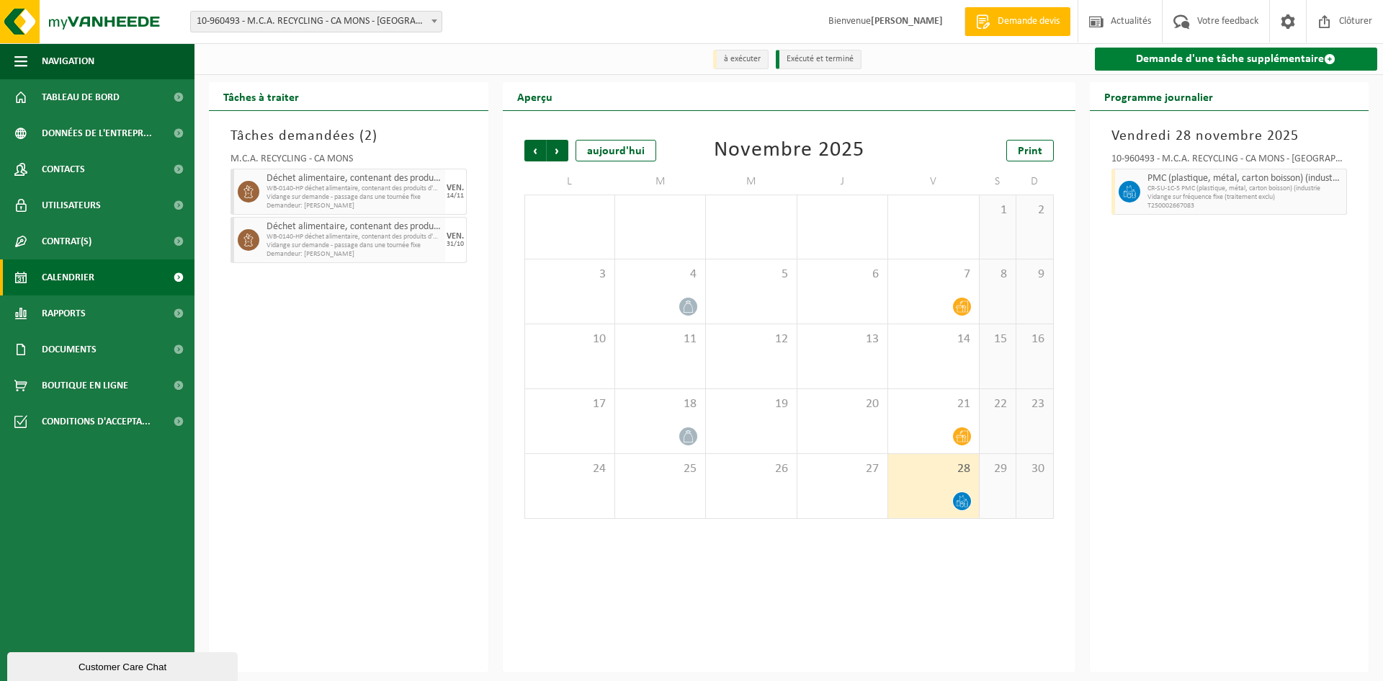
click at [1230, 66] on link "Demande d'une tâche supplémentaire" at bounding box center [1236, 59] width 283 height 23
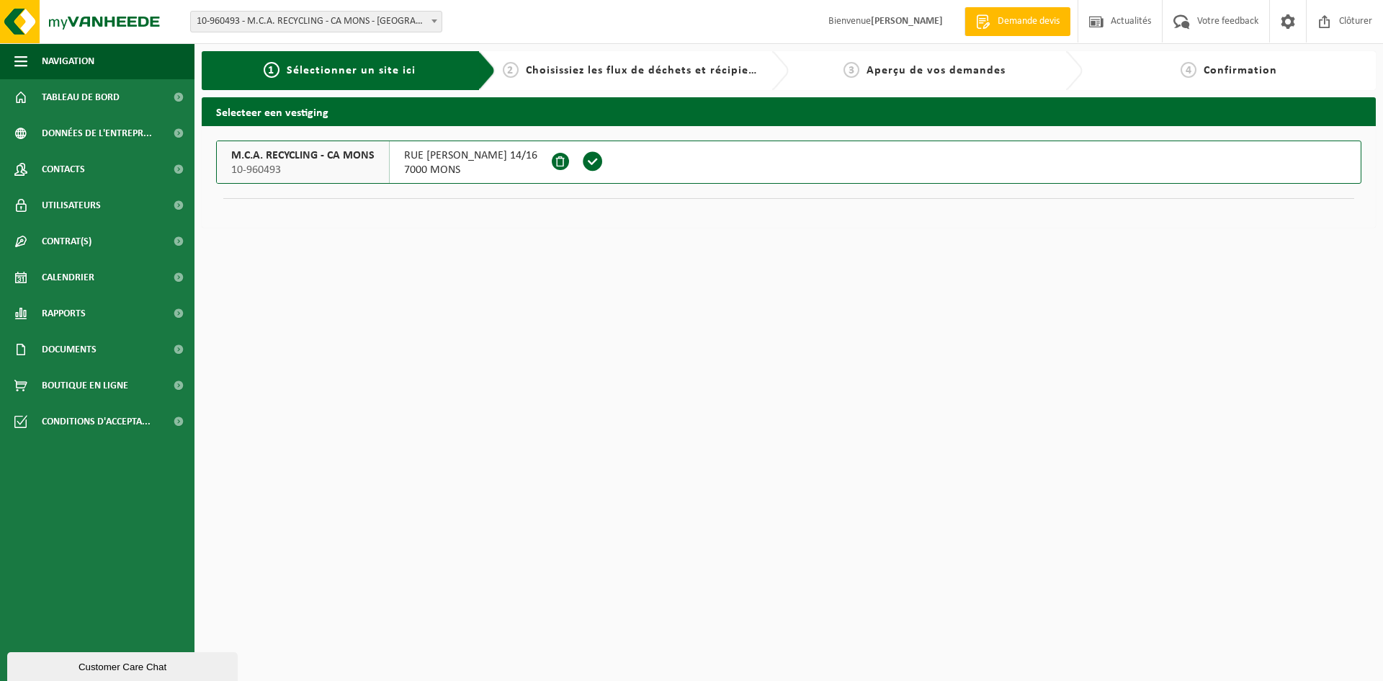
click at [582, 162] on span at bounding box center [593, 162] width 22 height 22
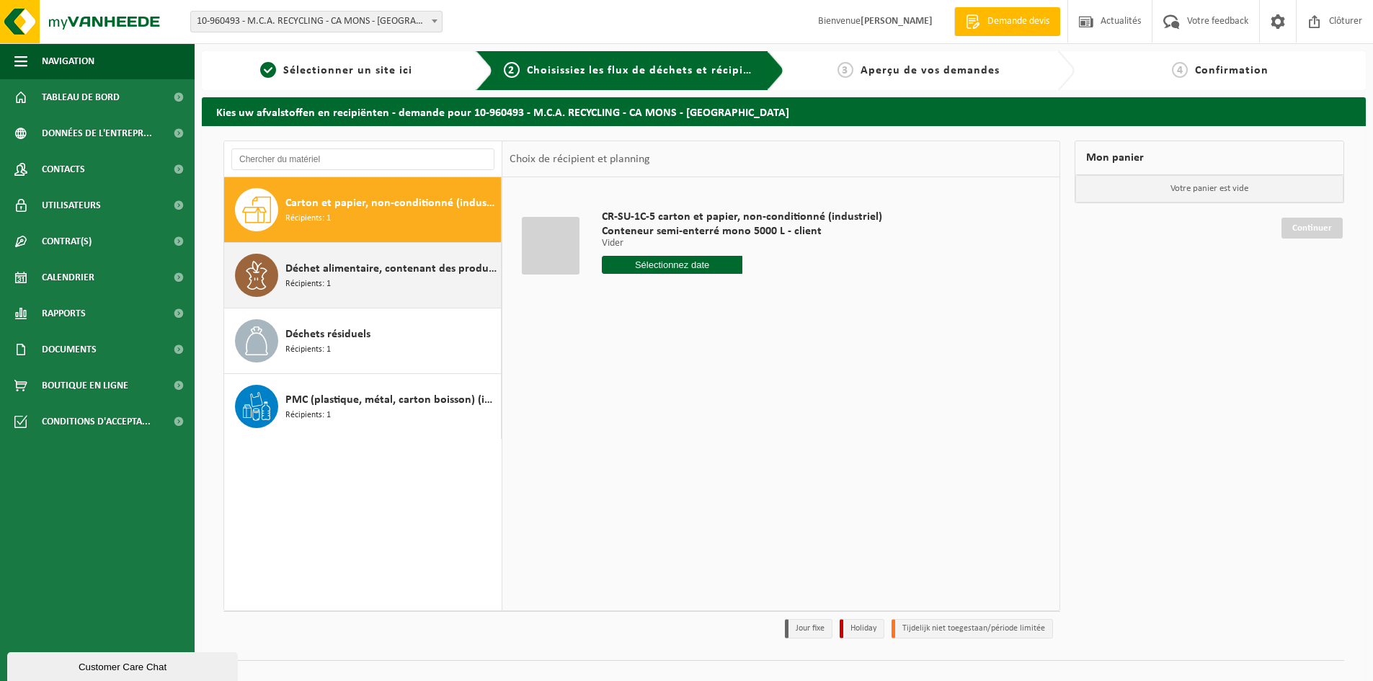
click at [391, 272] on span "Déchet alimentaire, contenant des produits d'origine animale, non emballé, caté…" at bounding box center [391, 268] width 212 height 17
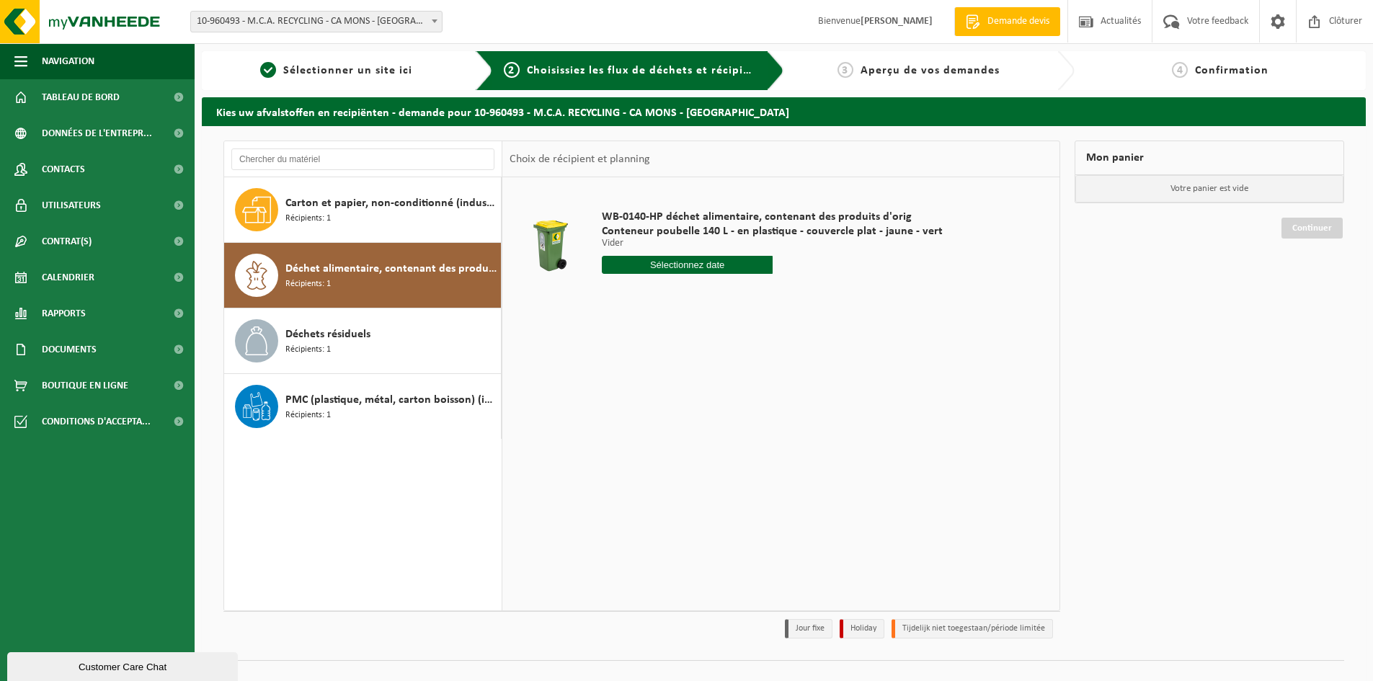
click at [657, 268] on input "text" at bounding box center [687, 265] width 171 height 18
click at [764, 299] on icon at bounding box center [765, 297] width 23 height 23
click at [723, 434] on div "28" at bounding box center [716, 438] width 25 height 23
type input "à partir de 2025-11-28"
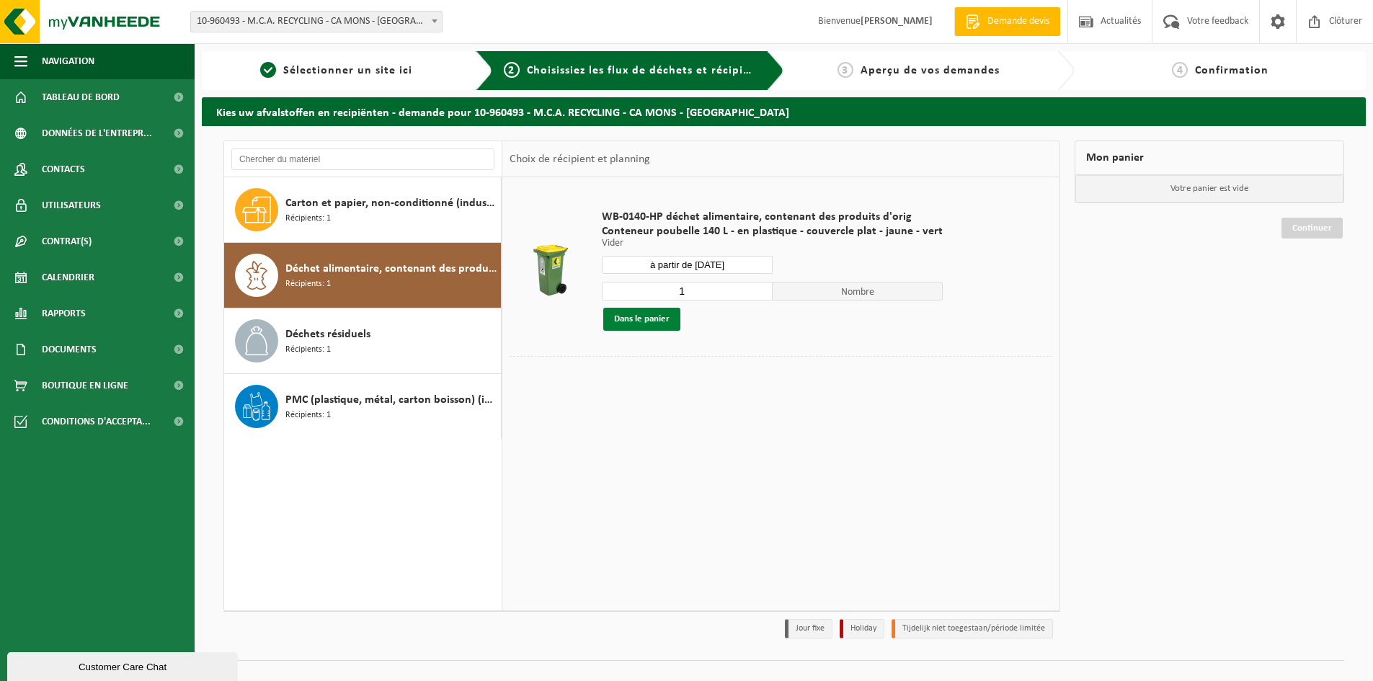
click at [646, 317] on button "Dans le panier" at bounding box center [641, 319] width 77 height 23
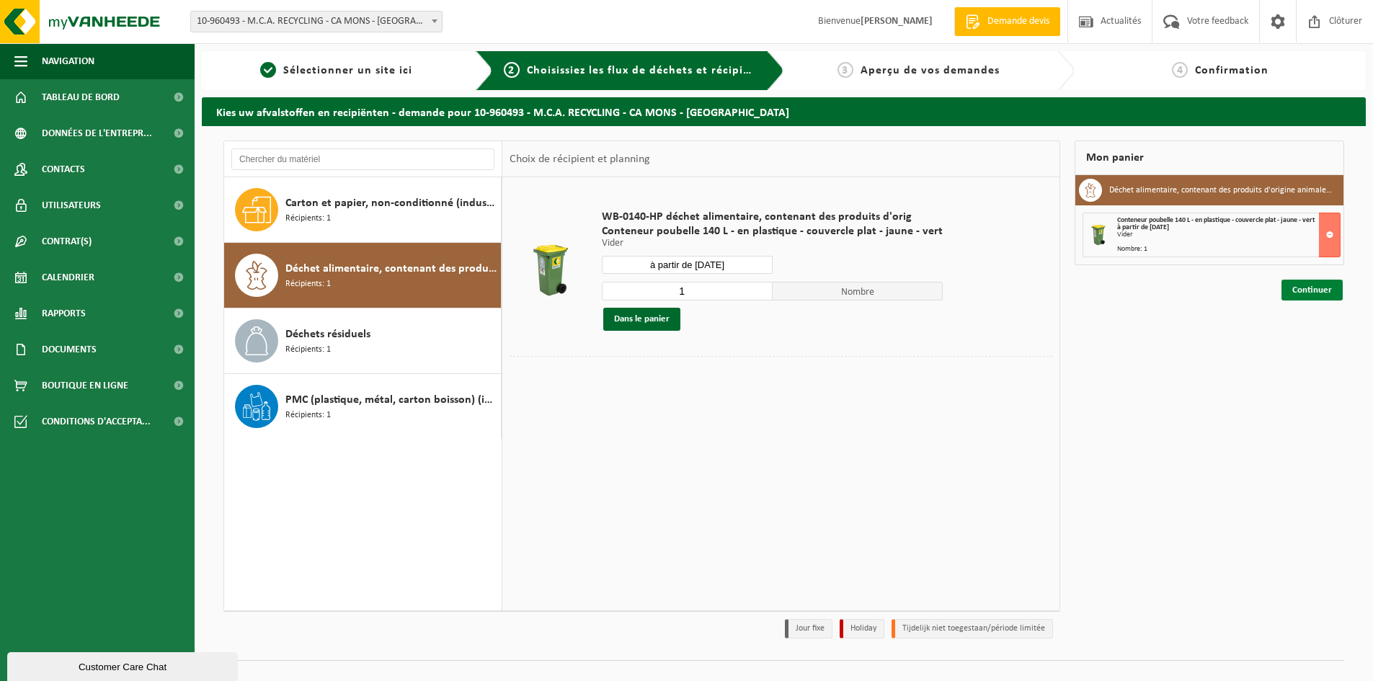
click at [1317, 291] on link "Continuer" at bounding box center [1311, 290] width 61 height 21
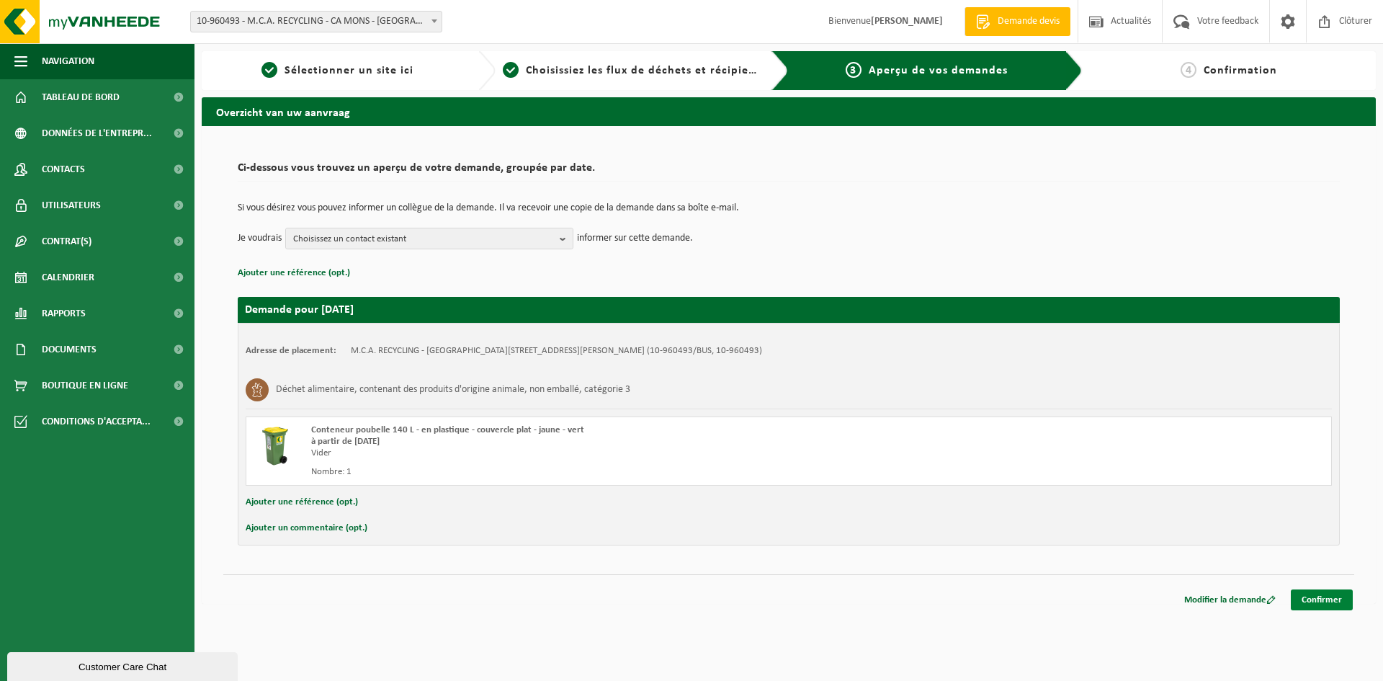
click at [1343, 603] on link "Confirmer" at bounding box center [1322, 599] width 62 height 21
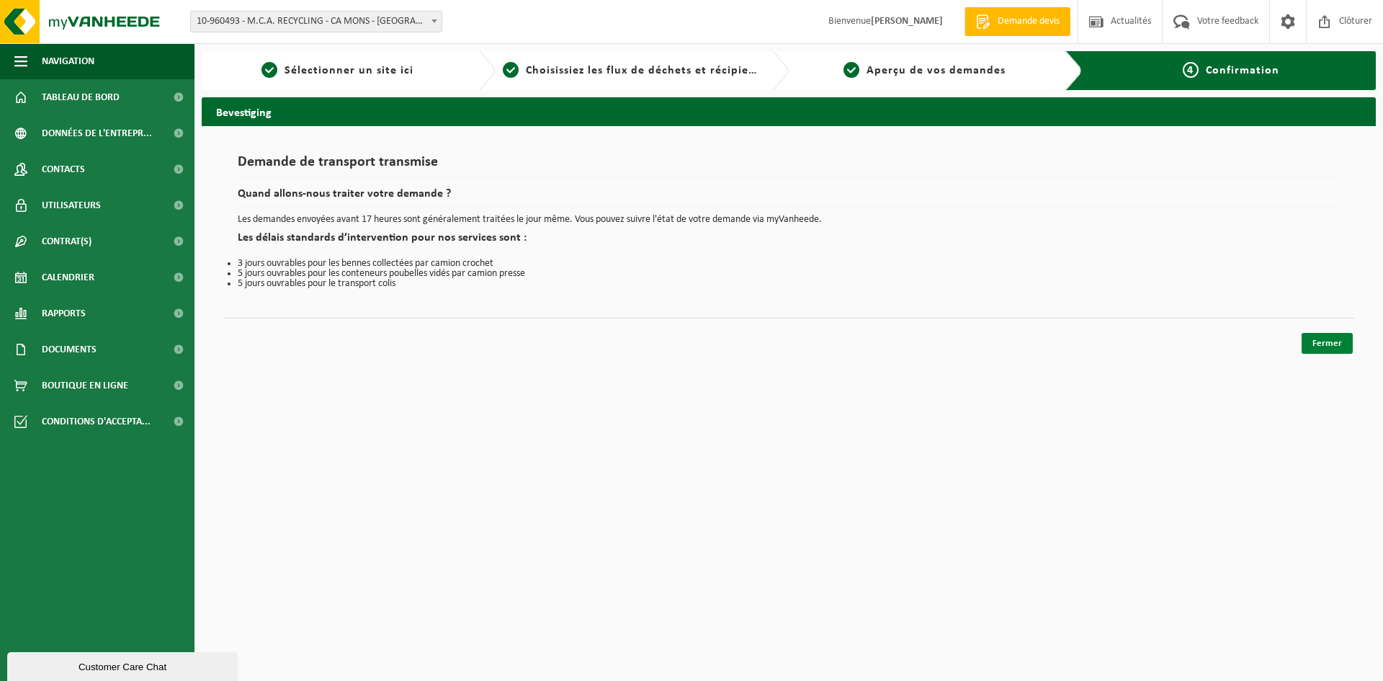
click at [1342, 349] on link "Fermer" at bounding box center [1327, 343] width 51 height 21
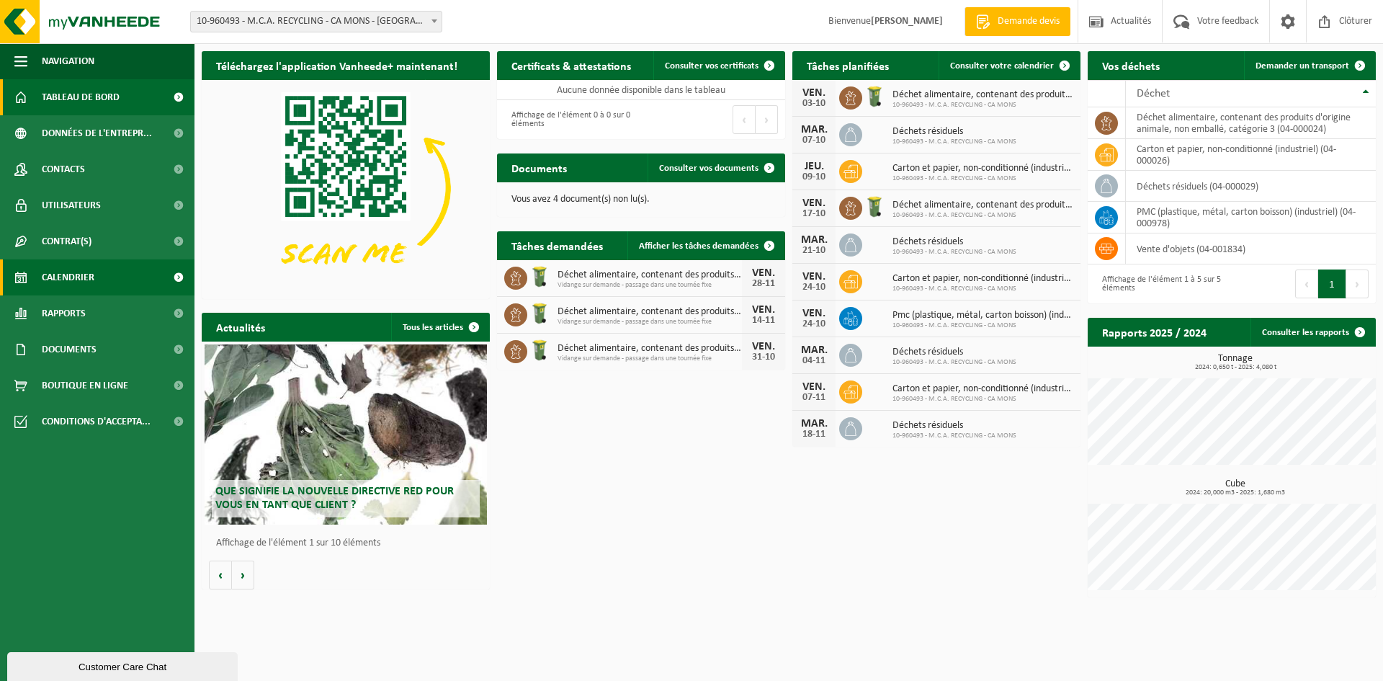
click at [83, 285] on span "Calendrier" at bounding box center [68, 277] width 53 height 36
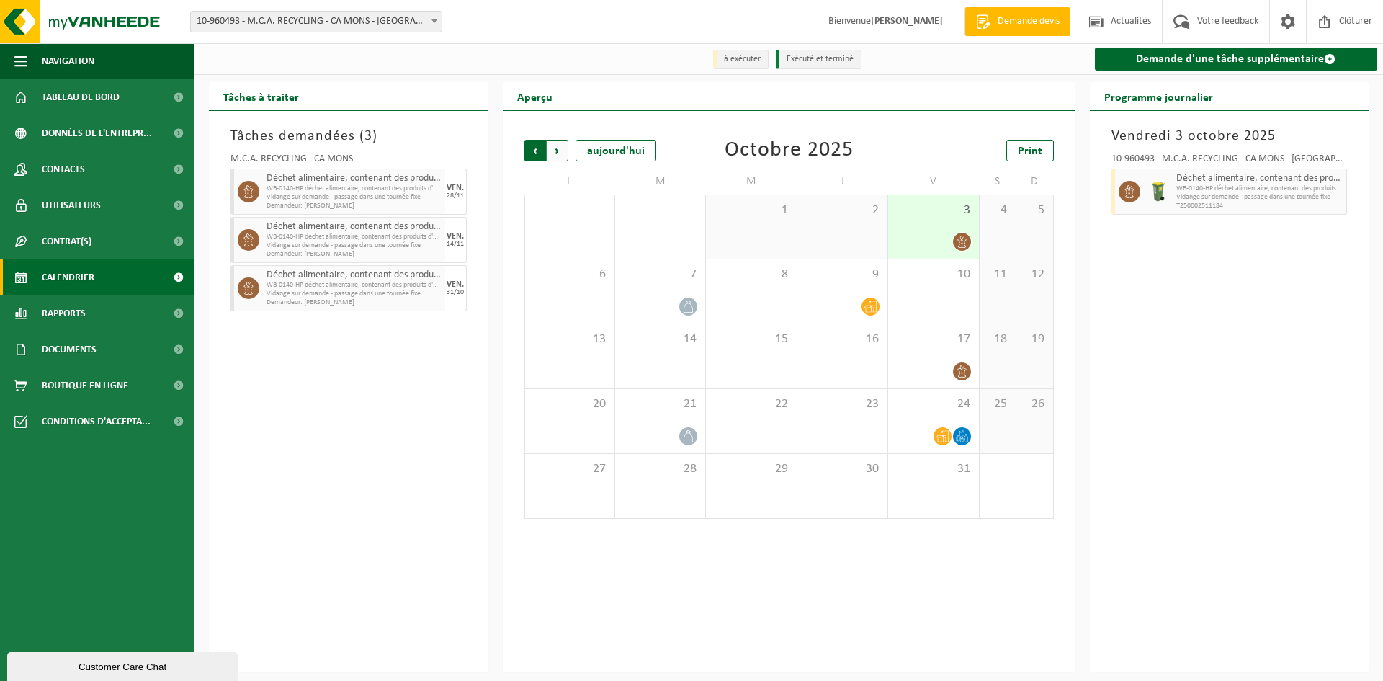
click at [564, 153] on span "Suivant" at bounding box center [558, 151] width 22 height 22
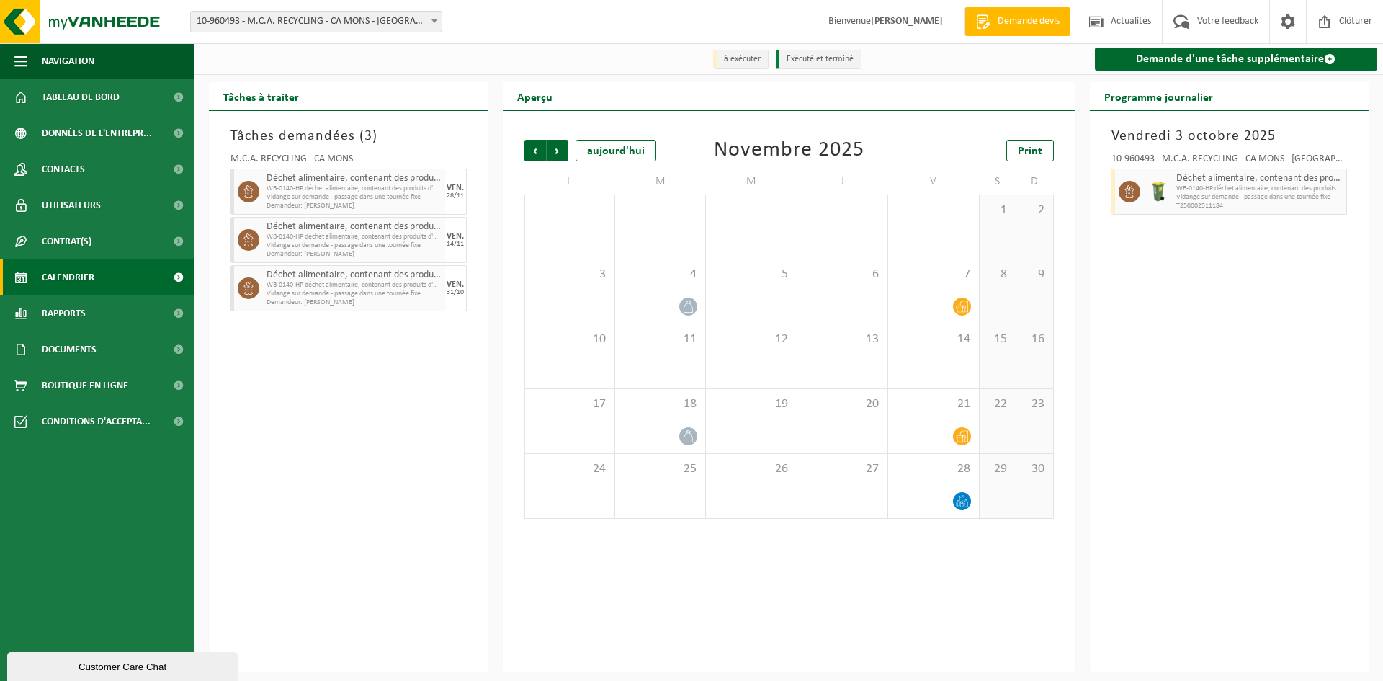
click at [564, 153] on span "Suivant" at bounding box center [558, 151] width 22 height 22
click at [533, 151] on span "Précédent" at bounding box center [536, 151] width 22 height 22
click at [537, 157] on span "Précédent" at bounding box center [536, 151] width 22 height 22
